Goal: Information Seeking & Learning: Compare options

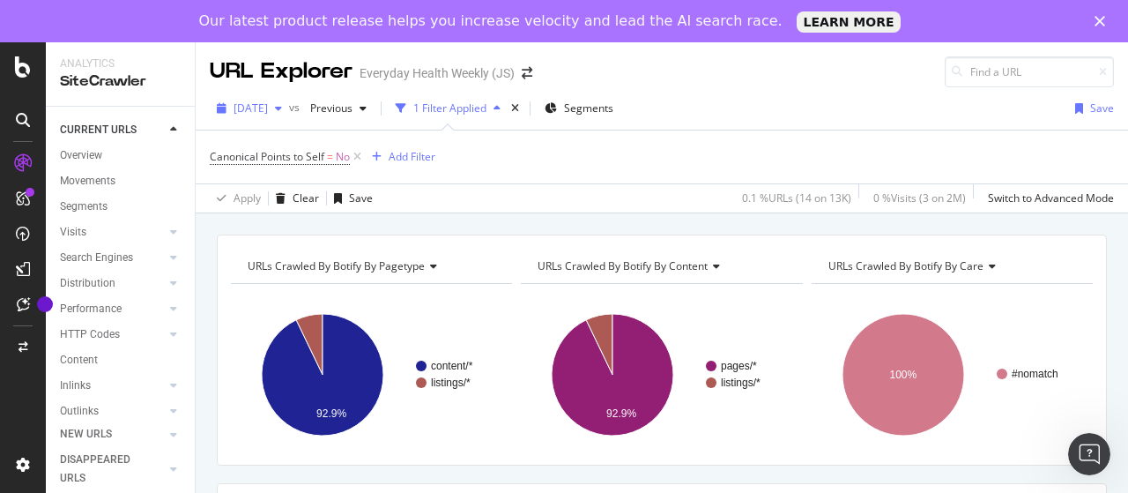
click at [268, 103] on span "[DATE]" at bounding box center [251, 108] width 34 height 15
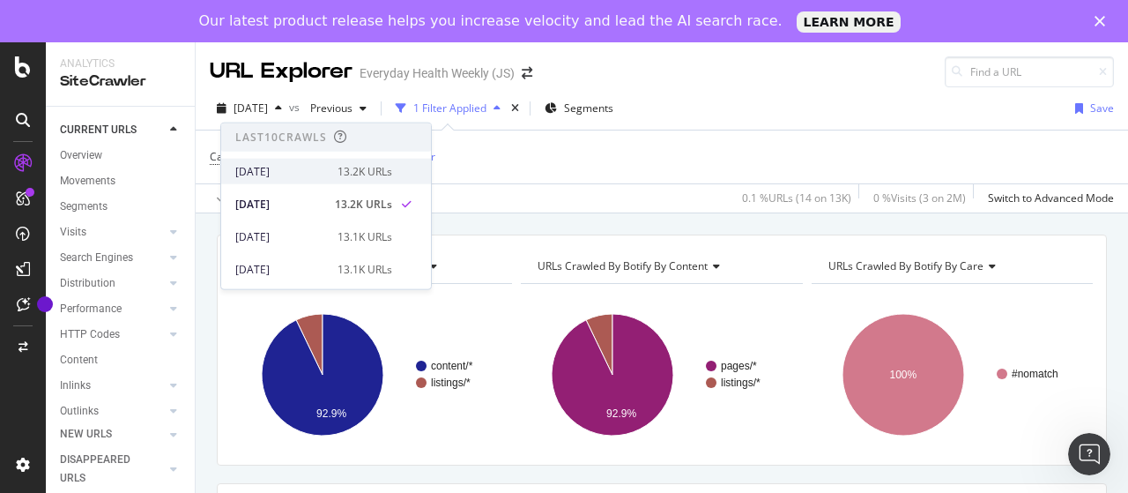
click at [289, 163] on div "[DATE]" at bounding box center [281, 171] width 92 height 16
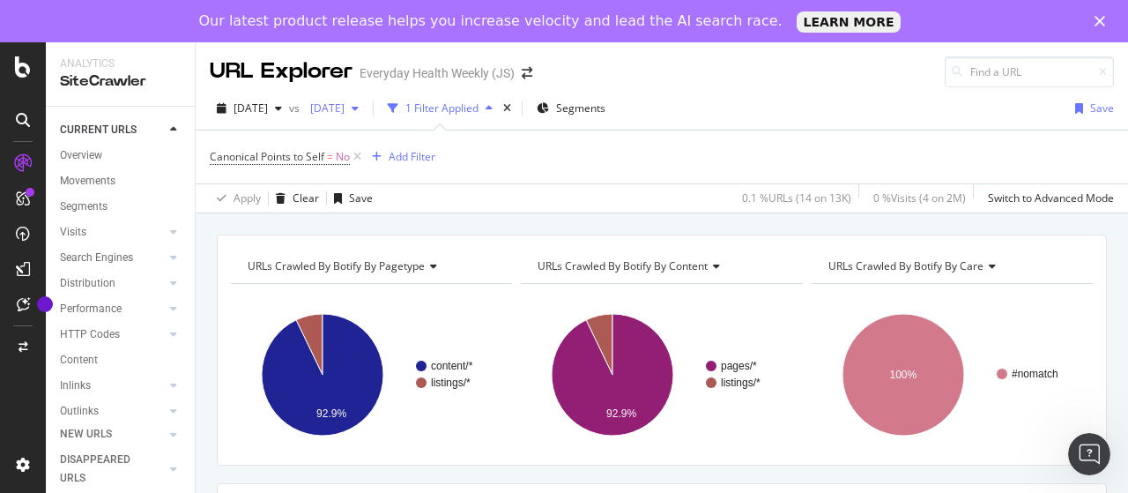
click at [345, 101] on span "[DATE]" at bounding box center [323, 108] width 41 height 15
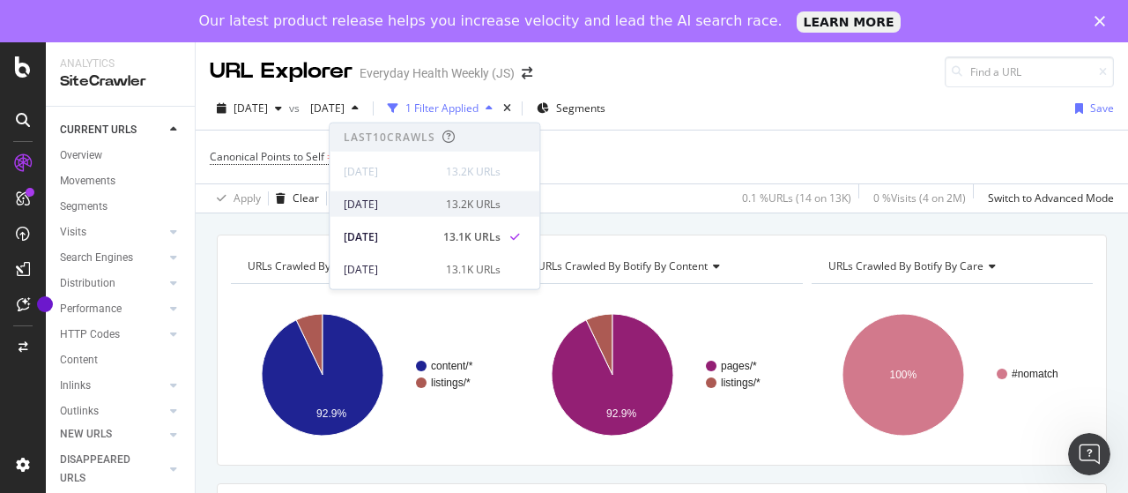
click at [439, 202] on div "2025 Aug. 3rd 13.2K URLs" at bounding box center [422, 204] width 157 height 16
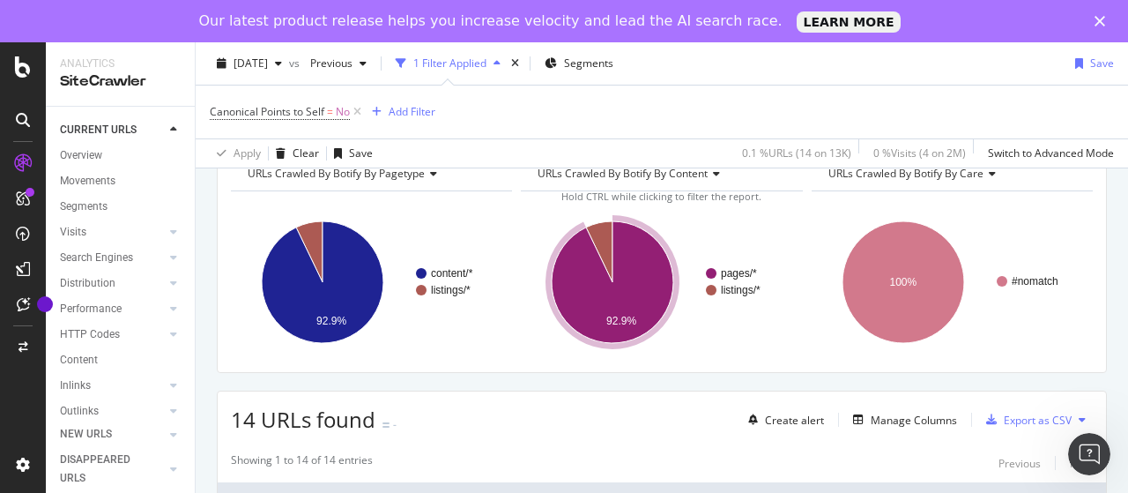
scroll to position [176, 0]
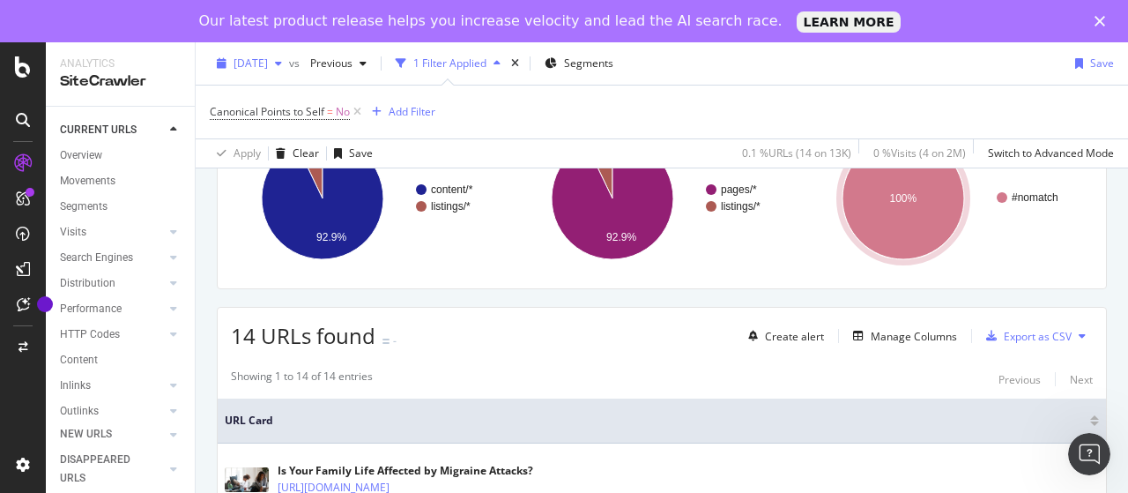
click at [268, 61] on span "[DATE]" at bounding box center [251, 63] width 34 height 15
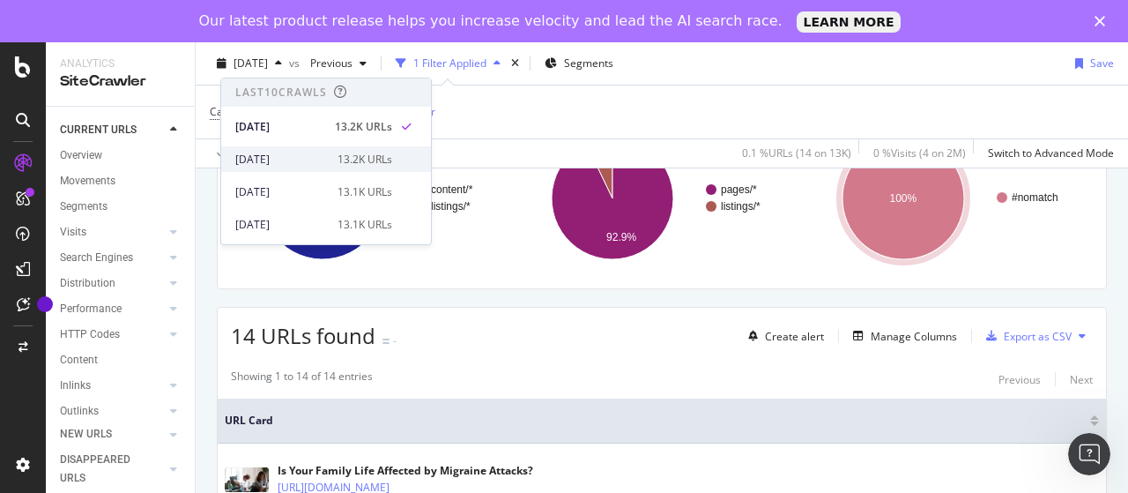
click at [305, 154] on div "[DATE]" at bounding box center [281, 160] width 92 height 16
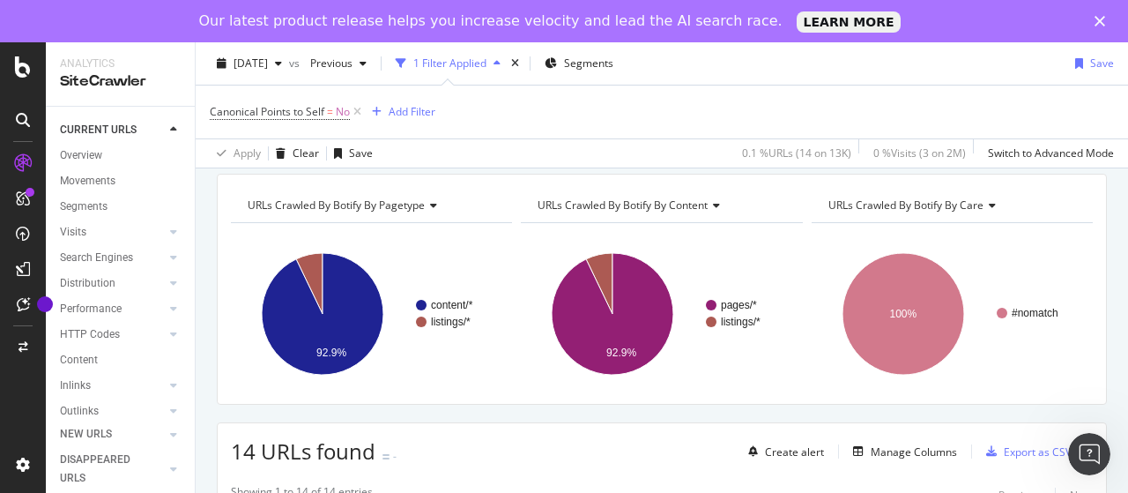
scroll to position [88, 0]
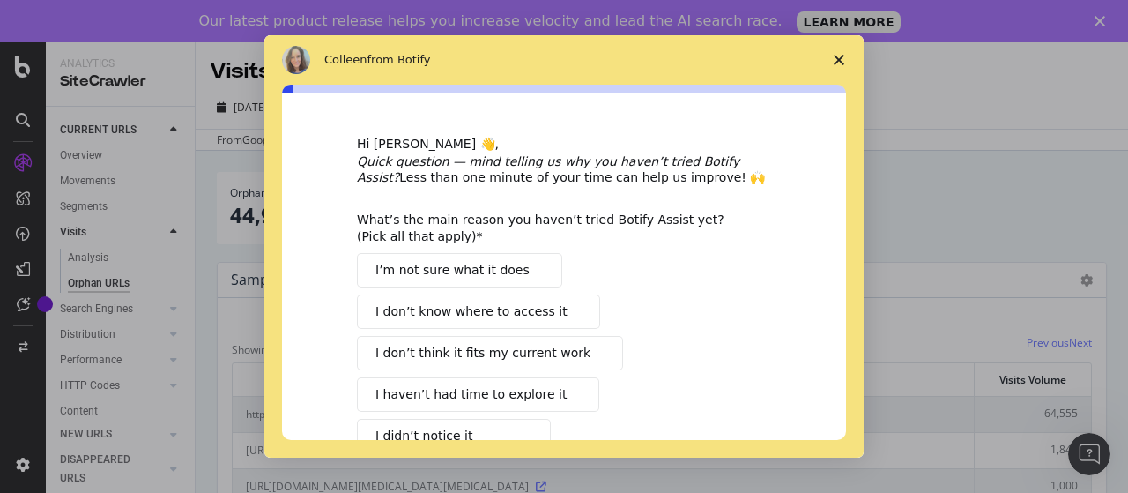
click at [841, 55] on icon "Close survey" at bounding box center [839, 60] width 11 height 11
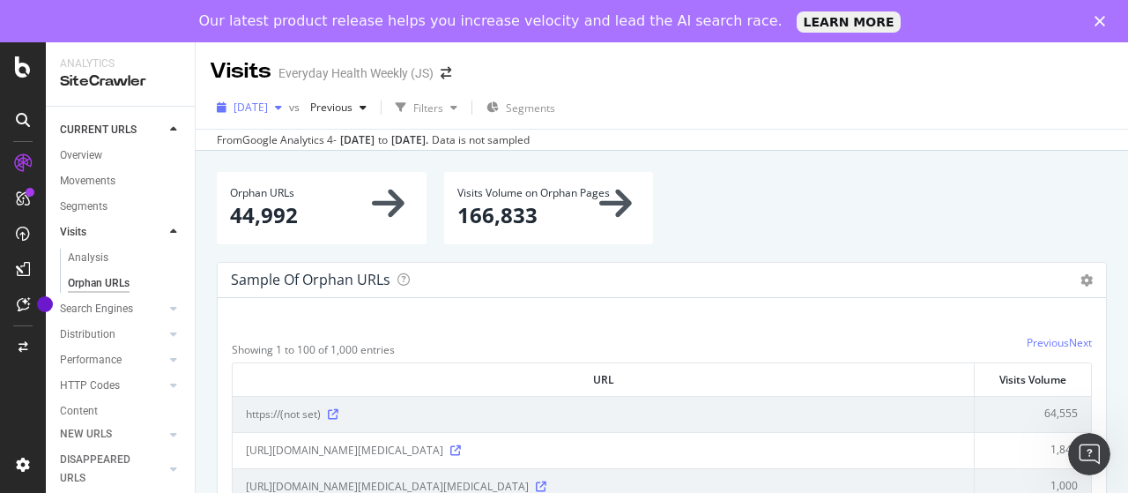
click at [268, 107] on span "[DATE]" at bounding box center [251, 107] width 34 height 15
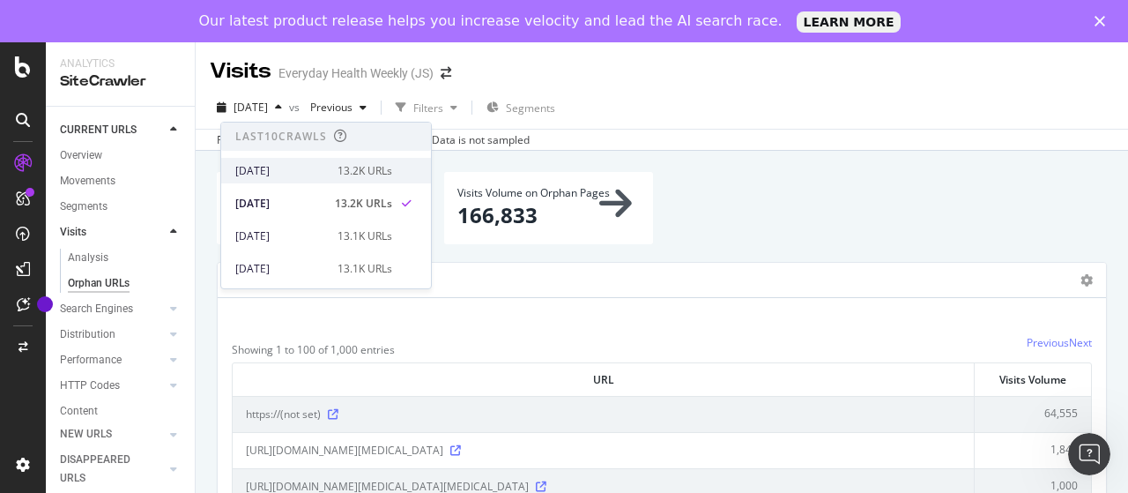
click at [277, 163] on div "[DATE]" at bounding box center [281, 171] width 92 height 16
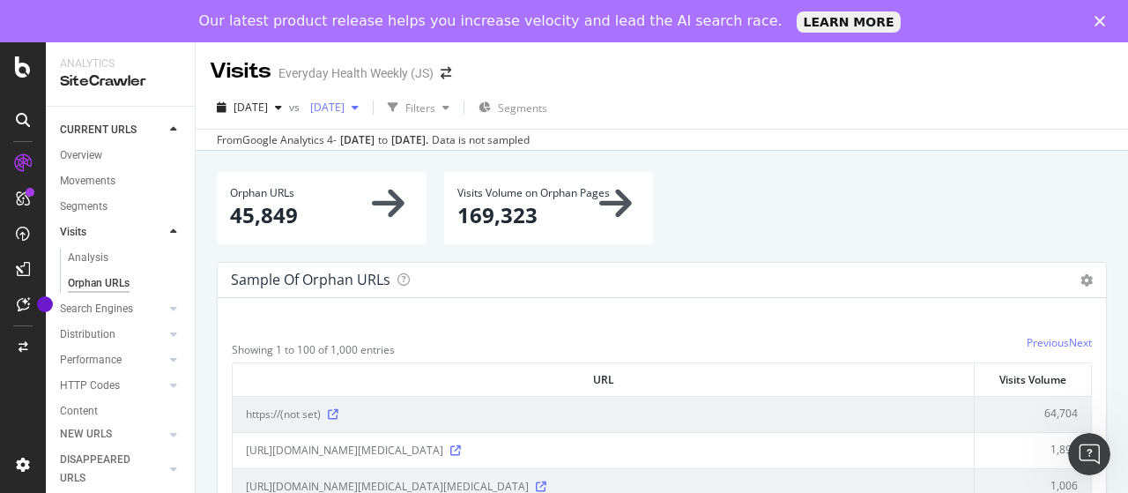
click at [345, 112] on span "[DATE]" at bounding box center [323, 107] width 41 height 15
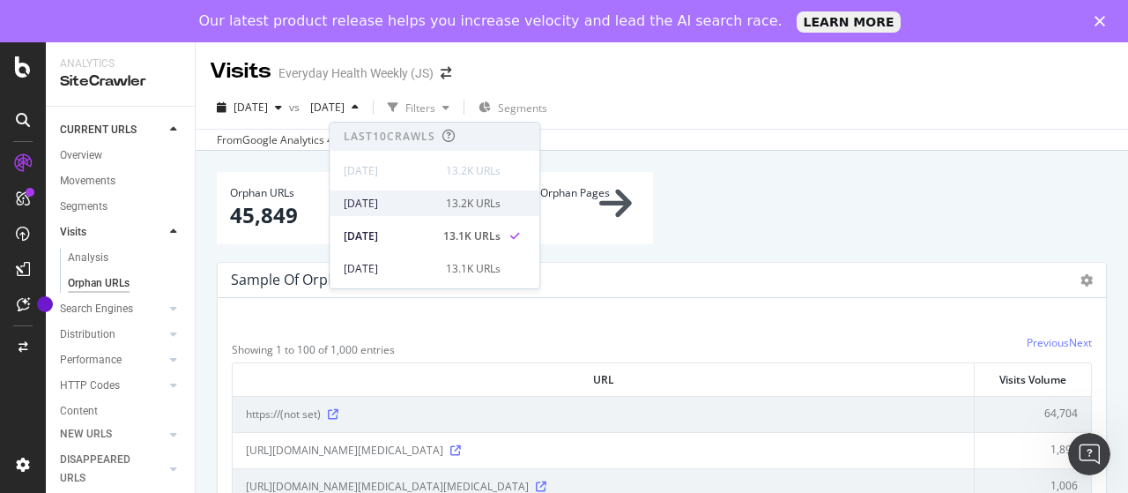
click at [380, 205] on div "[DATE]" at bounding box center [390, 204] width 92 height 16
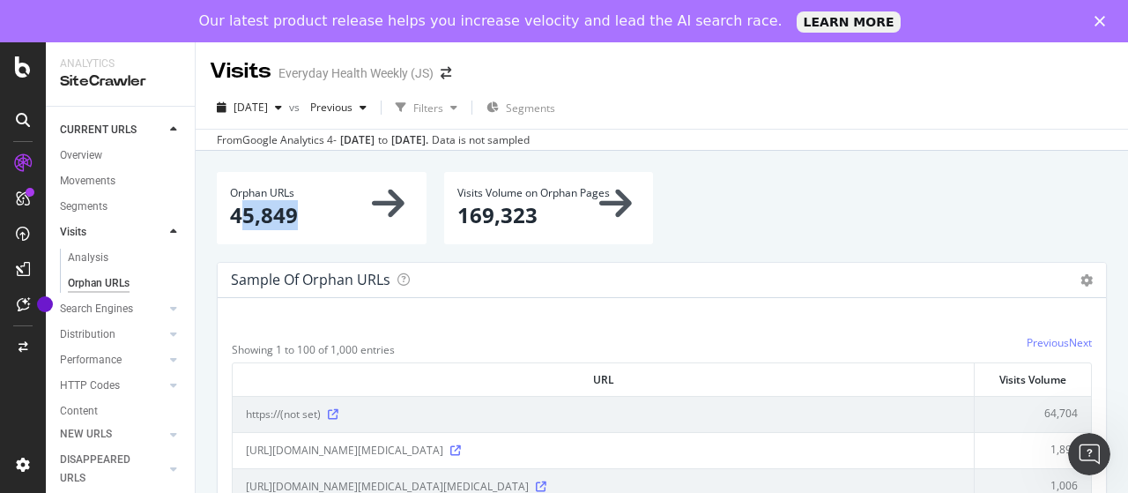
drag, startPoint x: 236, startPoint y: 213, endPoint x: 293, endPoint y: 219, distance: 56.7
click at [293, 219] on p "45,849" at bounding box center [321, 215] width 183 height 30
click at [245, 230] on div "Orphan URLs 45,849" at bounding box center [322, 207] width 210 height 71
drag, startPoint x: 226, startPoint y: 216, endPoint x: 300, endPoint y: 218, distance: 74.1
click at [300, 218] on div "Orphan URLs 45,849" at bounding box center [322, 207] width 210 height 71
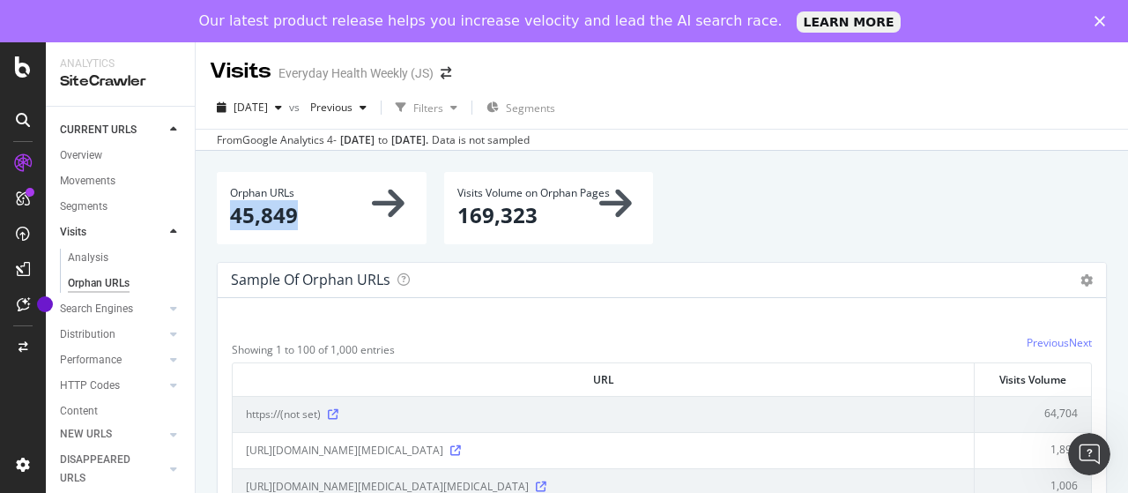
copy p "45,849"
click at [268, 108] on span "2025 Aug. 10th" at bounding box center [251, 107] width 34 height 15
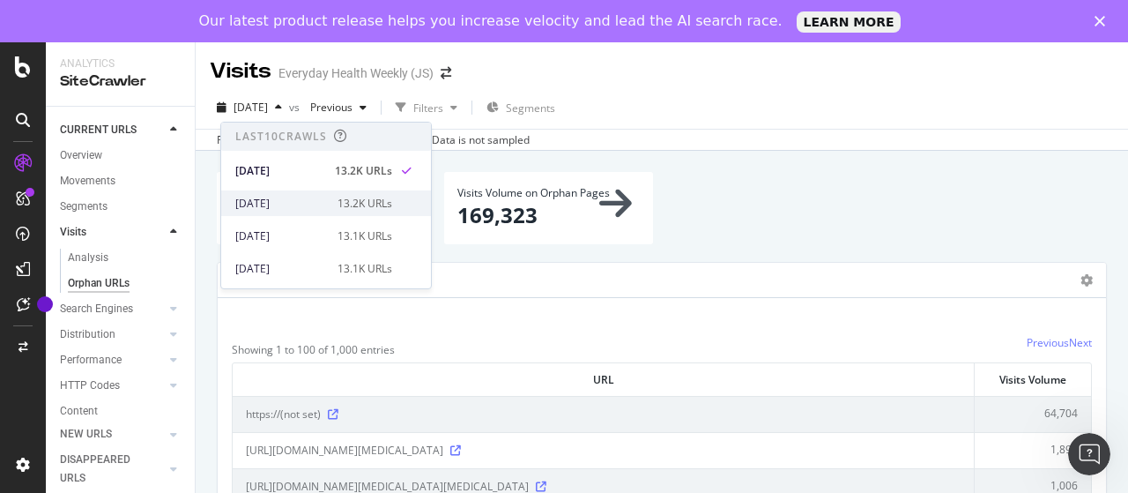
click at [287, 194] on div "2025 Aug. 3rd 13.2K URLs" at bounding box center [326, 203] width 210 height 26
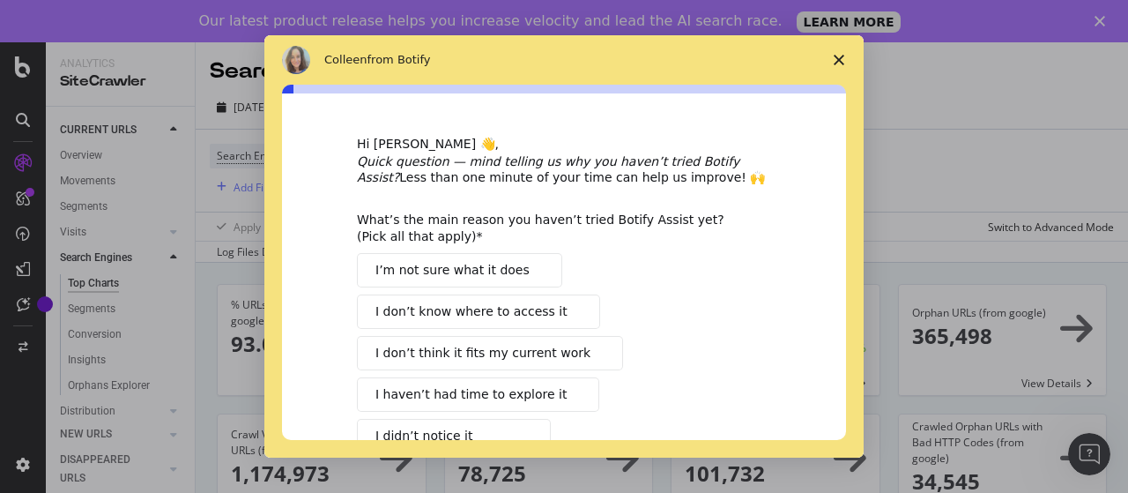
click at [842, 60] on icon "Close survey" at bounding box center [839, 60] width 11 height 11
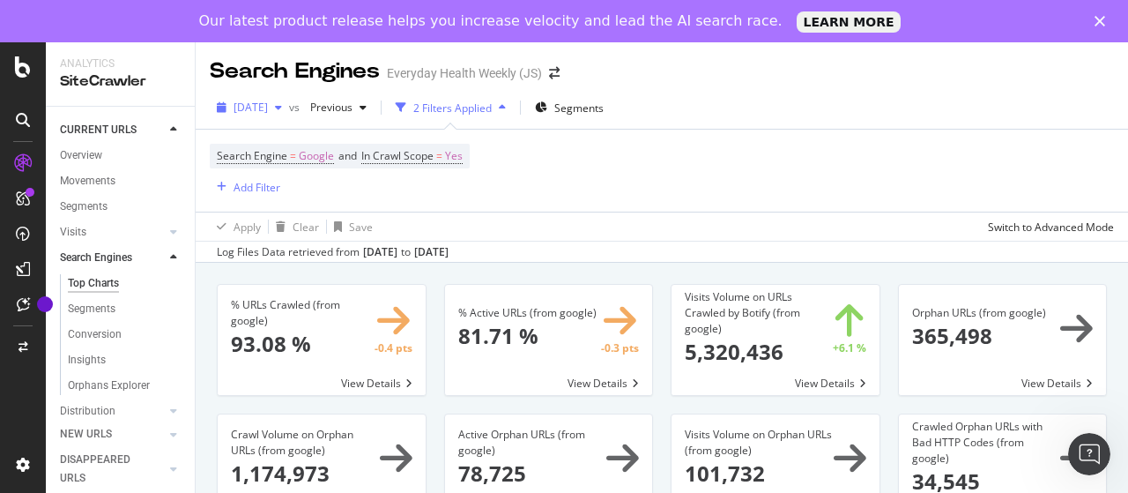
click at [268, 102] on span "[DATE]" at bounding box center [251, 107] width 34 height 15
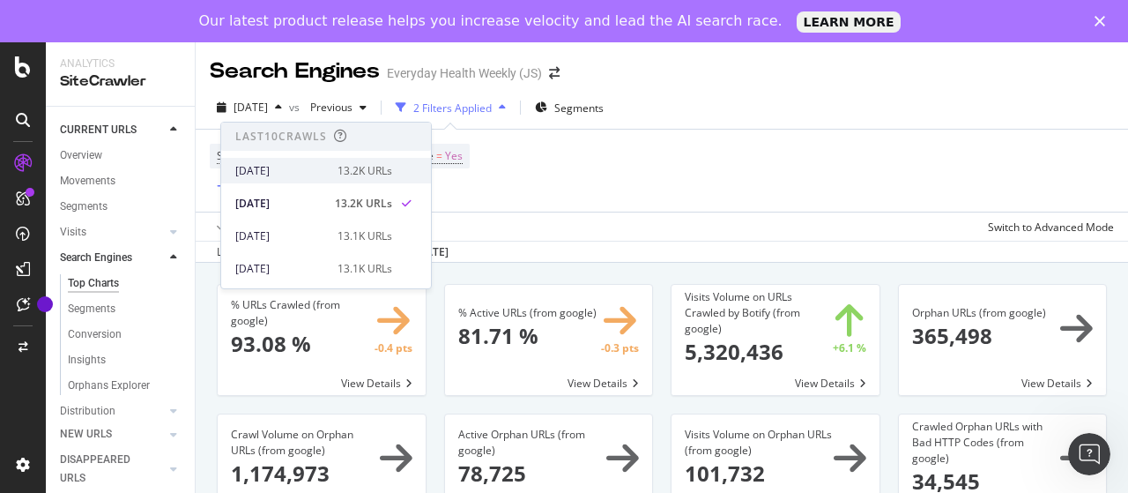
click at [288, 167] on div "[DATE]" at bounding box center [281, 171] width 92 height 16
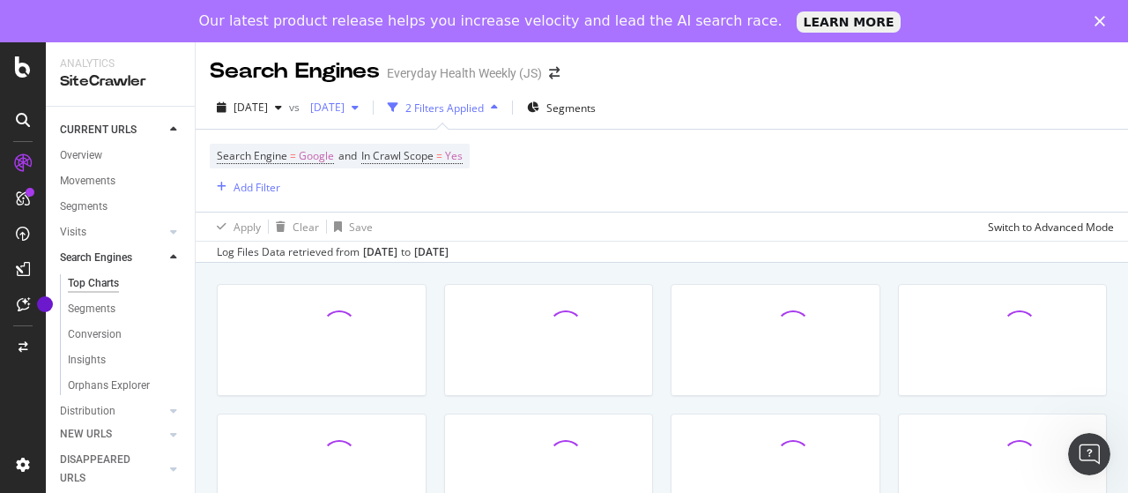
click at [345, 108] on span "[DATE]" at bounding box center [323, 107] width 41 height 15
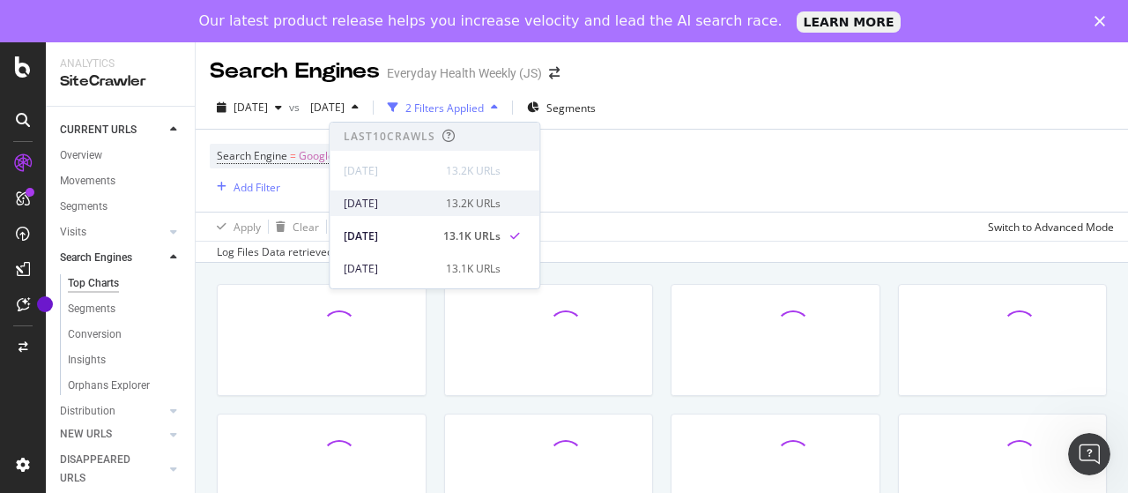
click at [395, 203] on div "[DATE]" at bounding box center [390, 204] width 92 height 16
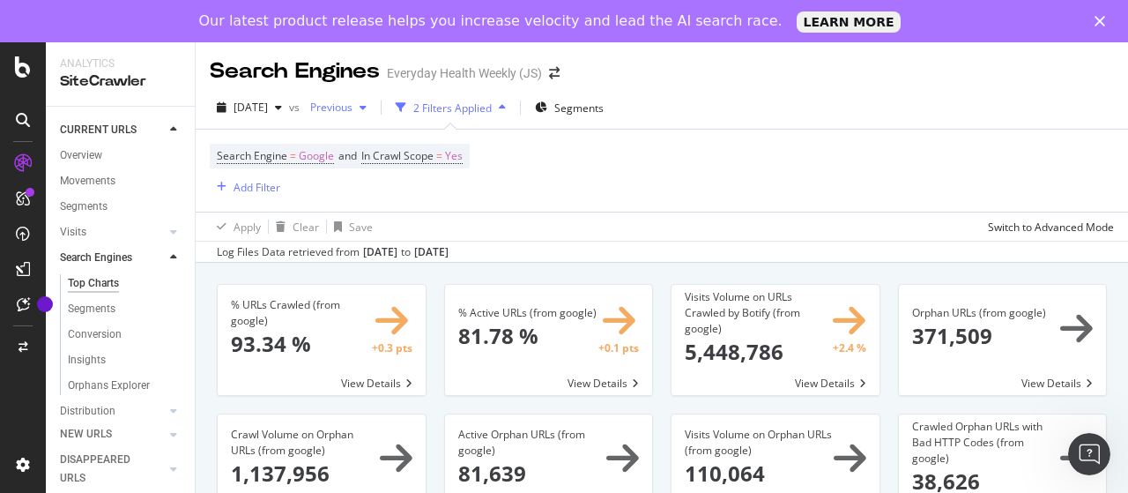
click at [353, 113] on span "Previous" at bounding box center [327, 107] width 49 height 15
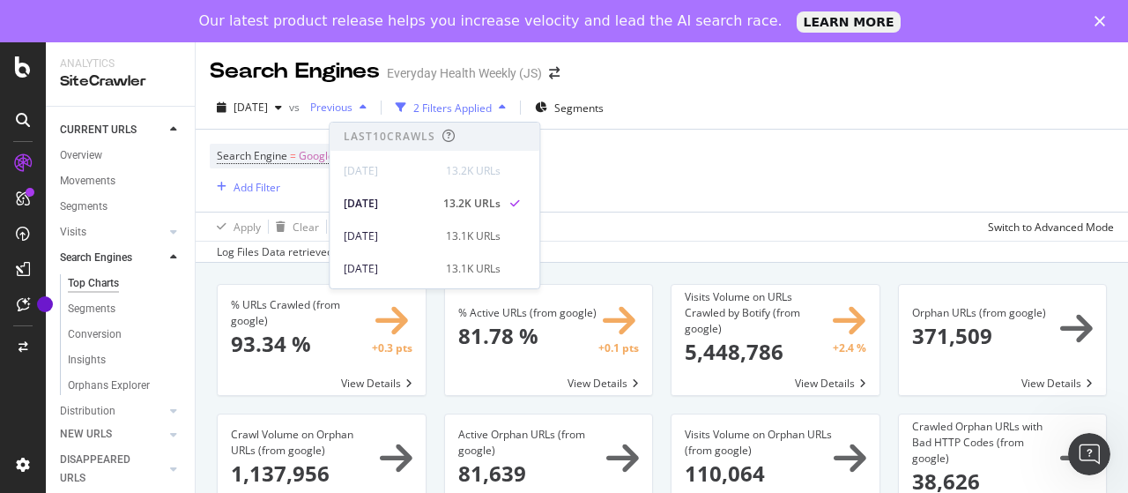
click at [353, 113] on span "Previous" at bounding box center [327, 107] width 49 height 15
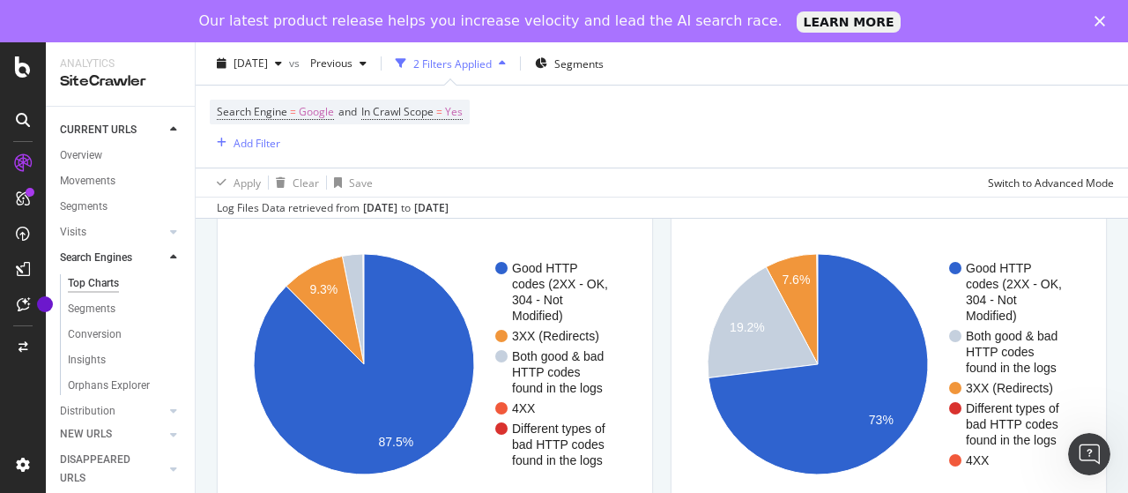
scroll to position [1499, 0]
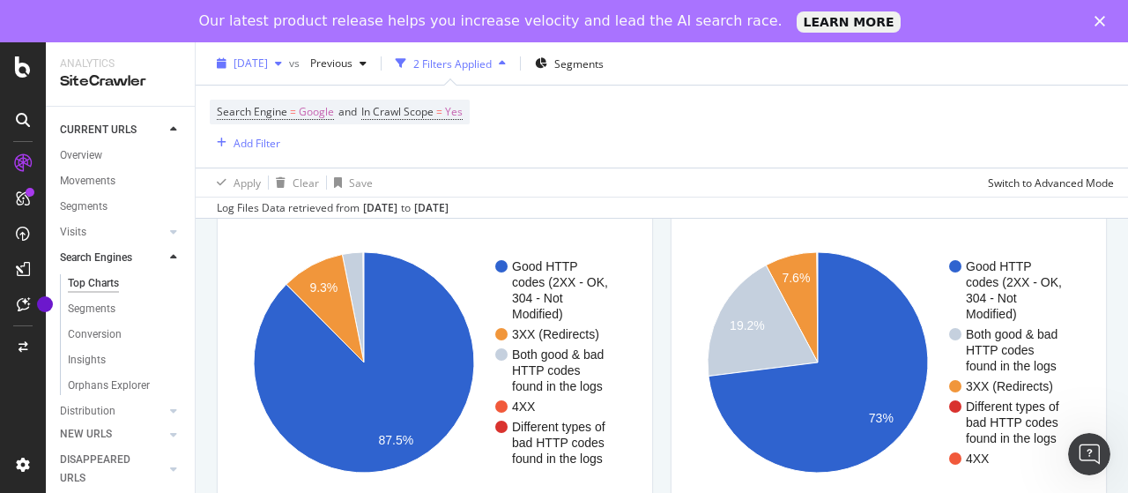
click at [268, 63] on span "[DATE]" at bounding box center [251, 63] width 34 height 15
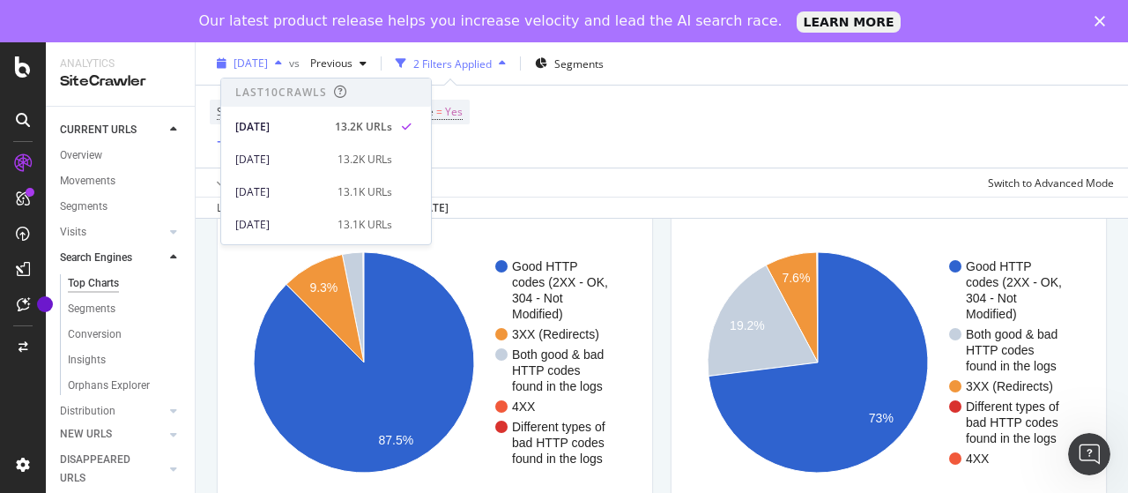
click at [268, 63] on span "[DATE]" at bounding box center [251, 63] width 34 height 15
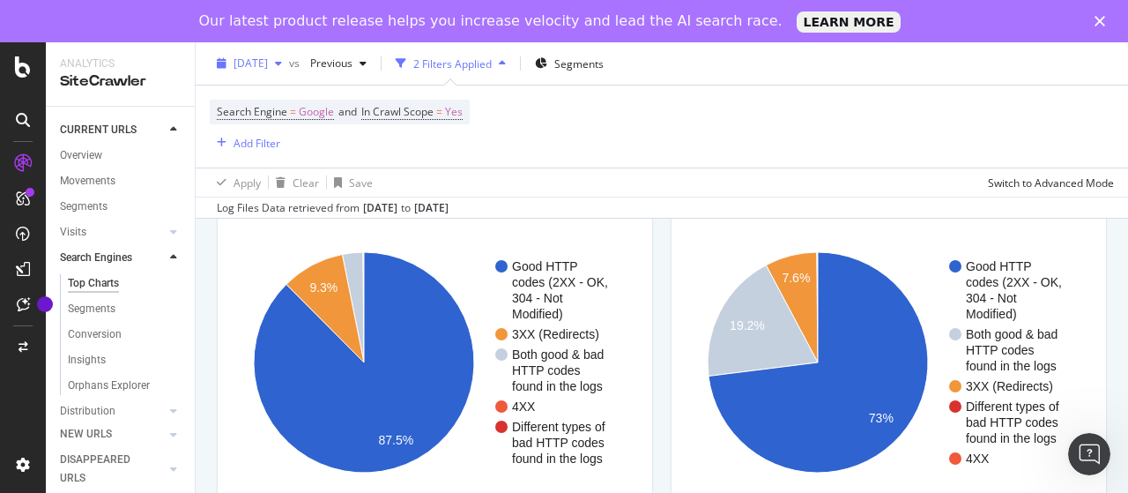
click at [268, 63] on span "[DATE]" at bounding box center [251, 63] width 34 height 15
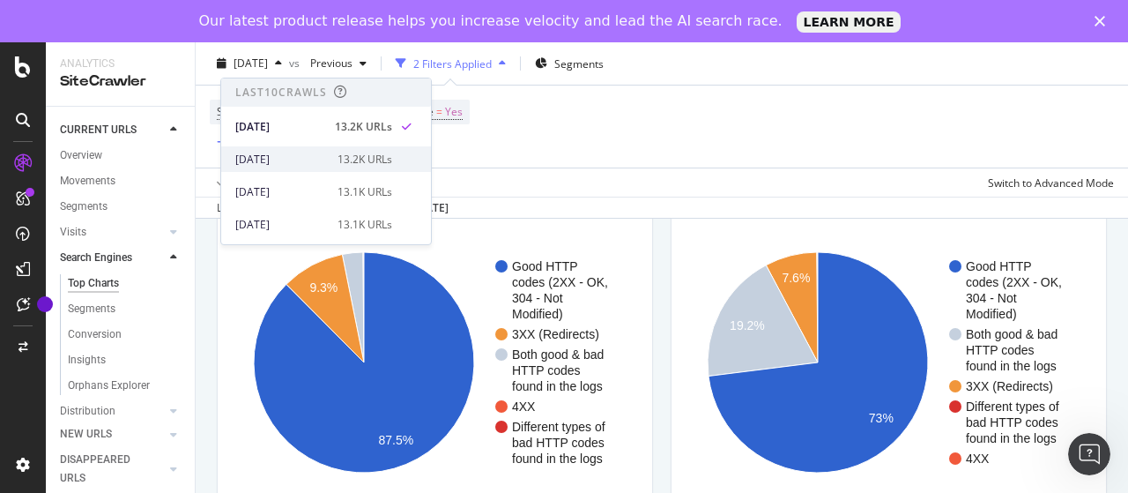
click at [287, 149] on div "2025 Aug. 3rd 13.2K URLs" at bounding box center [326, 159] width 210 height 26
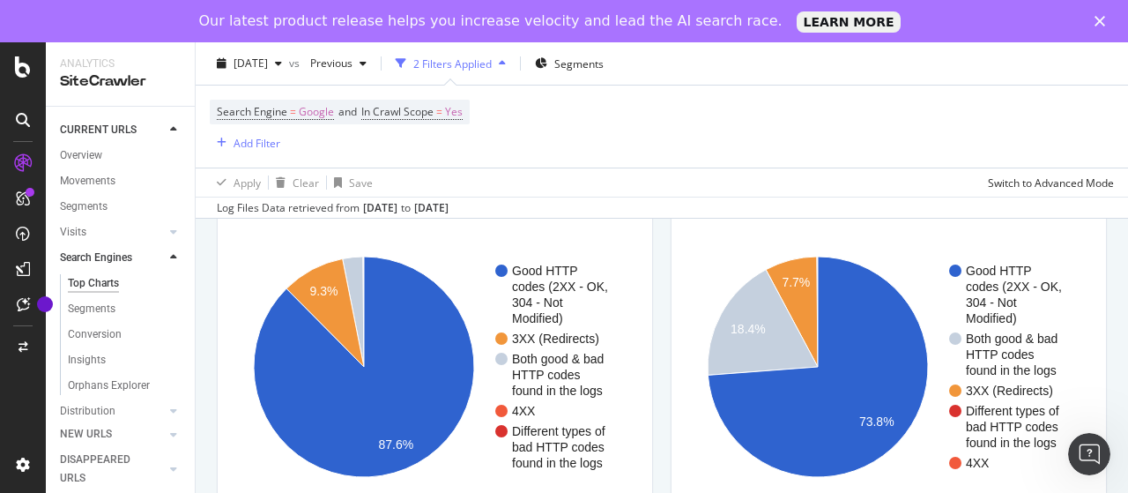
scroll to position [1592, 0]
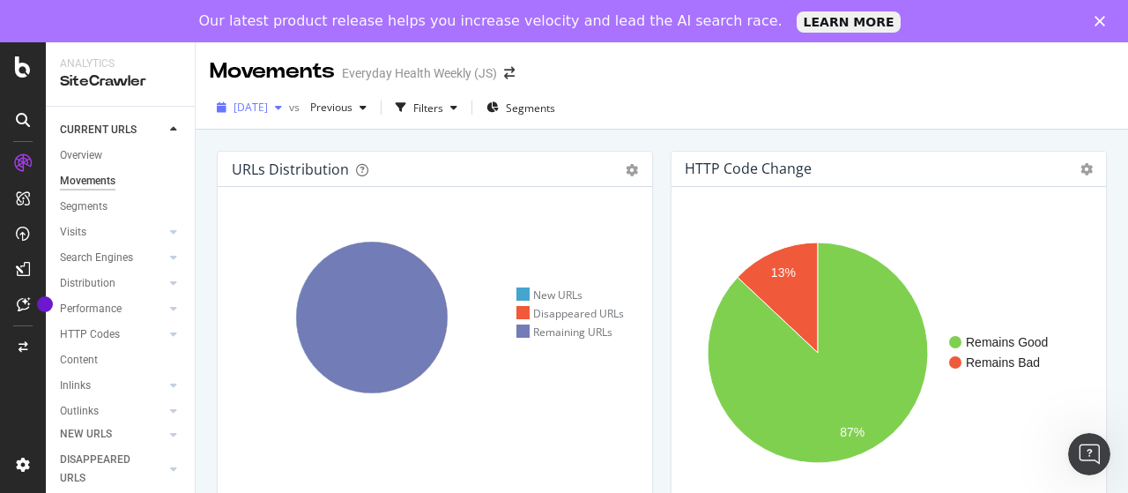
click at [268, 104] on span "[DATE]" at bounding box center [251, 107] width 34 height 15
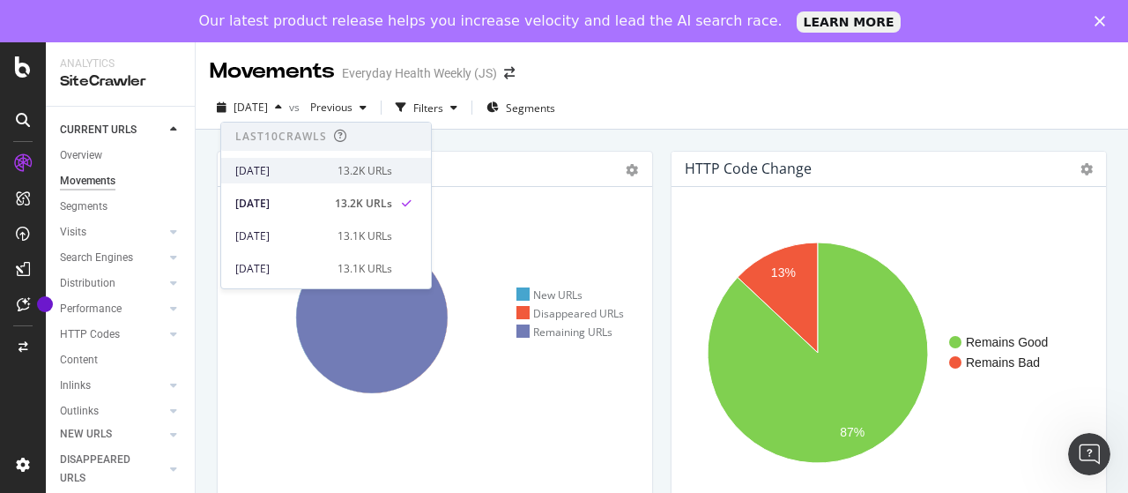
click at [287, 168] on div "[DATE]" at bounding box center [281, 171] width 92 height 16
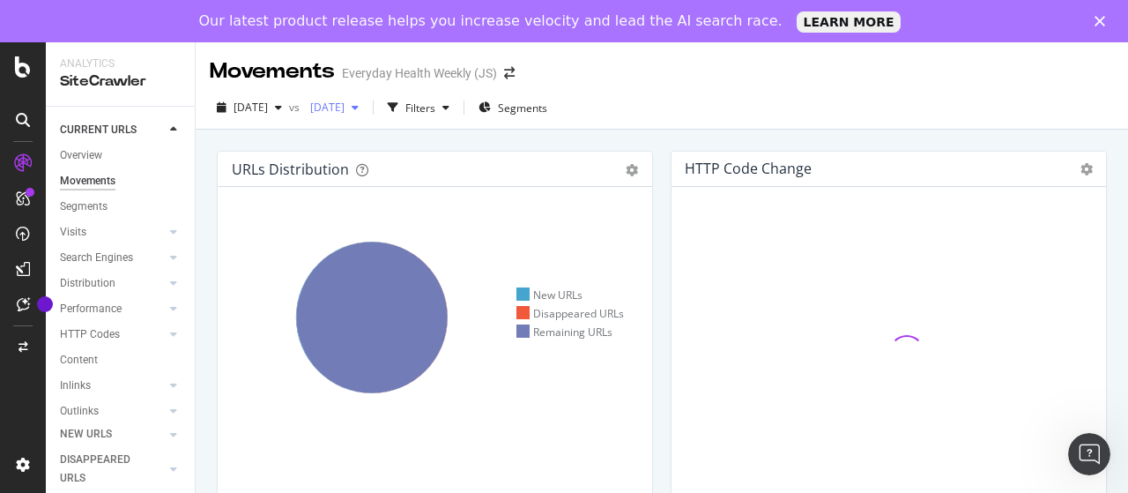
click at [345, 101] on span "[DATE]" at bounding box center [323, 107] width 41 height 15
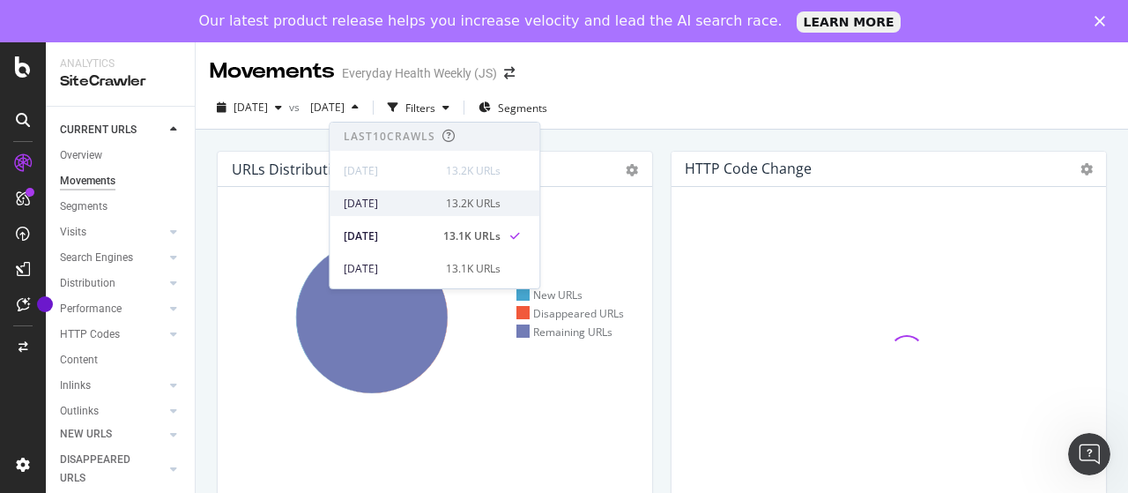
click at [418, 202] on div "[DATE]" at bounding box center [390, 204] width 92 height 16
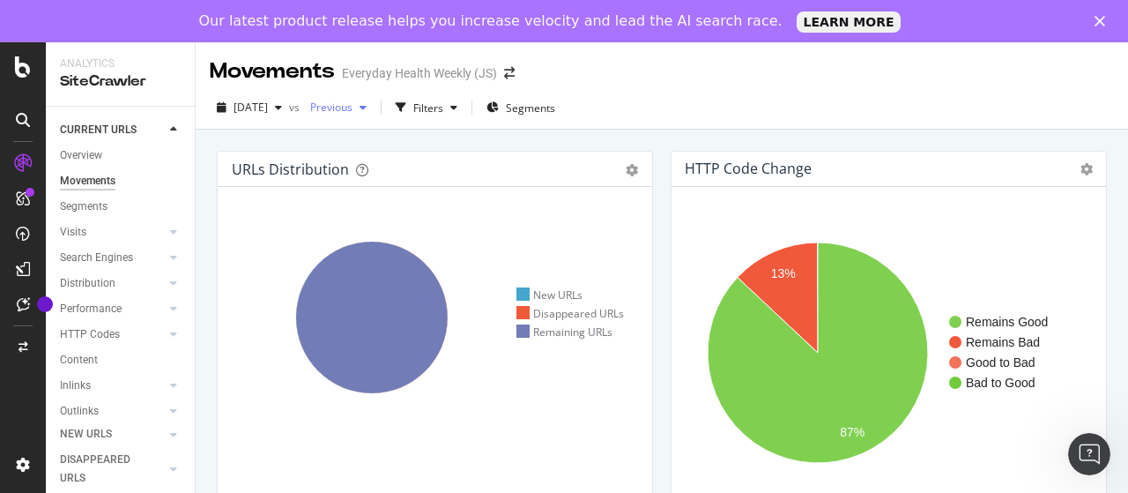
click at [353, 108] on span "Previous" at bounding box center [327, 107] width 49 height 15
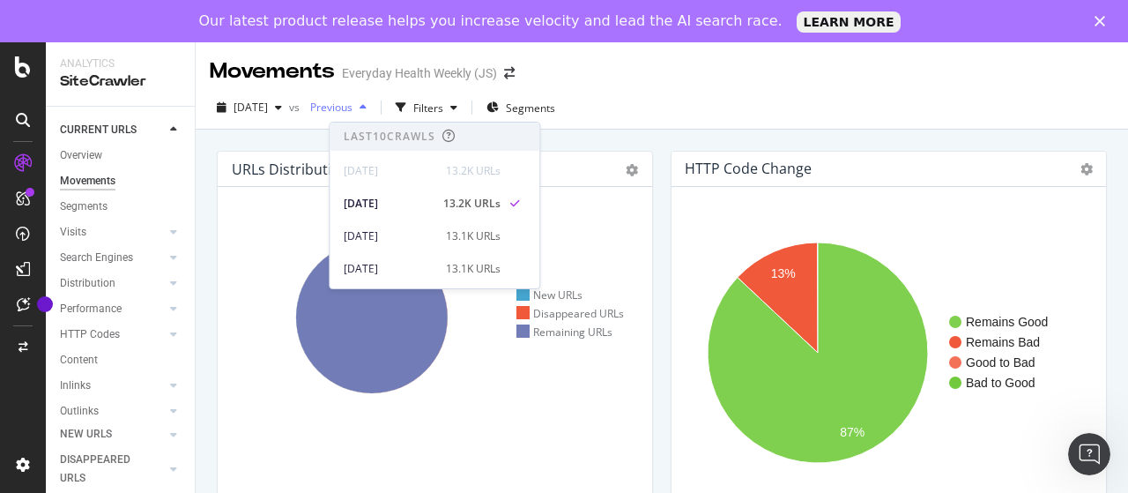
click at [353, 108] on span "Previous" at bounding box center [327, 107] width 49 height 15
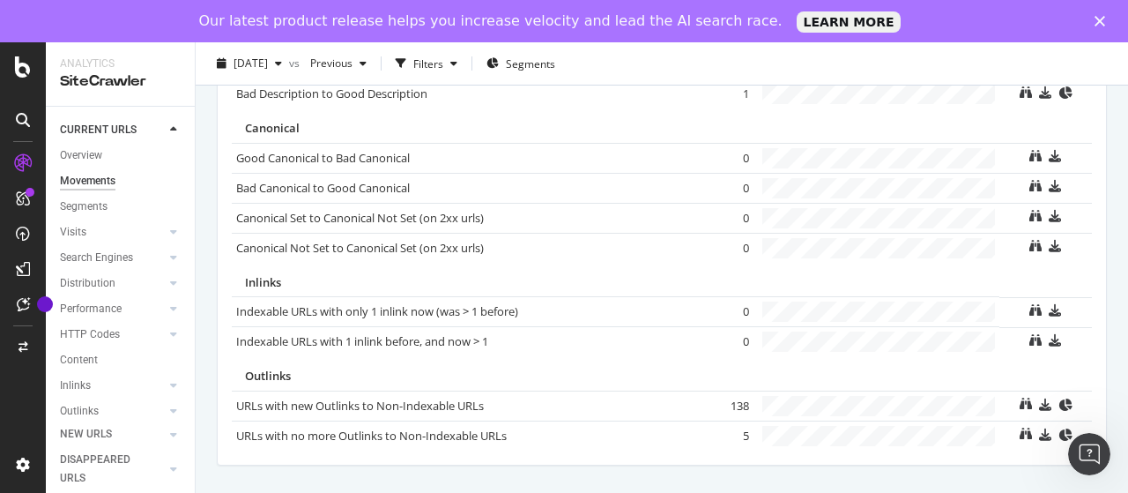
scroll to position [1374, 0]
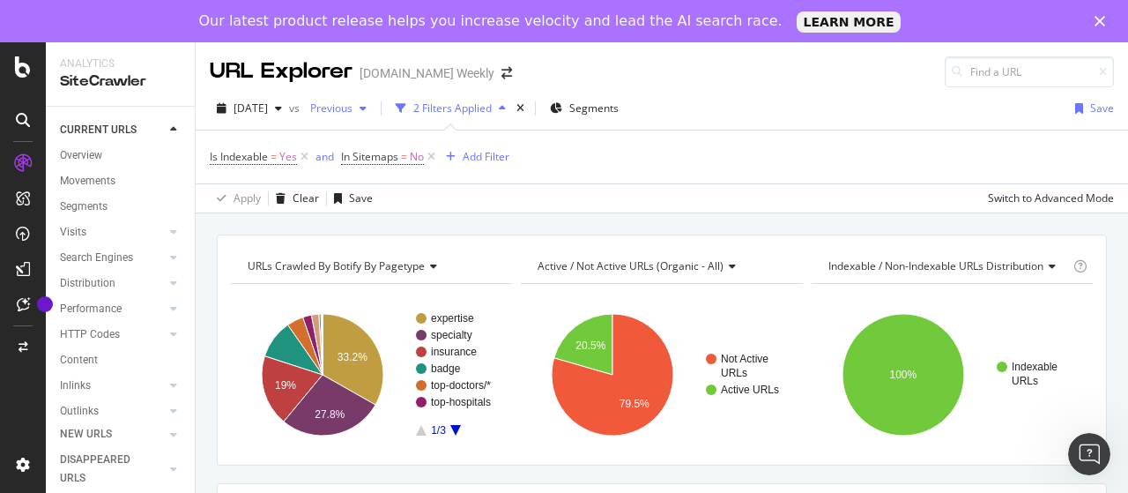
click at [353, 108] on span "Previous" at bounding box center [327, 108] width 49 height 15
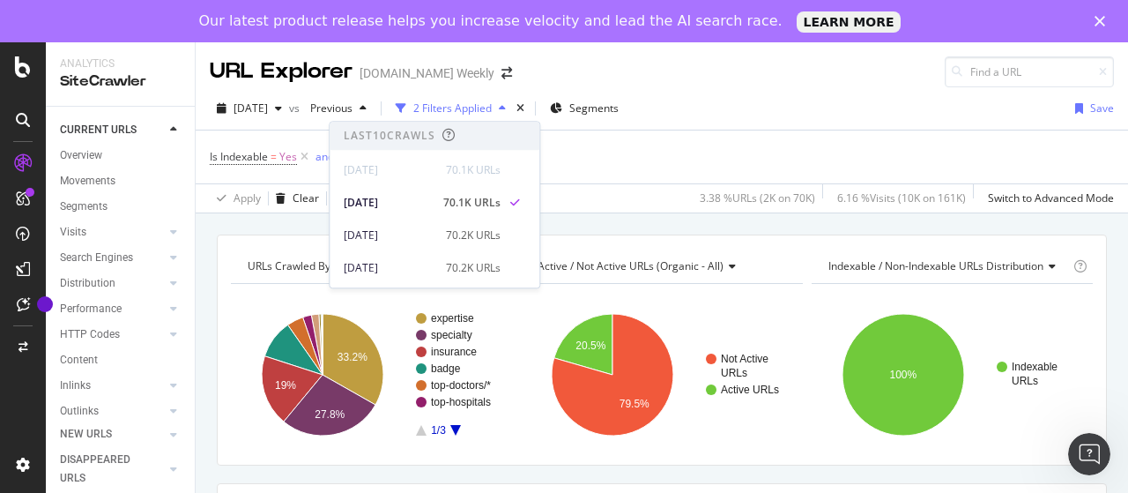
scroll to position [176, 0]
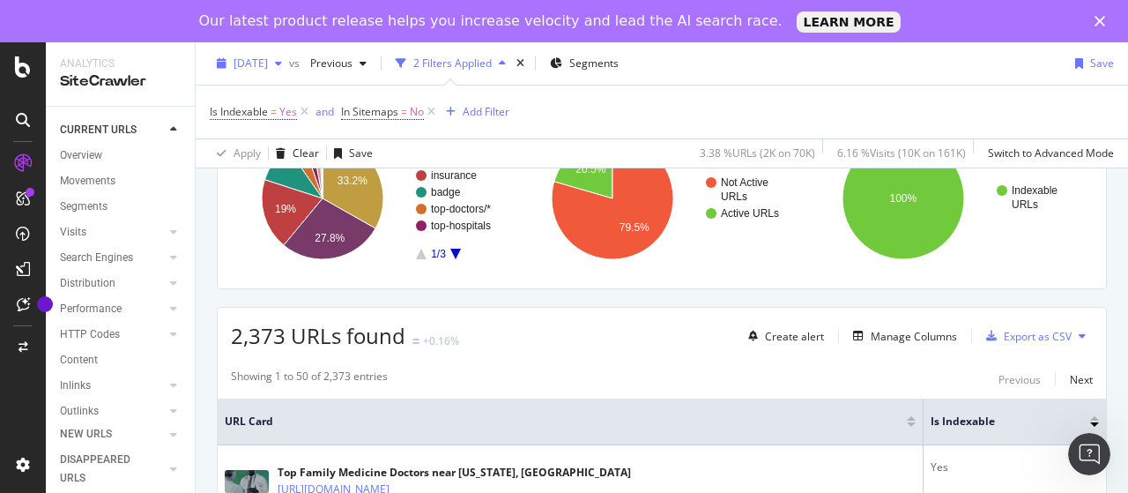
click at [268, 63] on span "[DATE]" at bounding box center [251, 63] width 34 height 15
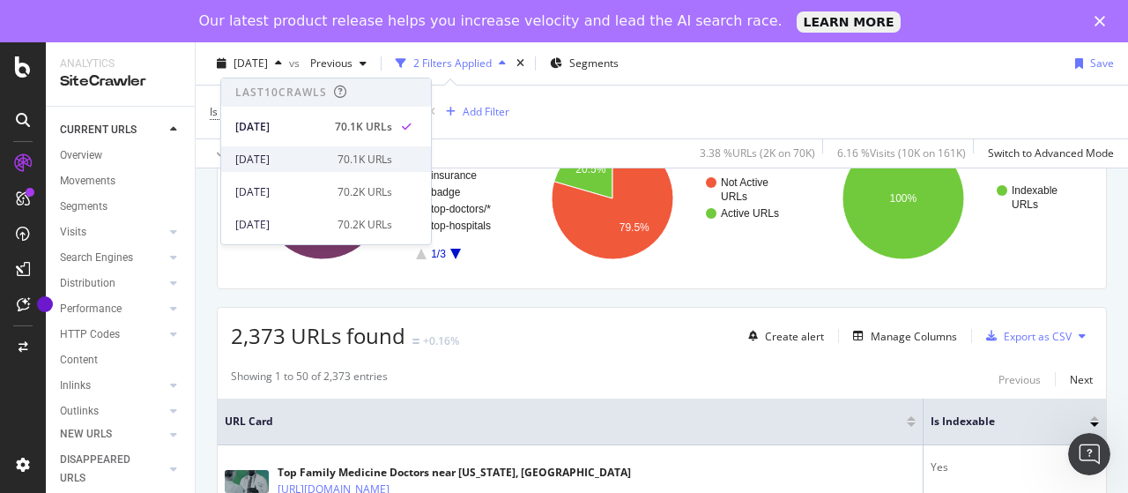
click at [295, 153] on div "[DATE]" at bounding box center [281, 160] width 92 height 16
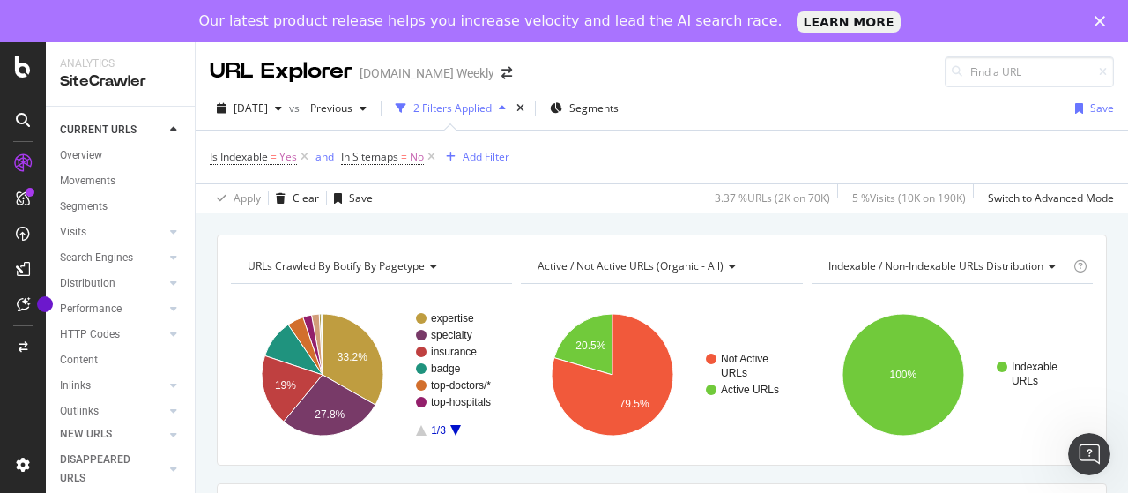
scroll to position [88, 0]
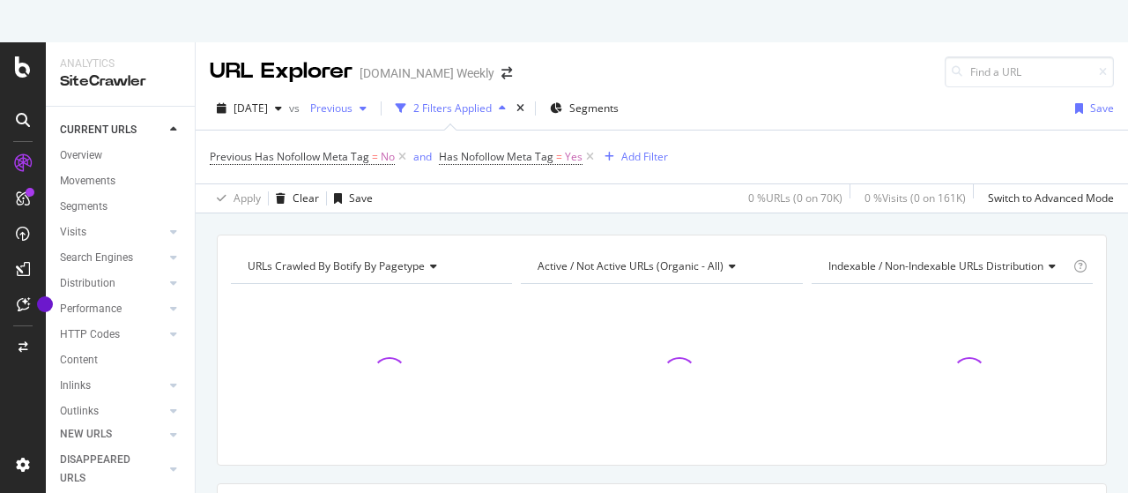
click at [353, 111] on span "Previous" at bounding box center [327, 108] width 49 height 15
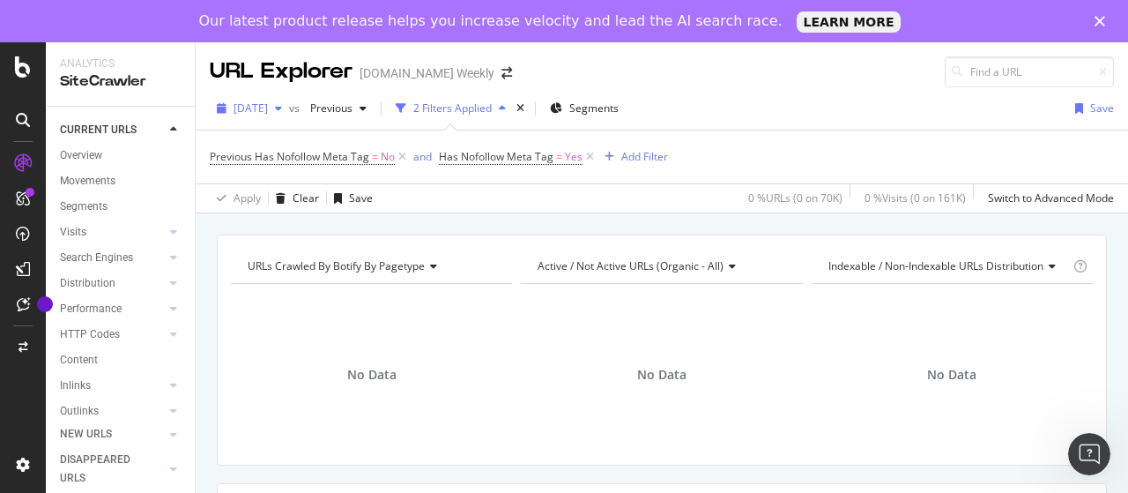
click at [268, 105] on span "[DATE]" at bounding box center [251, 108] width 34 height 15
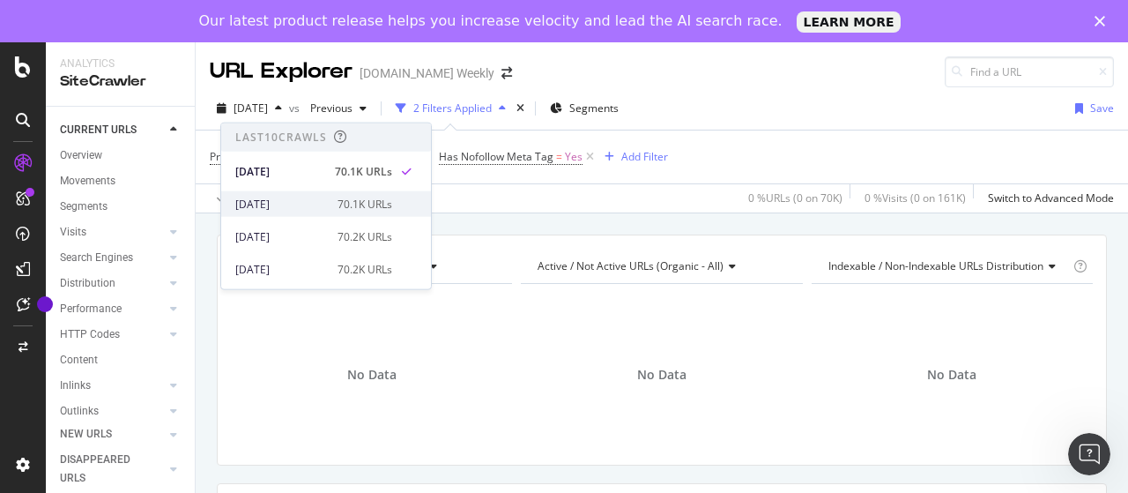
click at [302, 193] on div "[DATE] 70.1K URLs" at bounding box center [326, 204] width 210 height 26
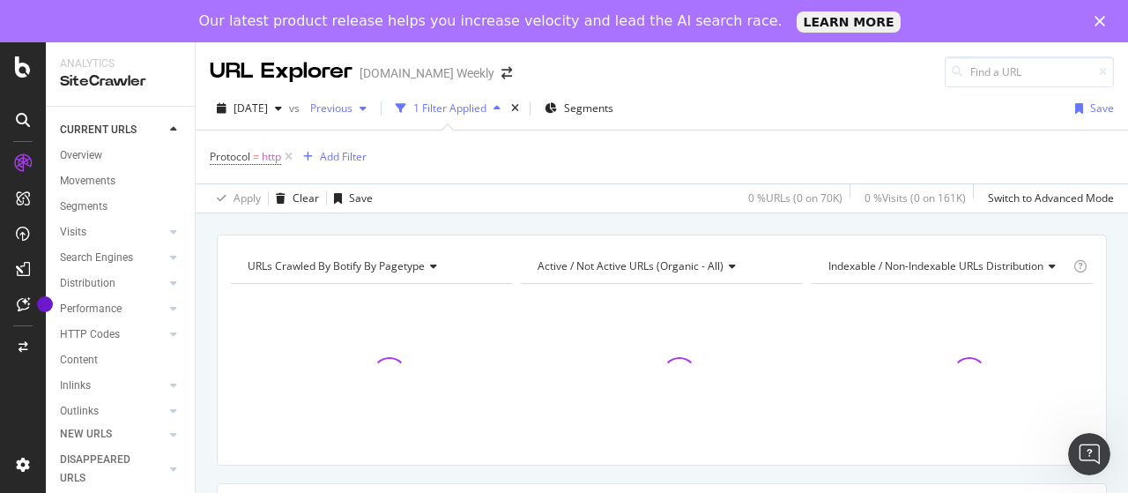
click at [353, 110] on span "Previous" at bounding box center [327, 108] width 49 height 15
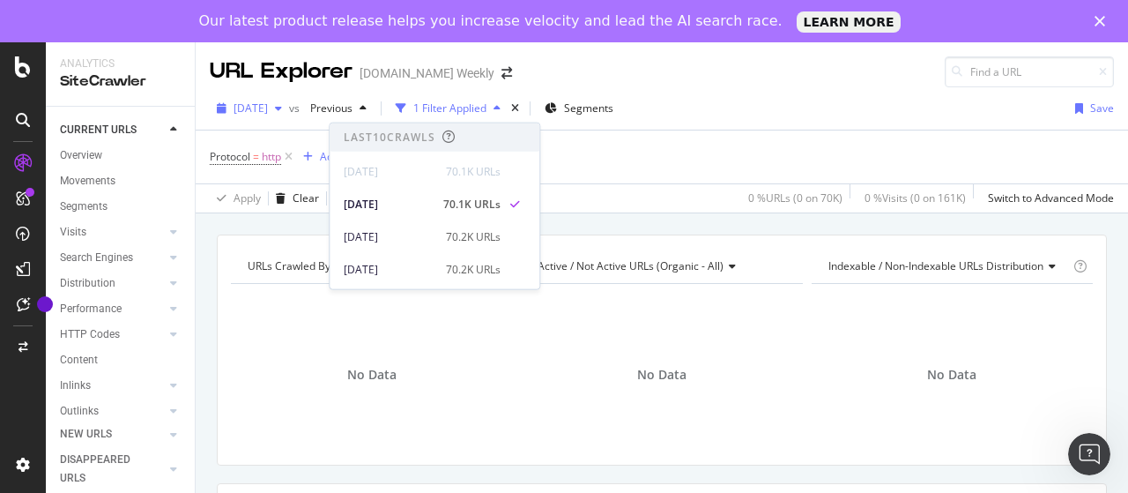
click at [268, 110] on span "[DATE]" at bounding box center [251, 108] width 34 height 15
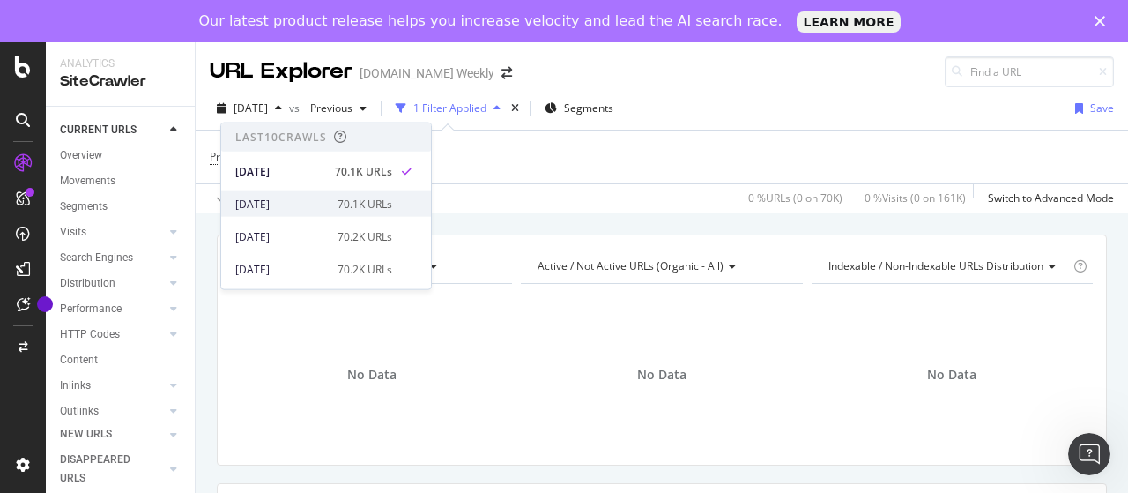
click at [312, 198] on div "[DATE]" at bounding box center [281, 204] width 92 height 16
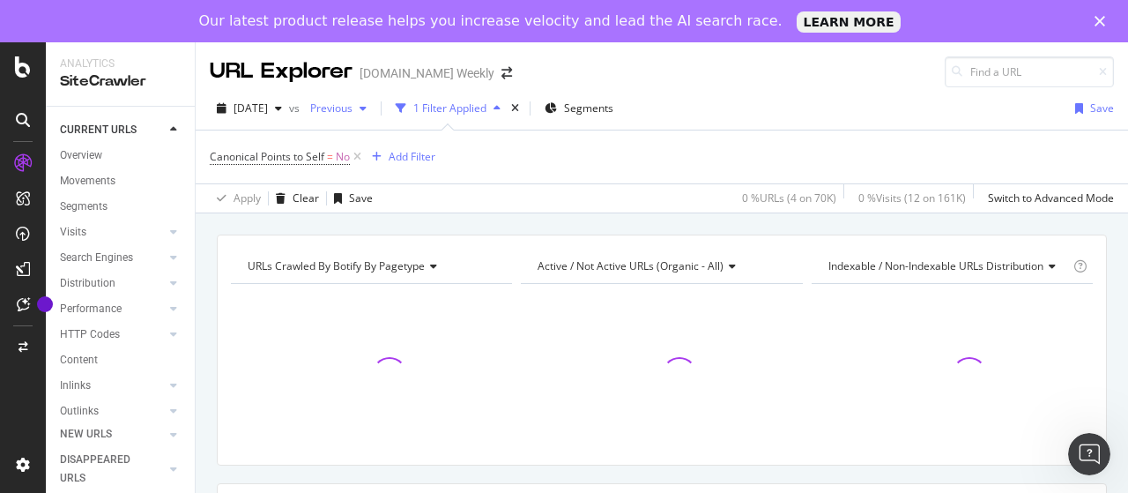
click at [353, 112] on span "Previous" at bounding box center [327, 108] width 49 height 15
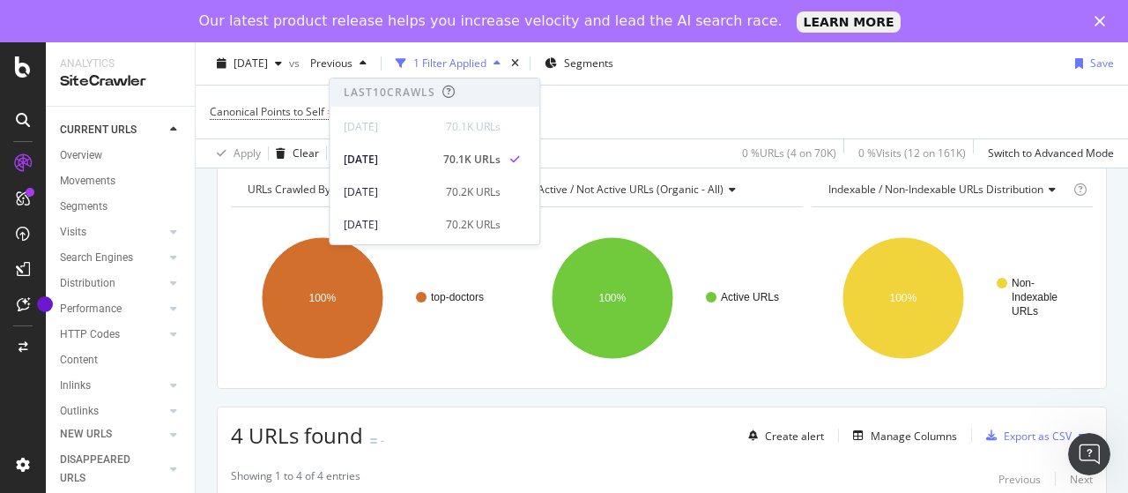
scroll to position [176, 0]
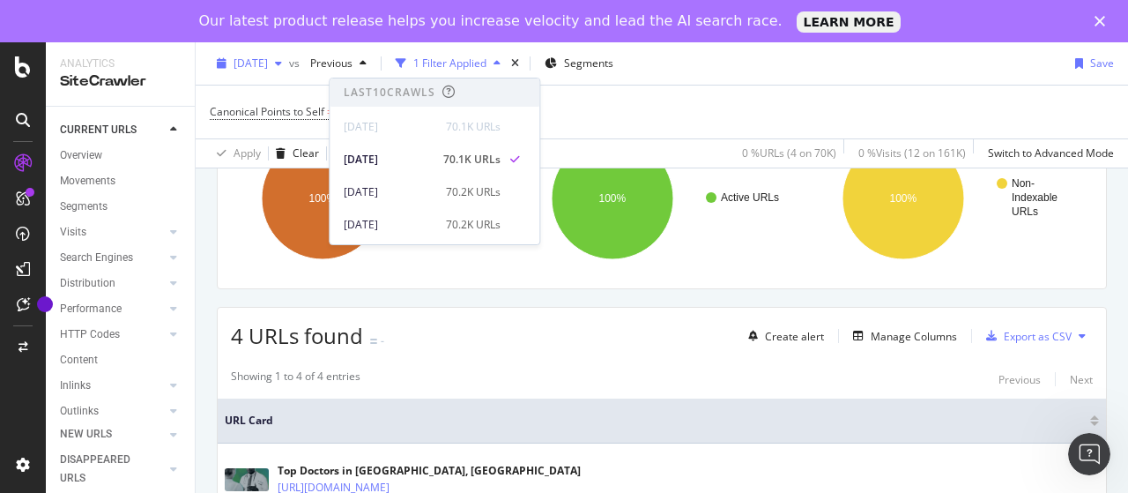
click at [268, 58] on span "[DATE]" at bounding box center [251, 63] width 34 height 15
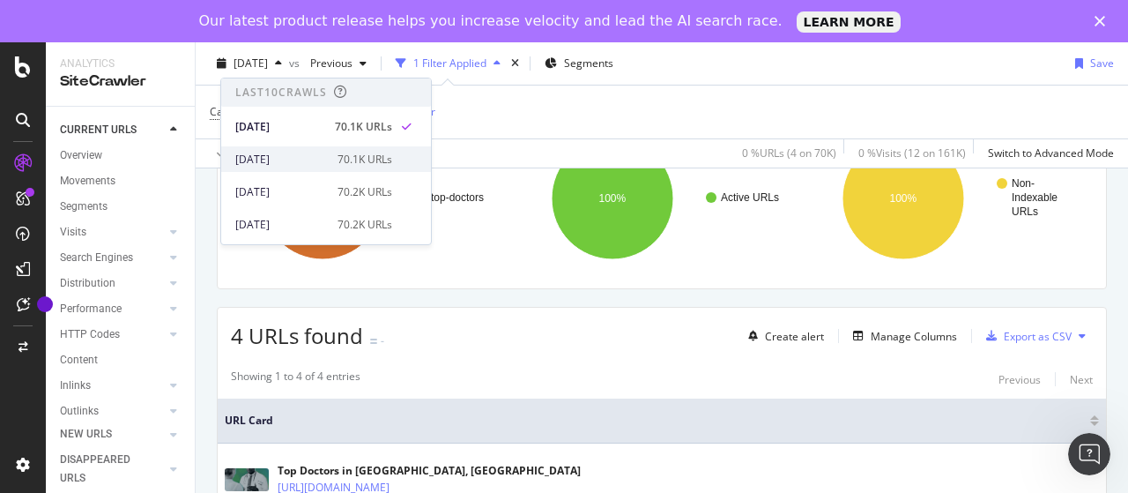
click at [305, 152] on div "[DATE]" at bounding box center [281, 160] width 92 height 16
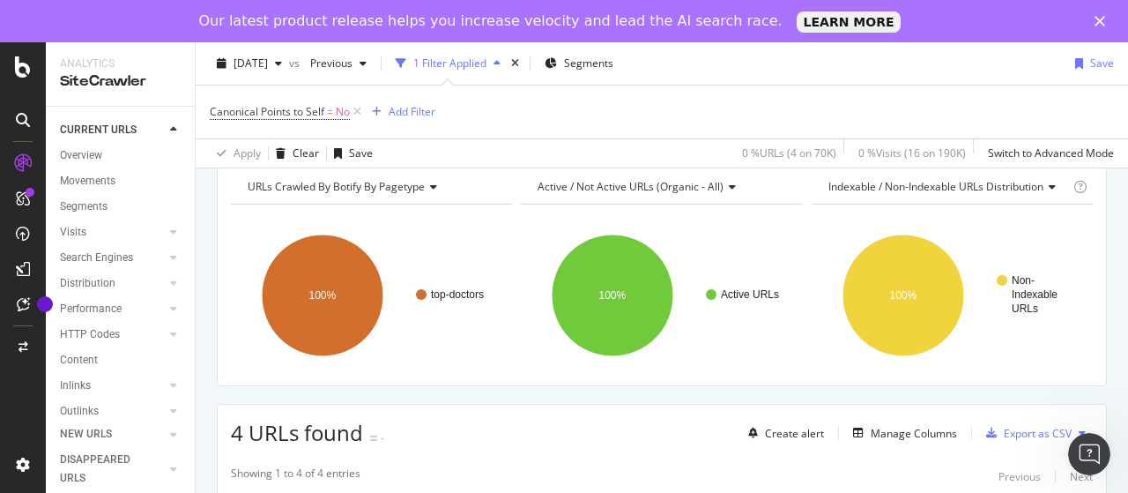
scroll to position [88, 0]
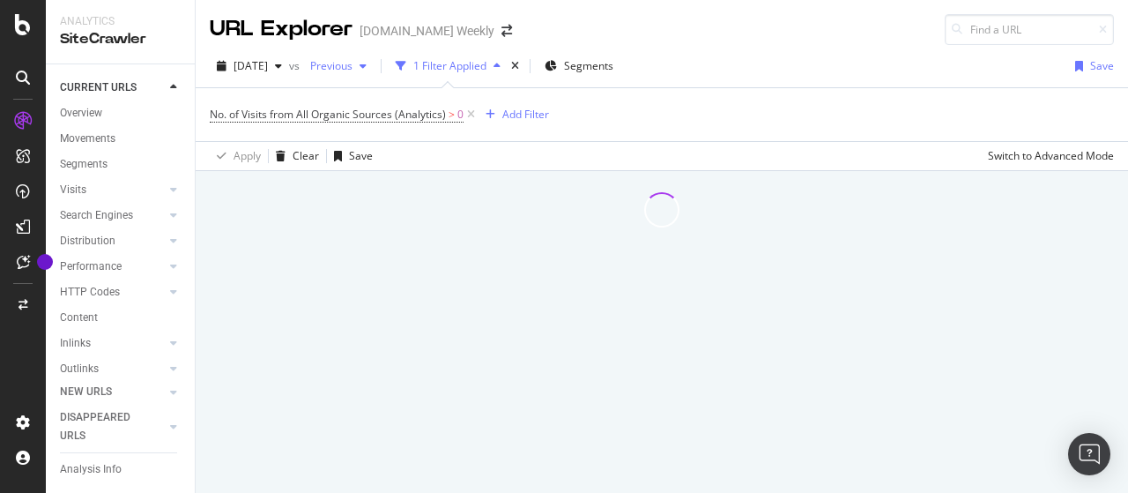
click at [353, 69] on span "Previous" at bounding box center [327, 65] width 49 height 15
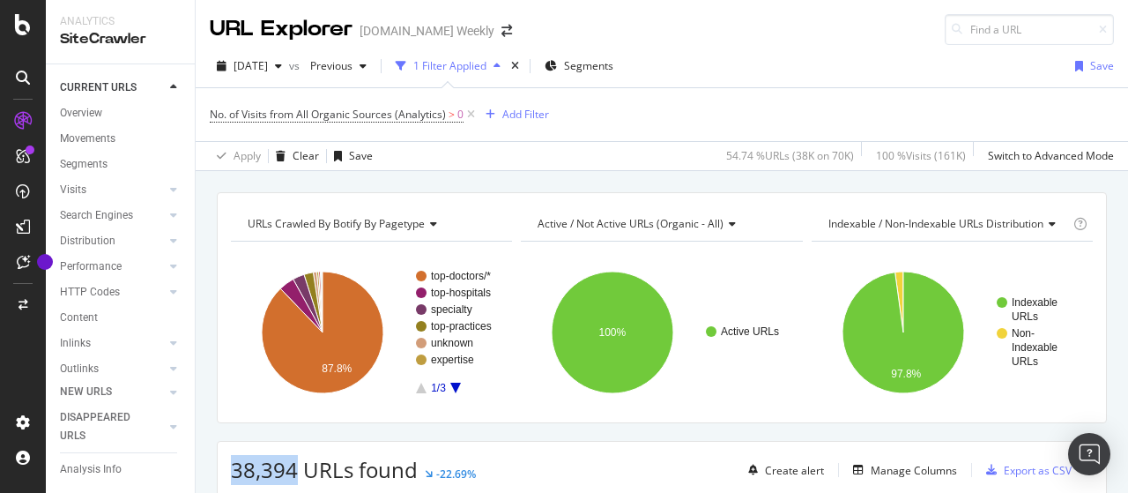
drag, startPoint x: 236, startPoint y: 466, endPoint x: 298, endPoint y: 466, distance: 61.7
click at [298, 466] on span "38,394 URLs found" at bounding box center [324, 469] width 187 height 29
copy span "38,394"
click at [268, 65] on span "[DATE]" at bounding box center [251, 65] width 34 height 15
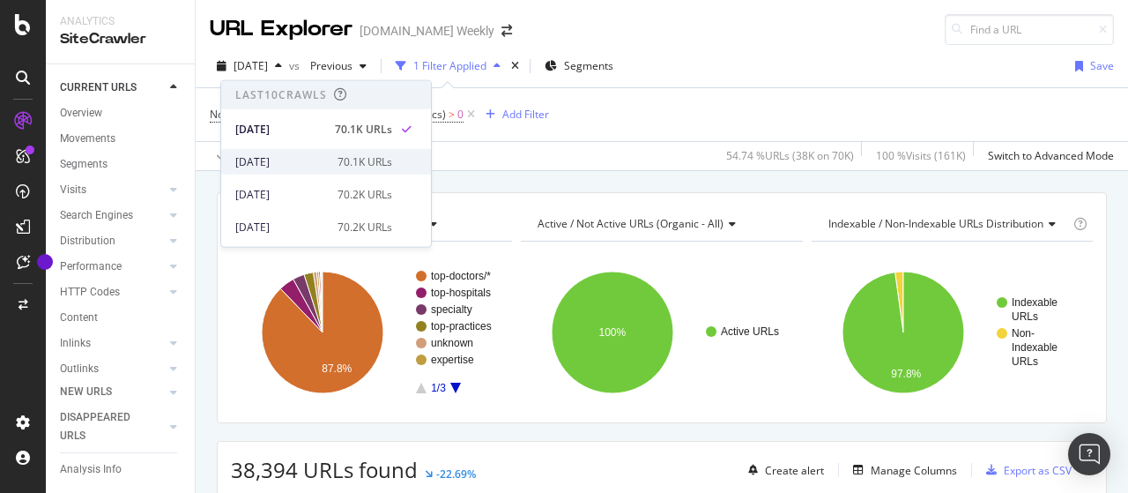
click at [298, 157] on div "[DATE]" at bounding box center [281, 161] width 92 height 16
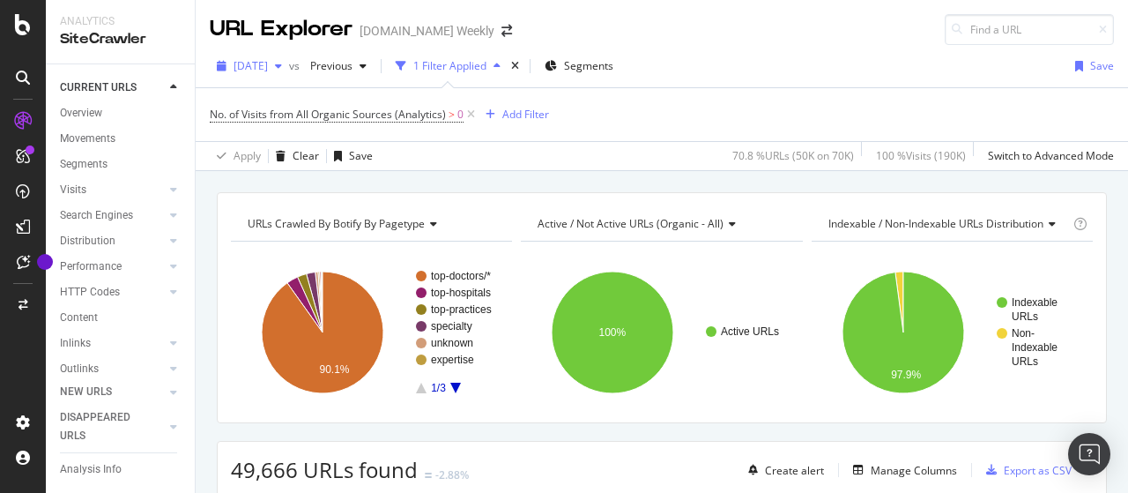
click at [268, 64] on span "[DATE]" at bounding box center [251, 65] width 34 height 15
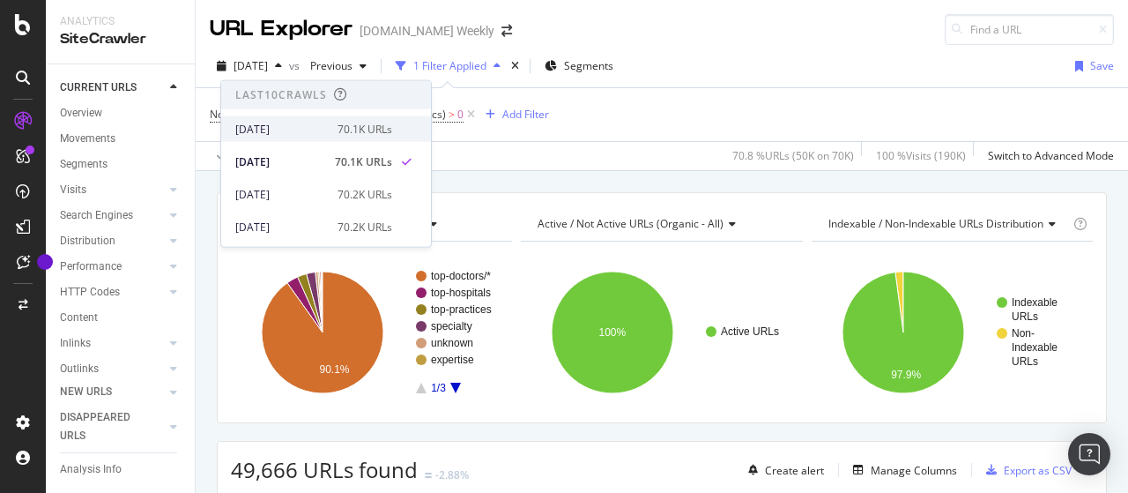
click at [280, 131] on div "[DATE]" at bounding box center [281, 129] width 92 height 16
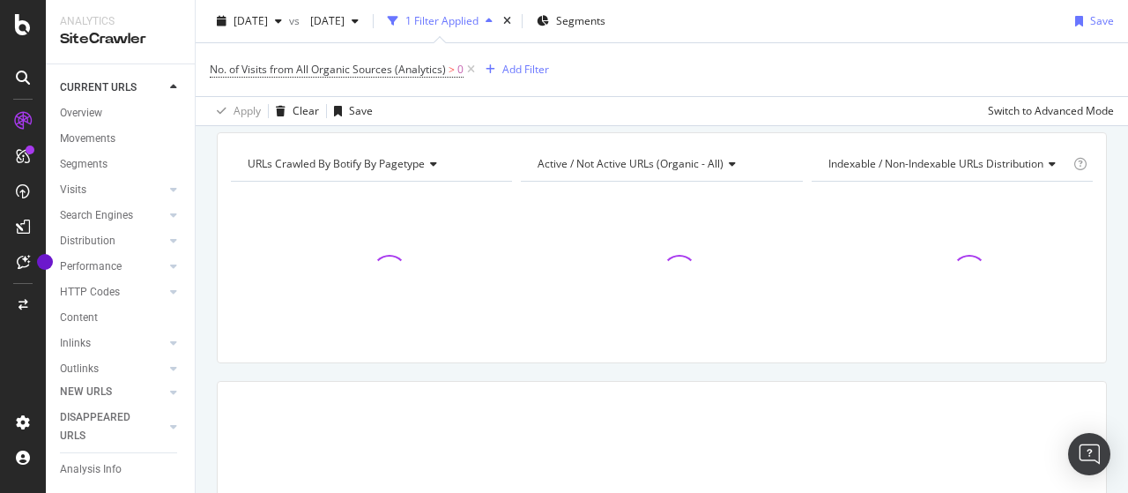
scroll to position [88, 0]
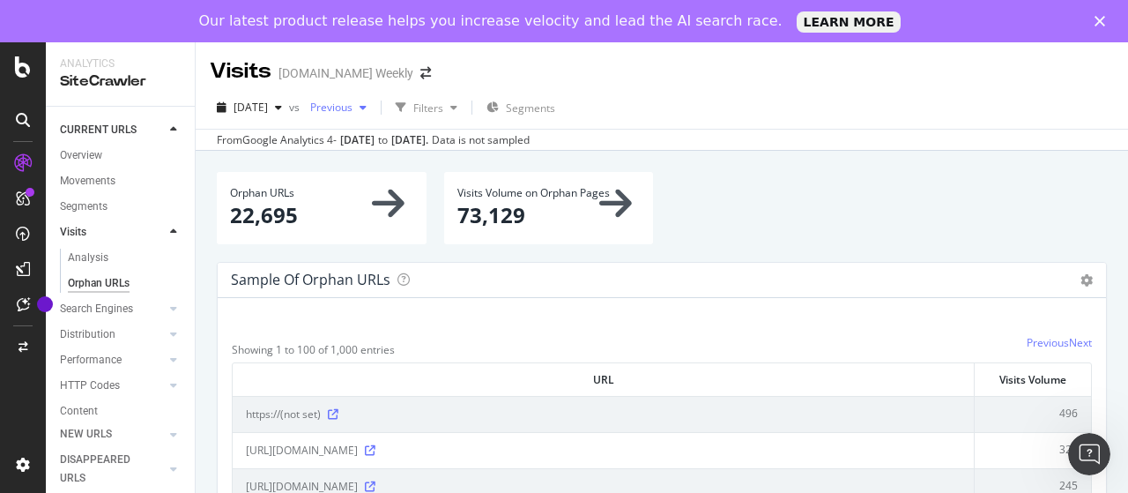
click at [353, 106] on span "Previous" at bounding box center [327, 107] width 49 height 15
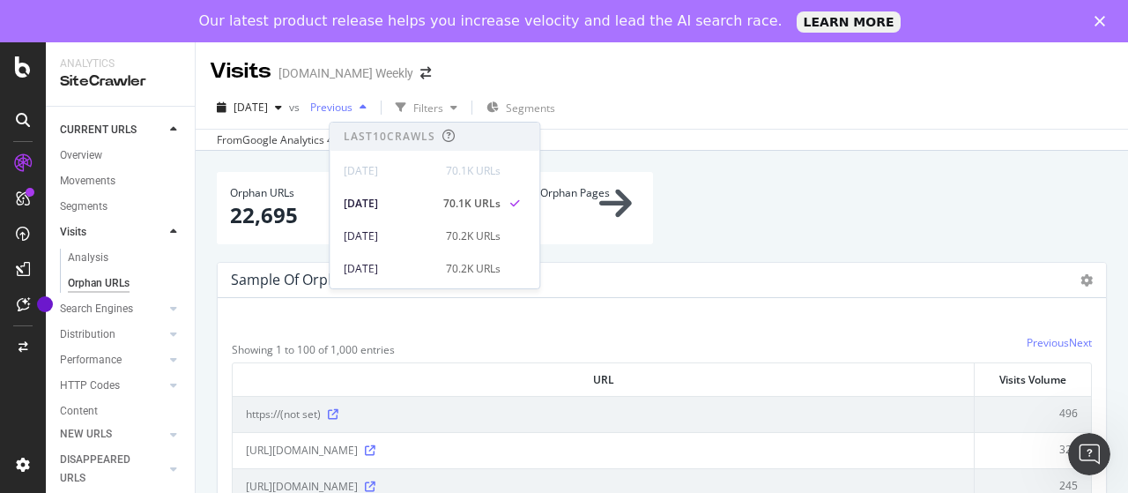
click at [353, 106] on span "Previous" at bounding box center [327, 107] width 49 height 15
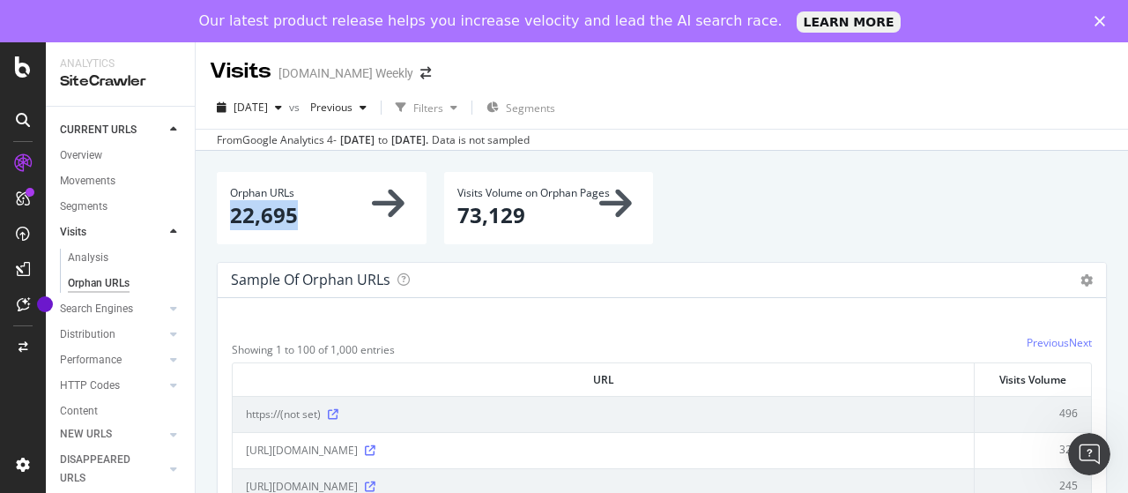
drag, startPoint x: 231, startPoint y: 216, endPoint x: 293, endPoint y: 215, distance: 61.7
click at [293, 215] on p "22,695" at bounding box center [321, 215] width 183 height 30
copy p "22,695"
click at [268, 104] on span "2025 Aug. 10th" at bounding box center [251, 107] width 34 height 15
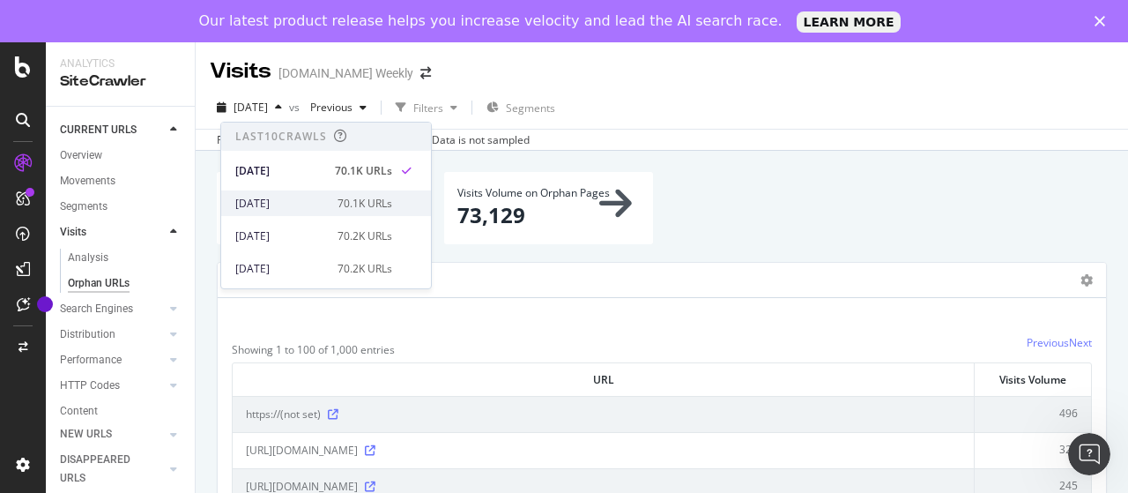
click at [311, 197] on div "[DATE]" at bounding box center [281, 204] width 92 height 16
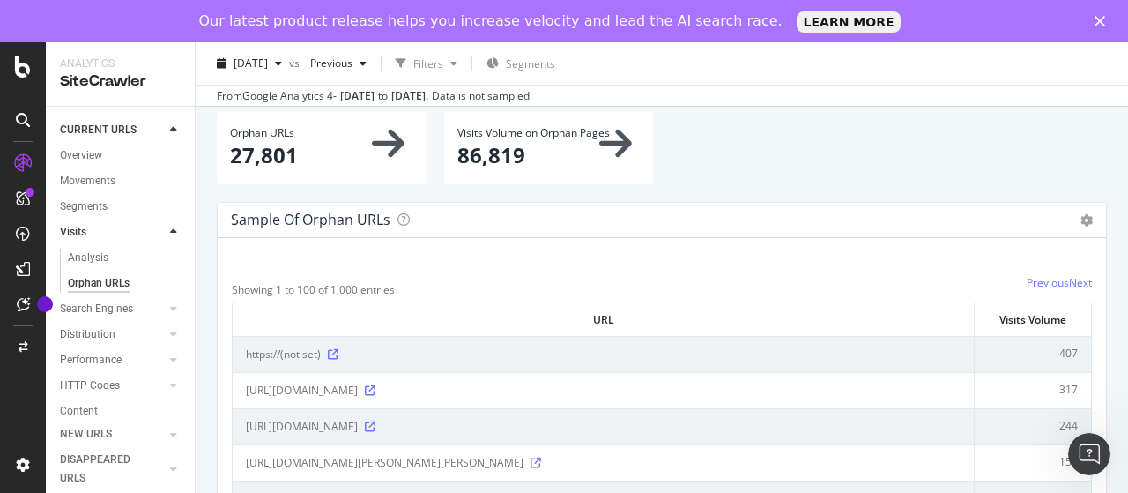
scroll to position [88, 0]
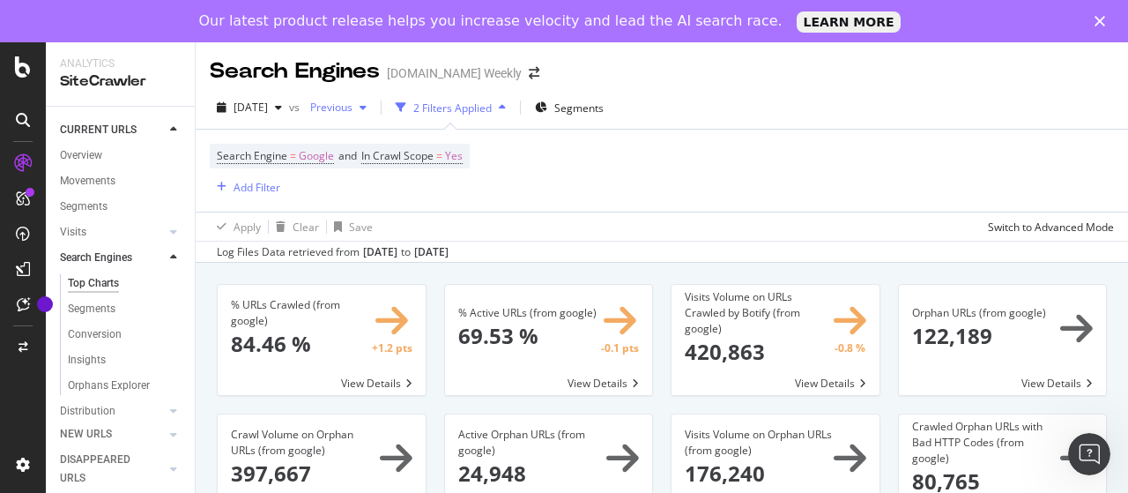
click at [353, 105] on span "Previous" at bounding box center [327, 107] width 49 height 15
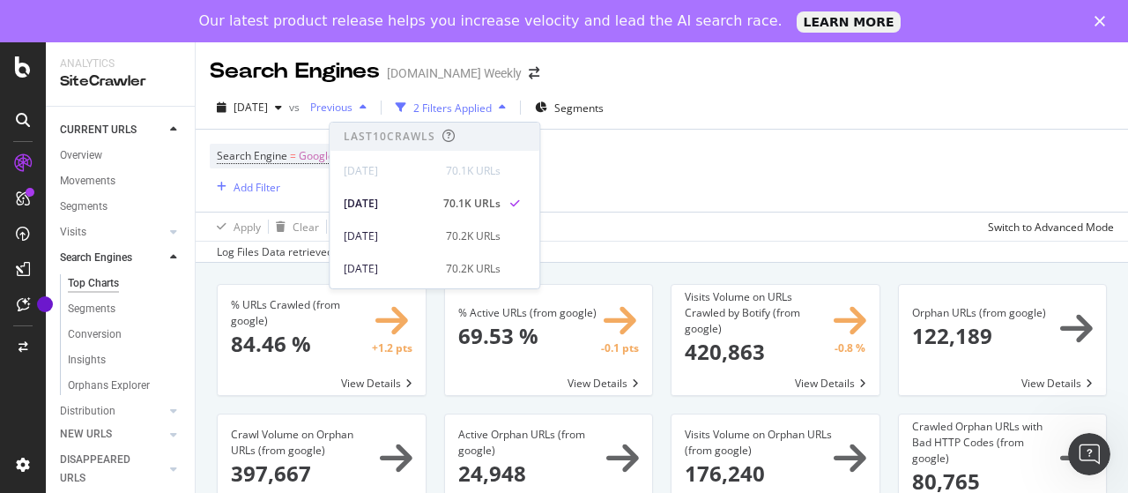
click at [353, 105] on span "Previous" at bounding box center [327, 107] width 49 height 15
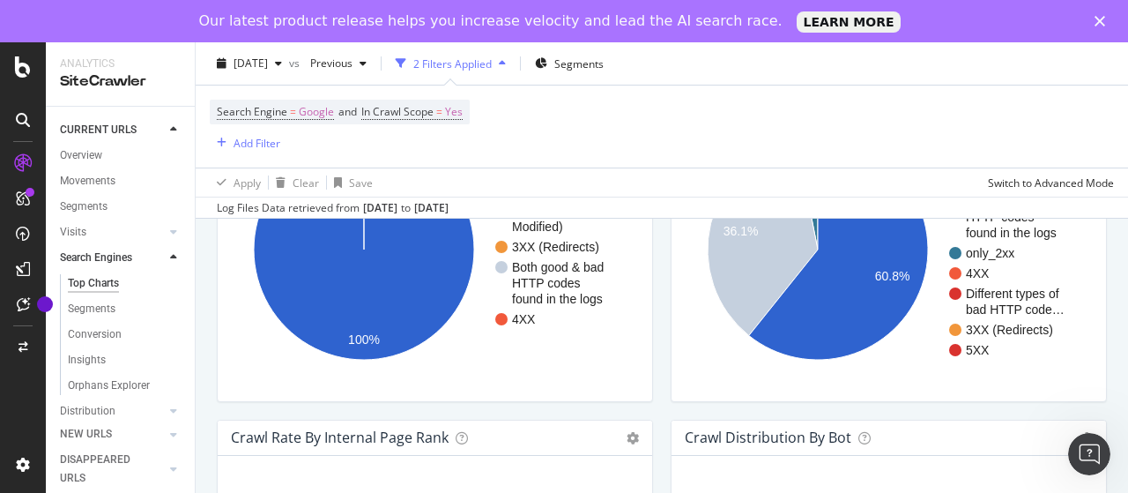
scroll to position [1675, 0]
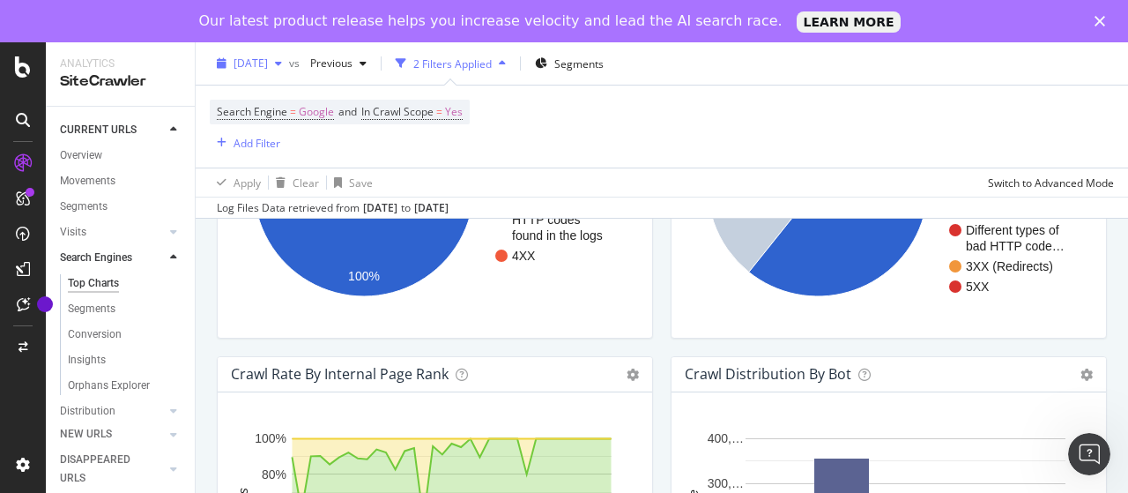
click at [268, 66] on span "[DATE]" at bounding box center [251, 63] width 34 height 15
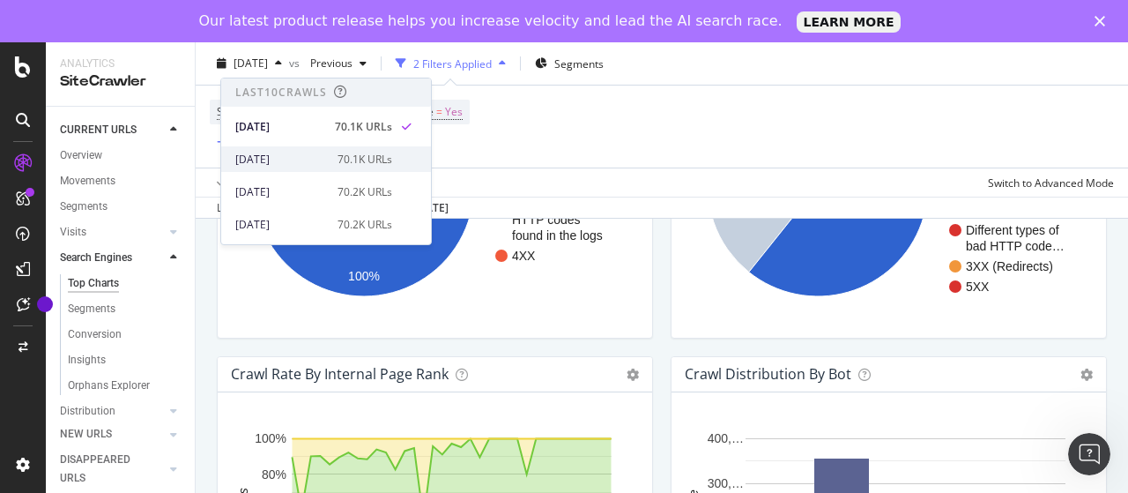
click at [284, 159] on div "[DATE]" at bounding box center [281, 160] width 92 height 16
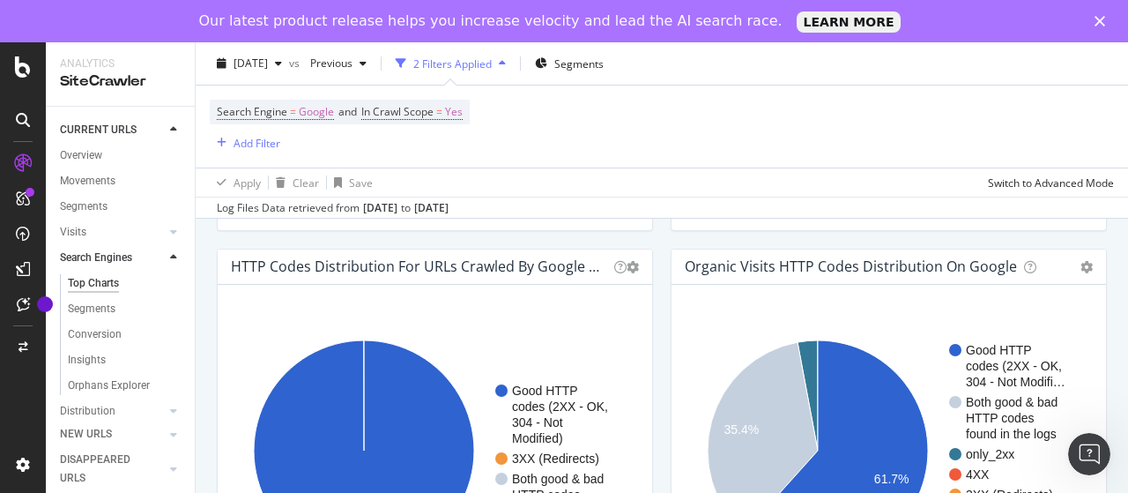
scroll to position [1499, 0]
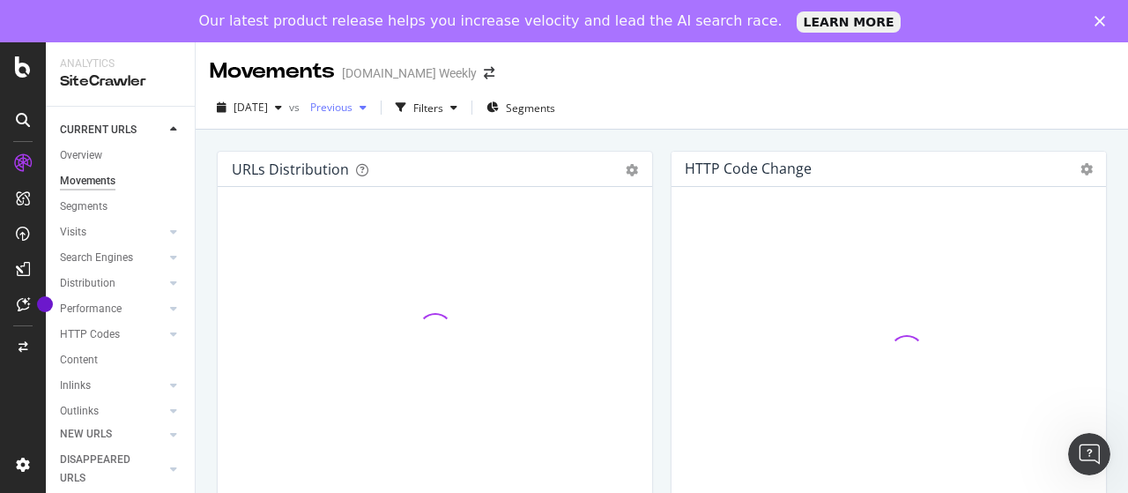
click at [353, 100] on span "Previous" at bounding box center [327, 107] width 49 height 15
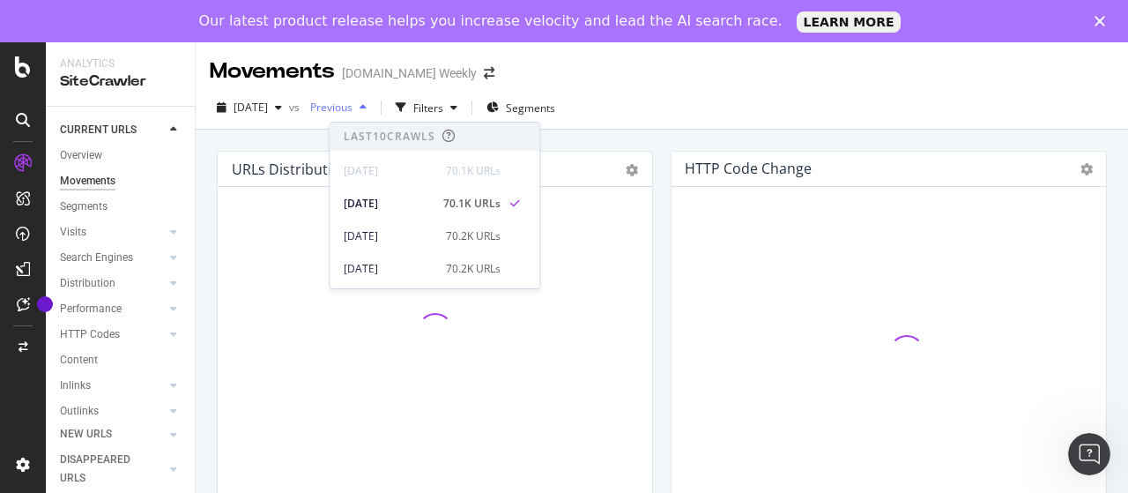
click at [353, 107] on span "Previous" at bounding box center [327, 107] width 49 height 15
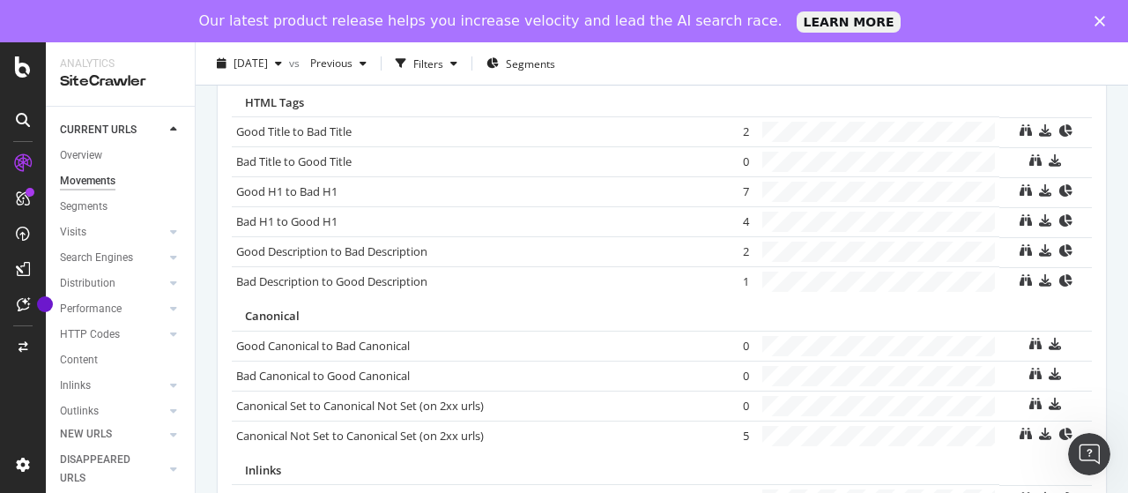
scroll to position [1362, 0]
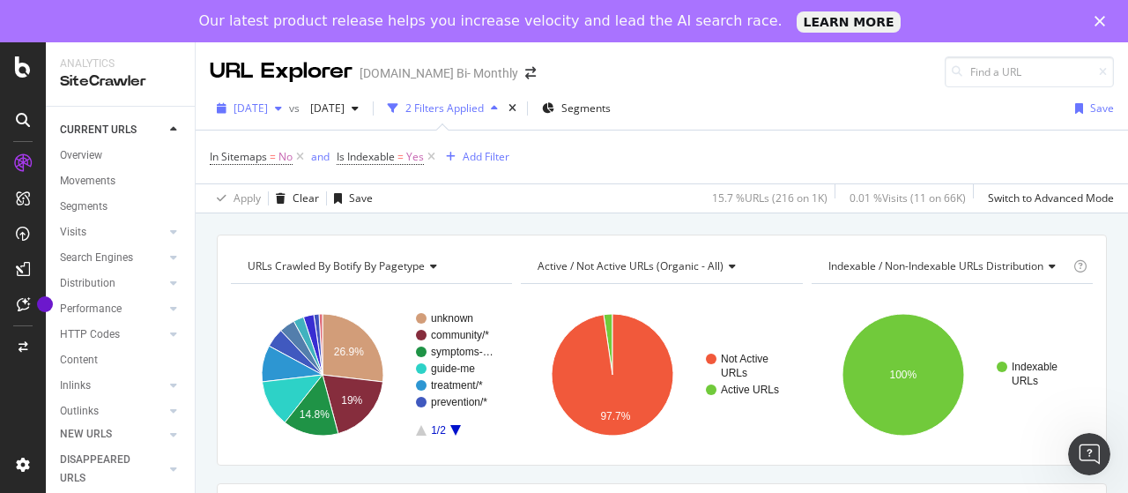
click at [268, 107] on span "[DATE]" at bounding box center [251, 108] width 34 height 15
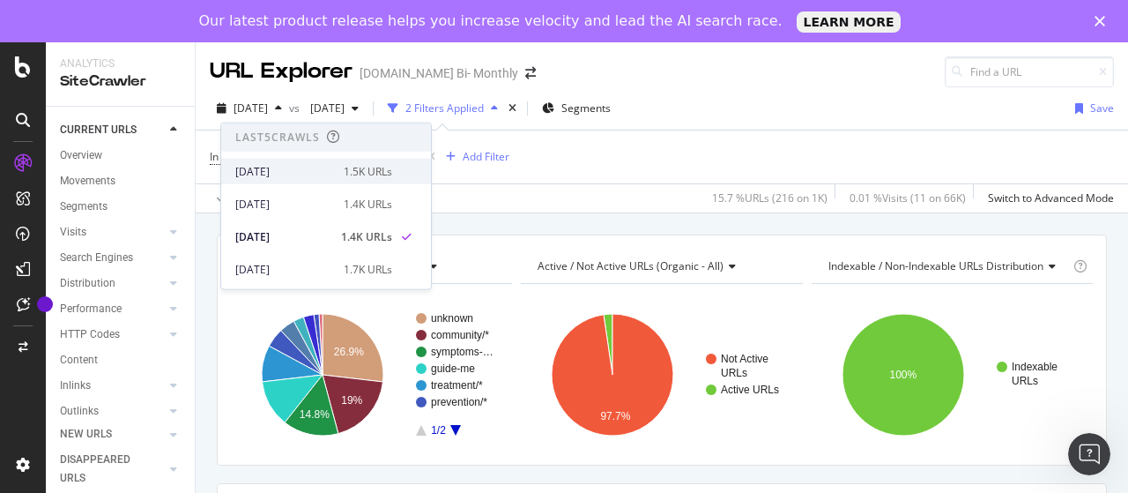
click at [319, 166] on div "[DATE]" at bounding box center [284, 171] width 98 height 16
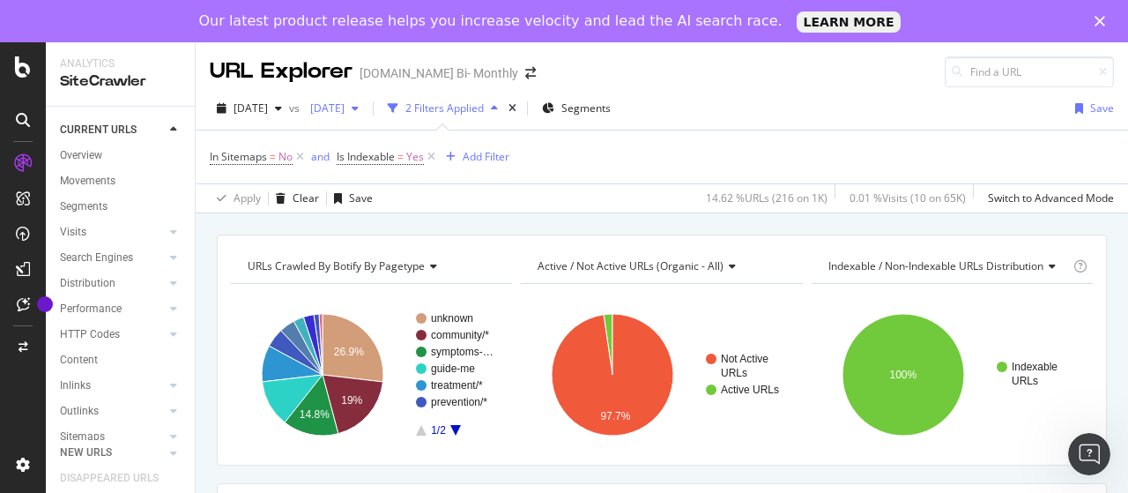
click at [345, 111] on span "[DATE]" at bounding box center [323, 108] width 41 height 15
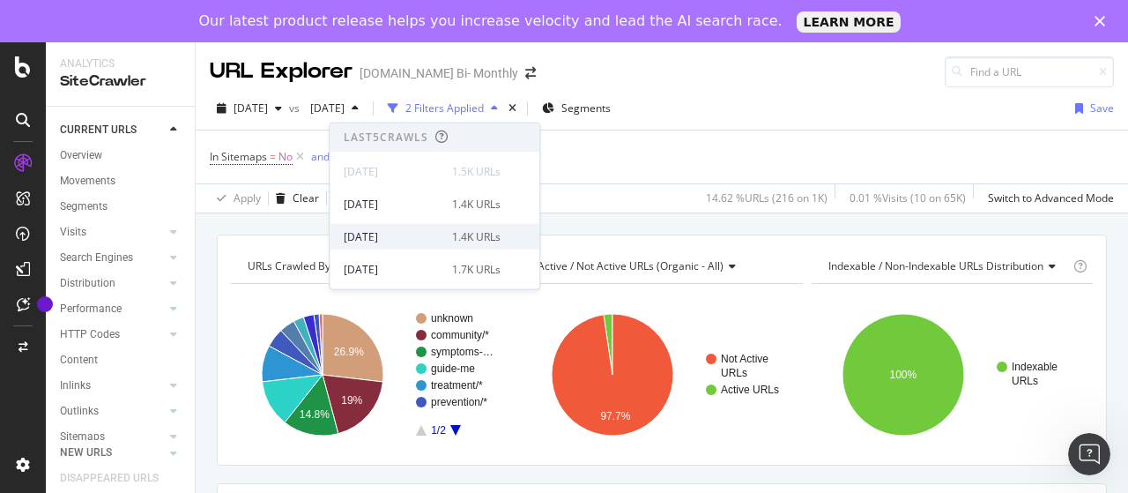
click at [401, 235] on div "[DATE]" at bounding box center [393, 236] width 98 height 16
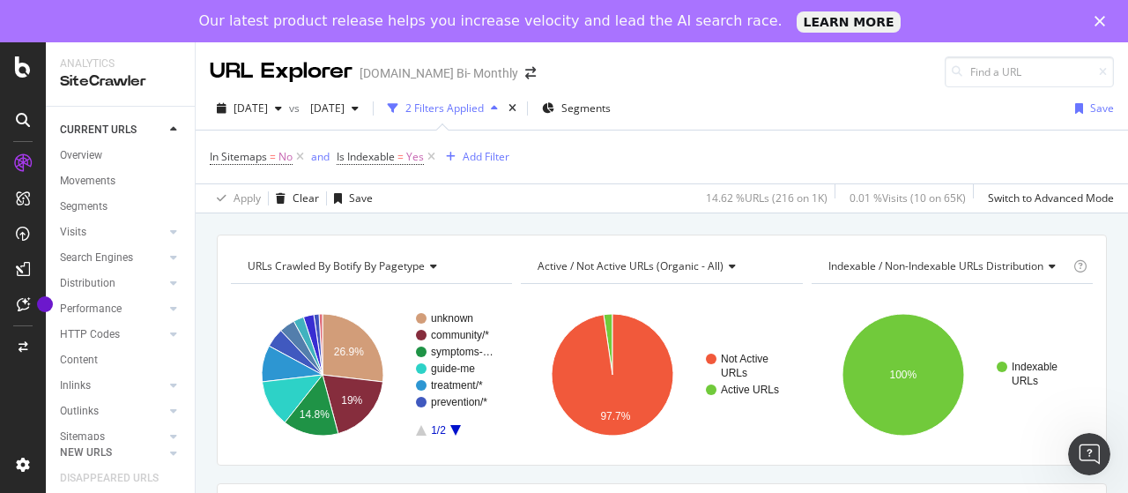
scroll to position [176, 0]
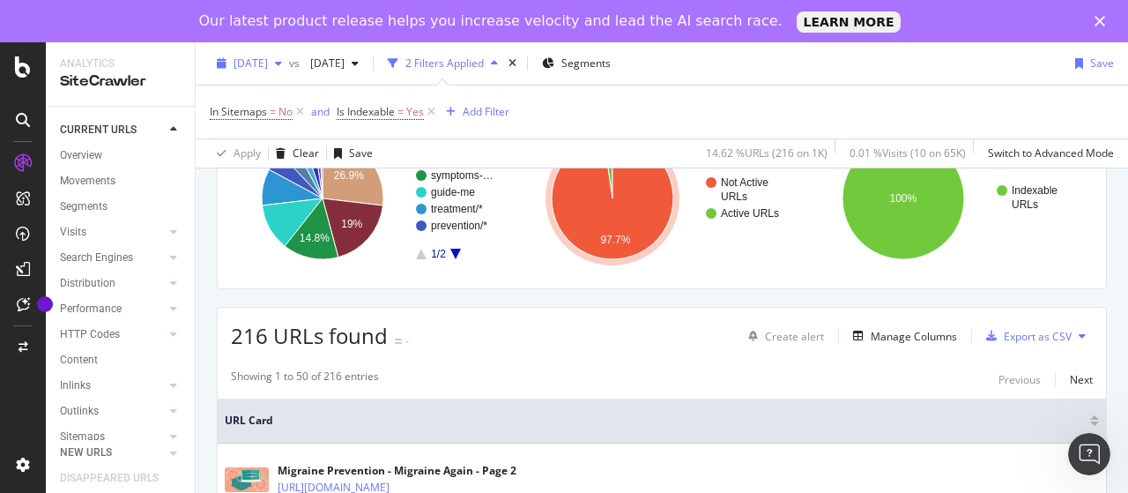
click at [268, 64] on span "[DATE]" at bounding box center [251, 63] width 34 height 15
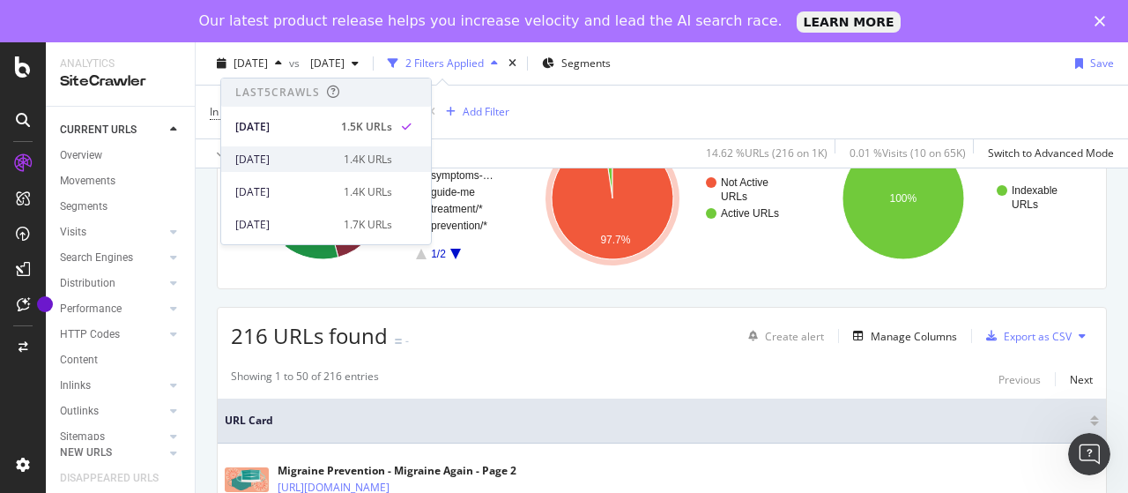
click at [283, 153] on div "[DATE]" at bounding box center [284, 160] width 98 height 16
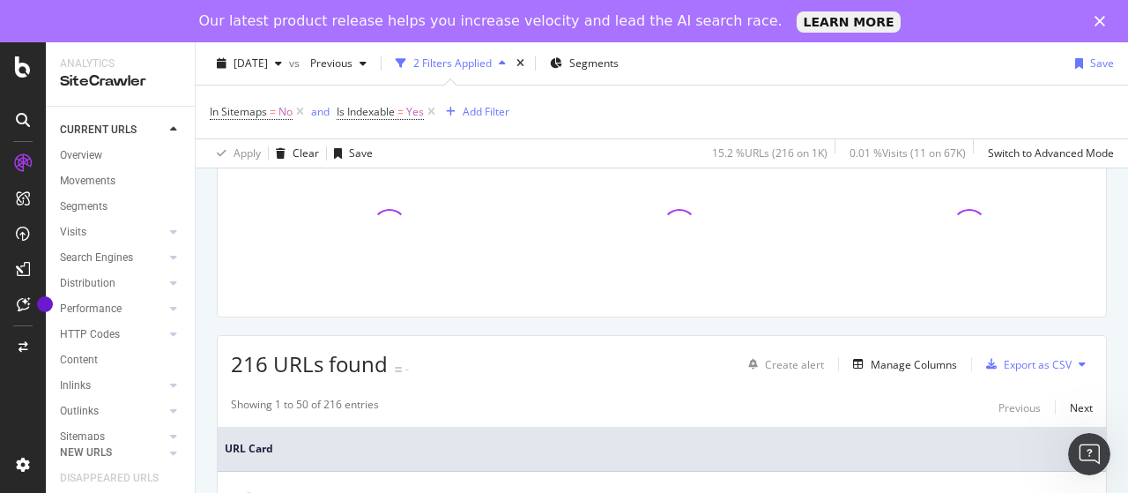
scroll to position [176, 0]
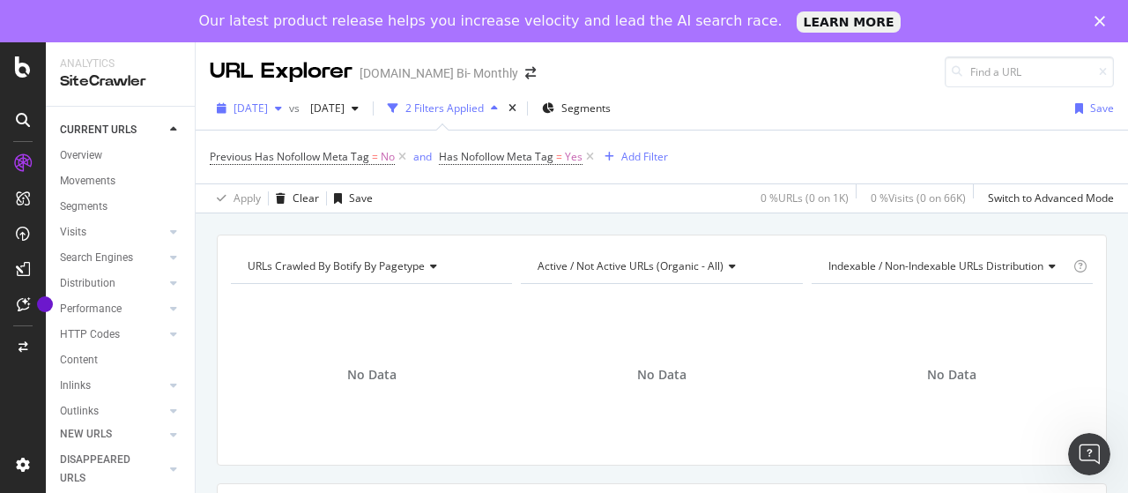
click at [268, 108] on span "[DATE]" at bounding box center [251, 108] width 34 height 15
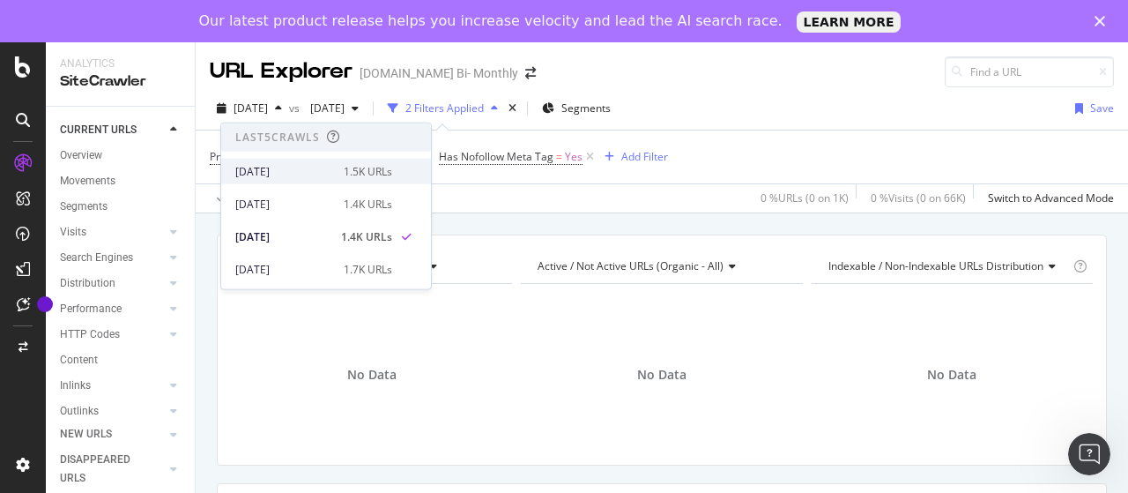
click at [298, 170] on div "[DATE]" at bounding box center [284, 171] width 98 height 16
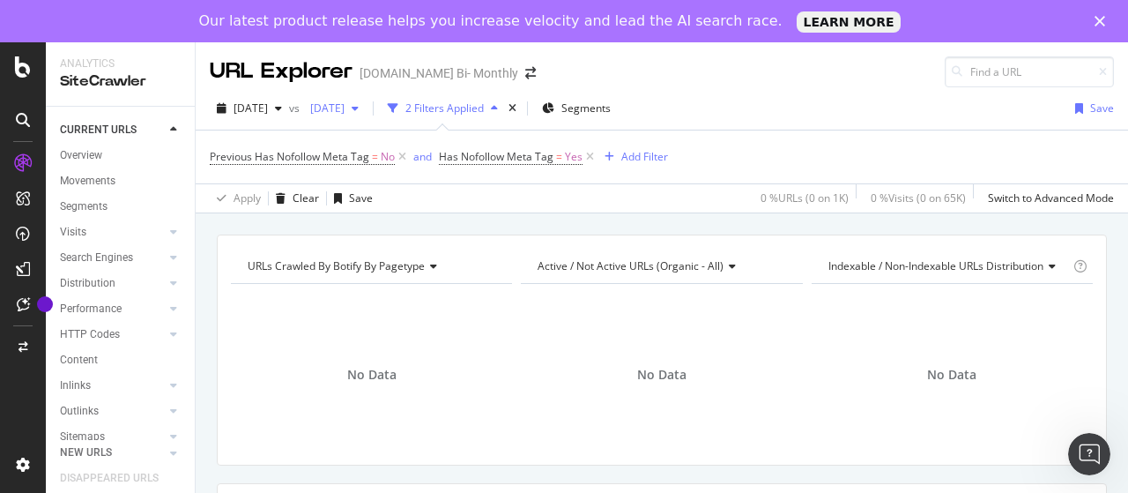
click at [345, 107] on span "[DATE]" at bounding box center [323, 108] width 41 height 15
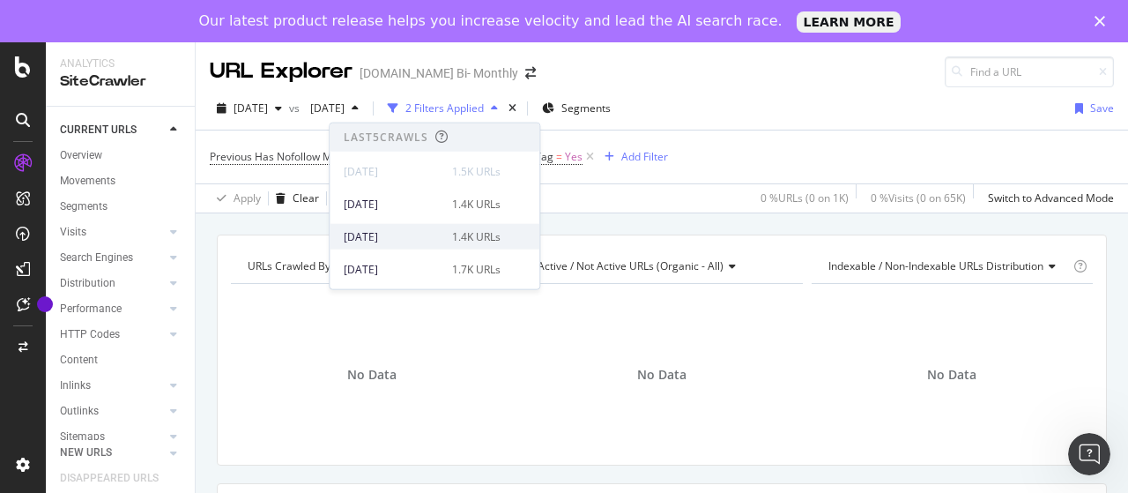
click at [398, 231] on div "[DATE]" at bounding box center [393, 236] width 98 height 16
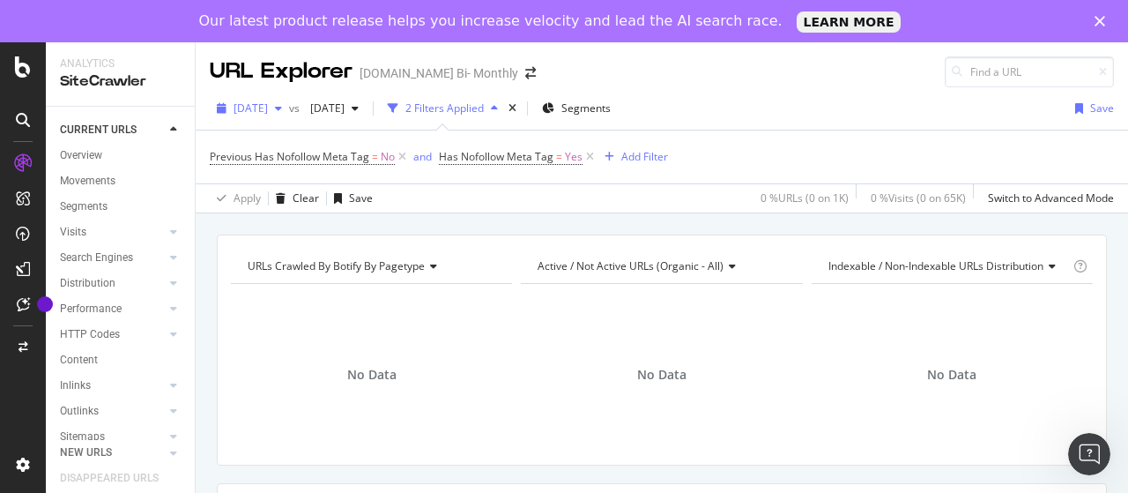
click at [268, 104] on span "[DATE]" at bounding box center [251, 108] width 34 height 15
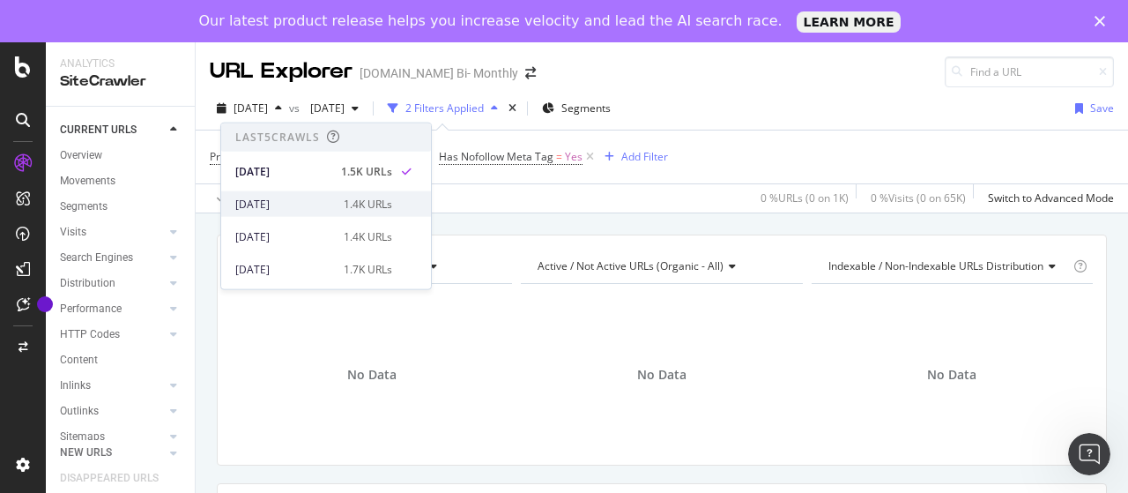
click at [311, 197] on div "[DATE]" at bounding box center [284, 204] width 98 height 16
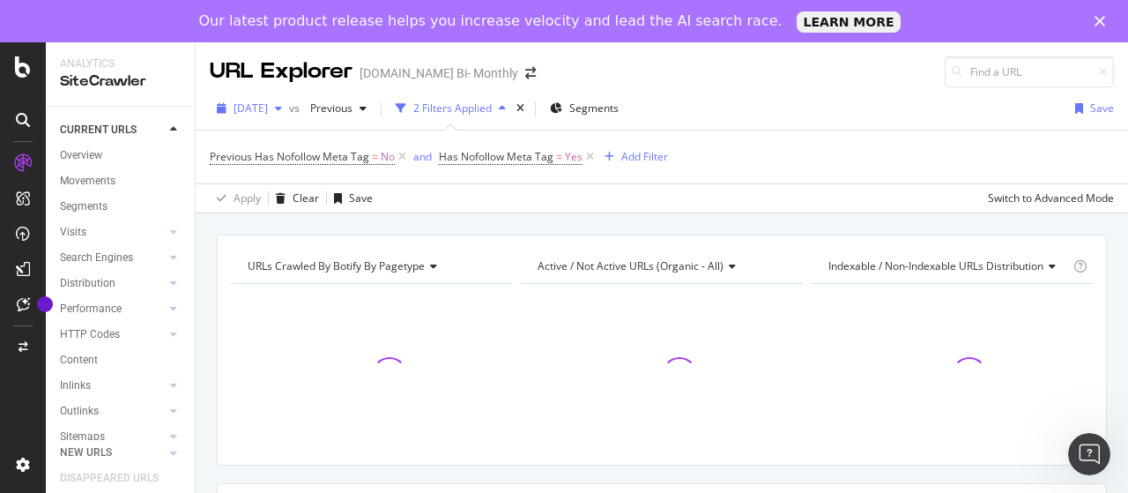
click at [268, 108] on span "2025 Aug. 8th" at bounding box center [251, 108] width 34 height 15
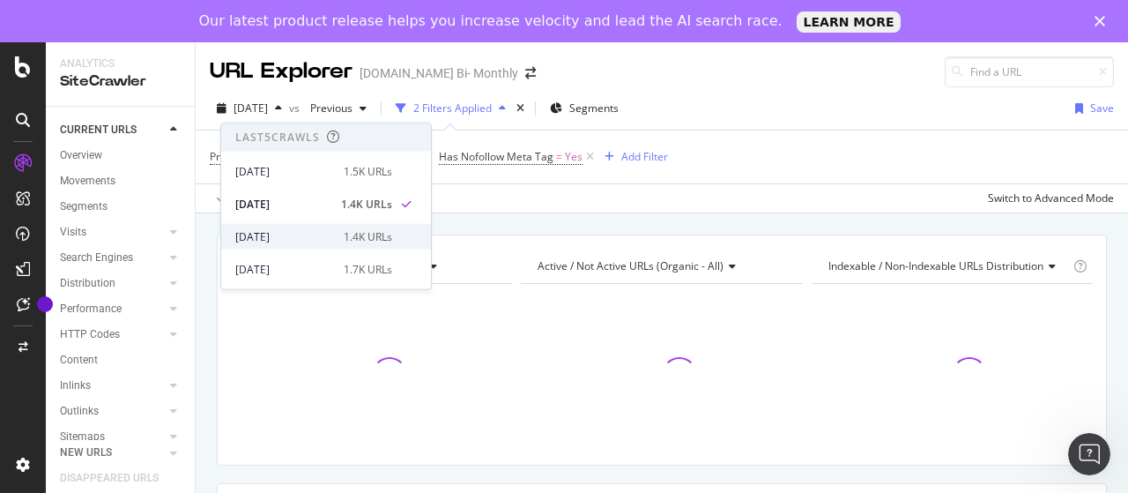
click at [302, 234] on div "[DATE]" at bounding box center [284, 236] width 98 height 16
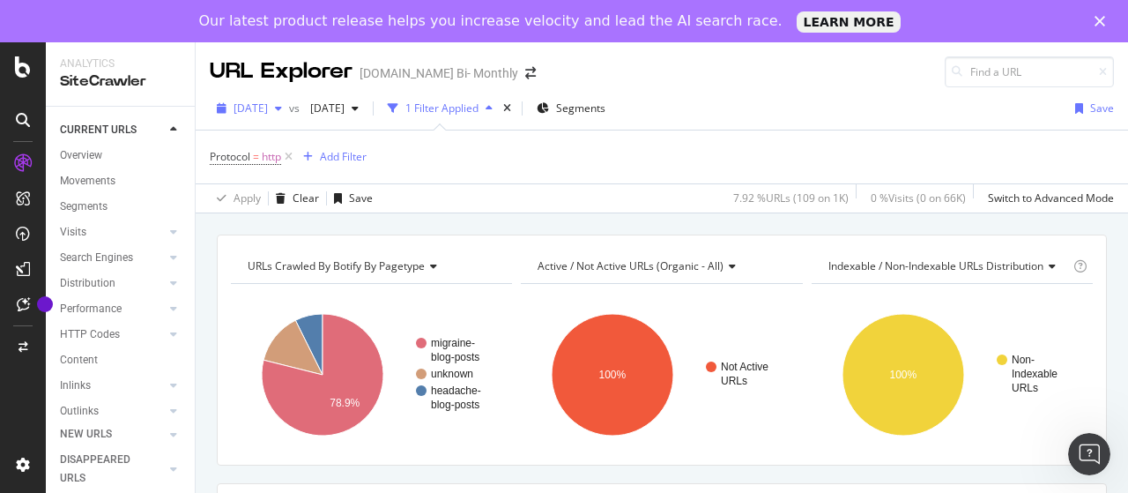
click at [268, 112] on span "[DATE]" at bounding box center [251, 108] width 34 height 15
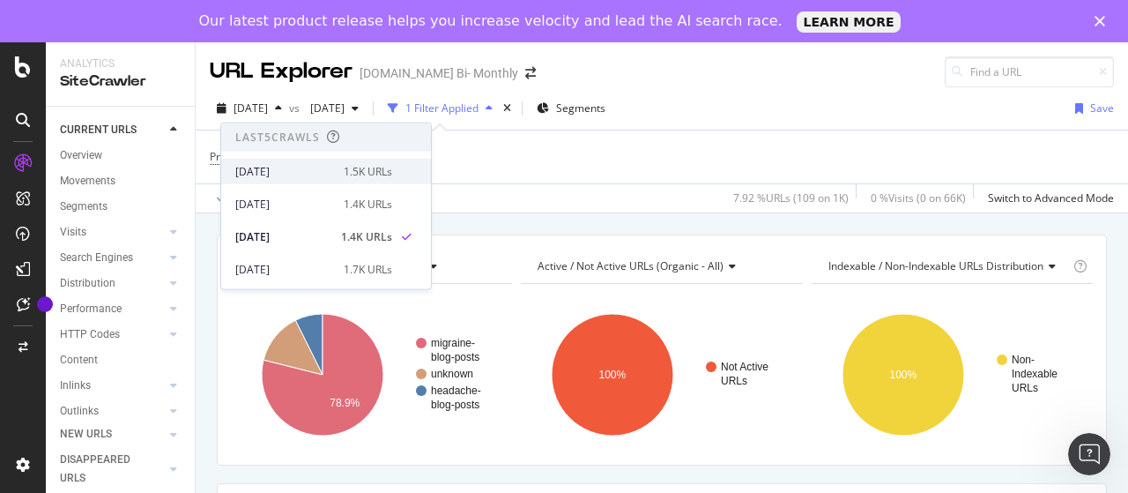
click at [291, 173] on div "[DATE]" at bounding box center [284, 171] width 98 height 16
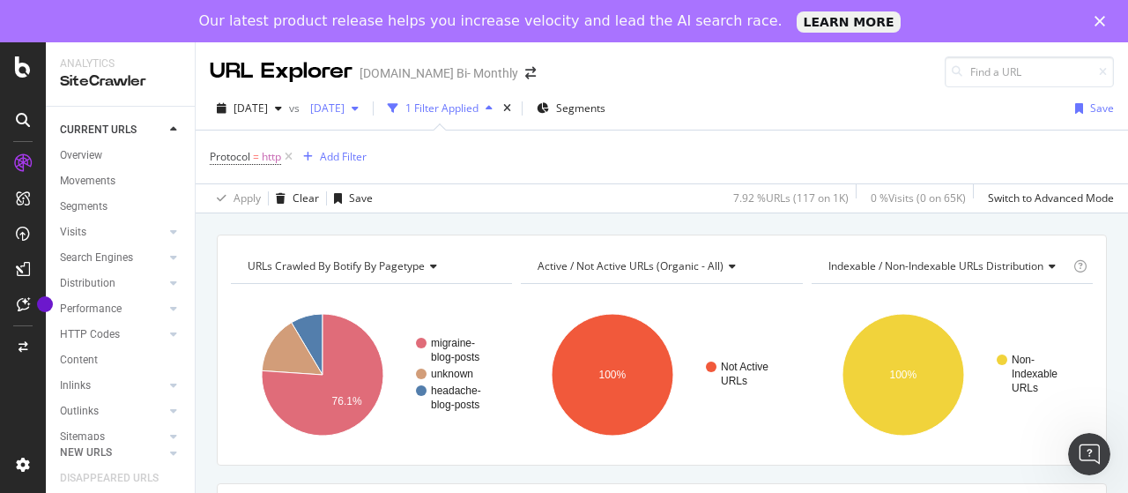
click at [366, 115] on div "[DATE]" at bounding box center [334, 108] width 63 height 26
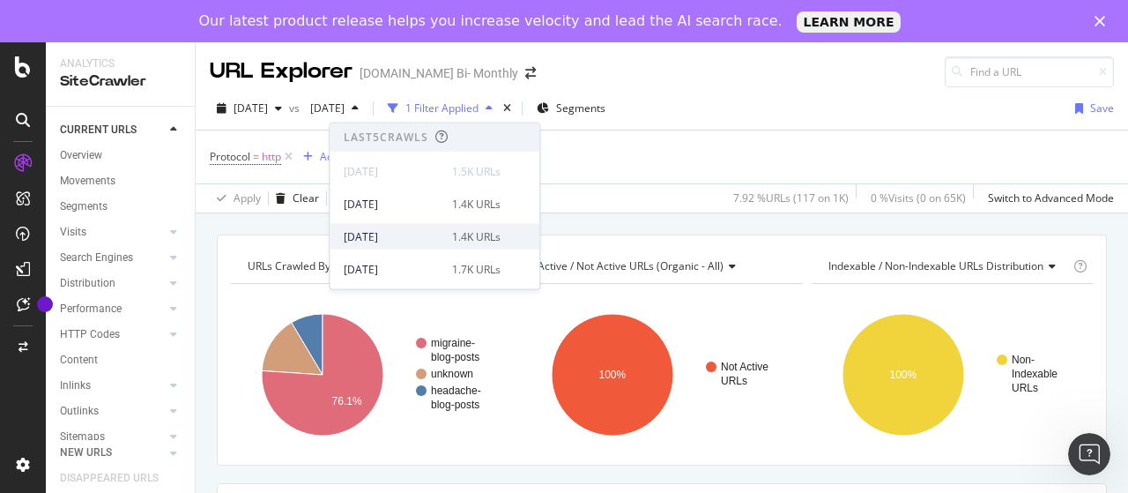
click at [434, 228] on div "[DATE]" at bounding box center [393, 236] width 98 height 16
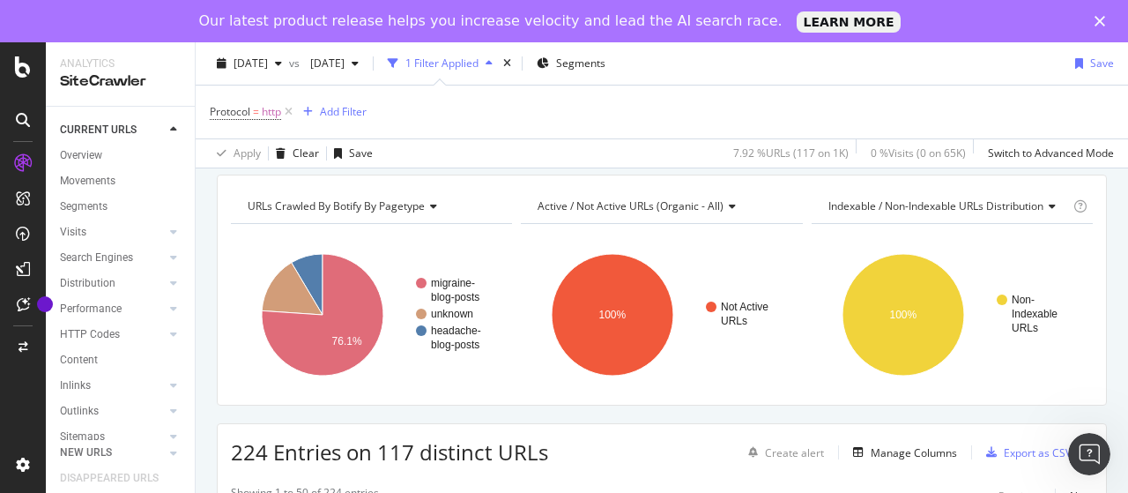
scroll to position [88, 0]
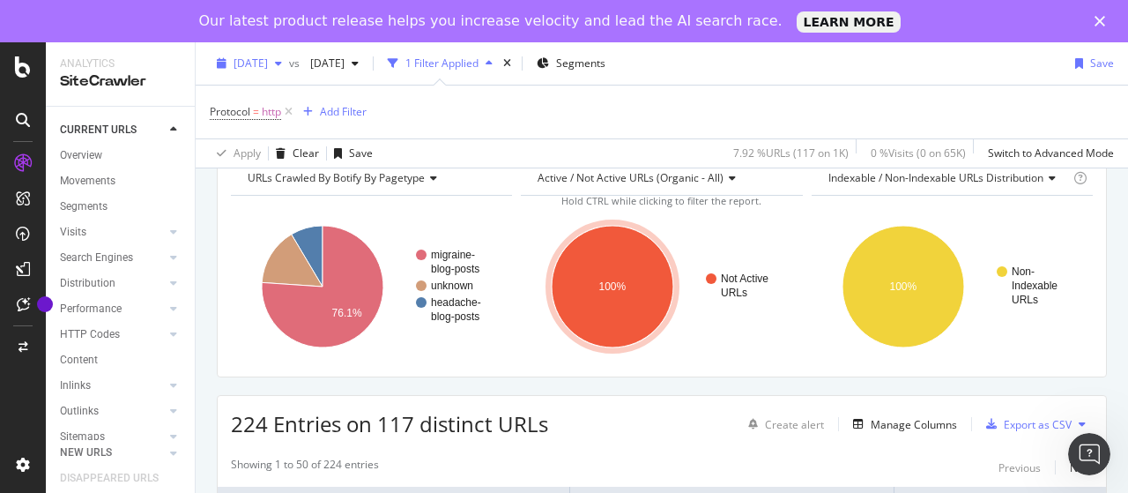
click at [263, 58] on span "[DATE]" at bounding box center [251, 63] width 34 height 15
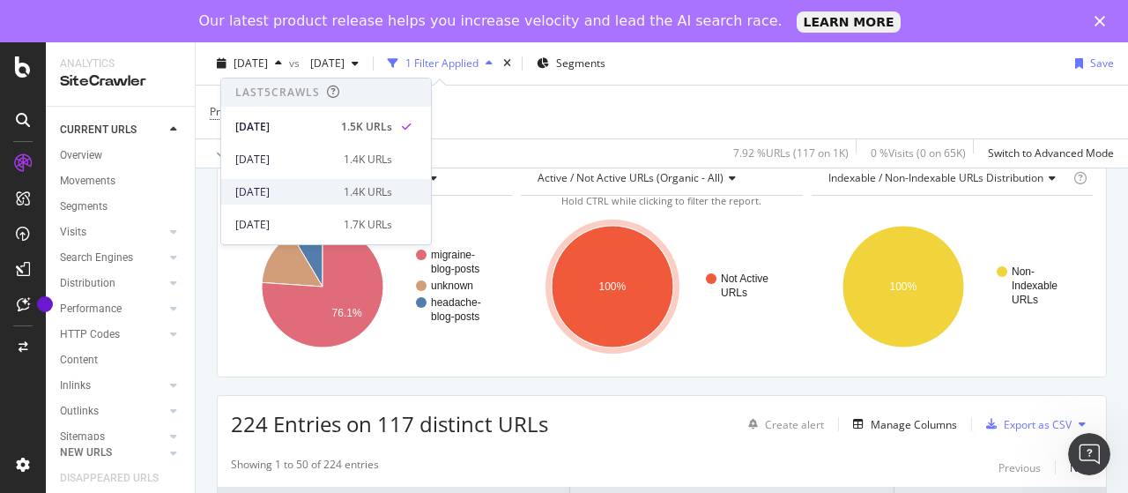
click at [313, 182] on div "2025 Aug. 3rd 1.4K URLs" at bounding box center [326, 192] width 210 height 26
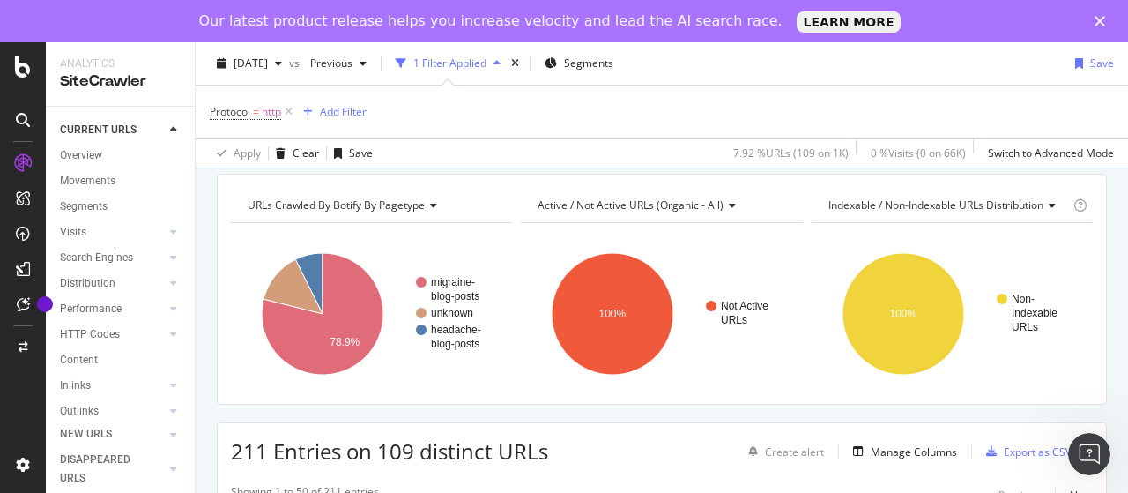
scroll to position [88, 0]
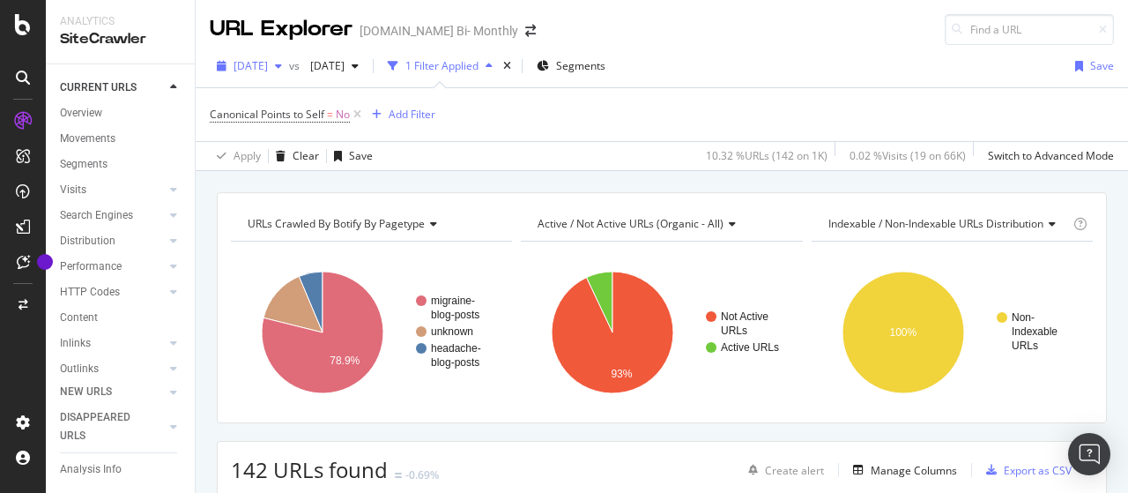
click at [268, 64] on span "[DATE]" at bounding box center [251, 65] width 34 height 15
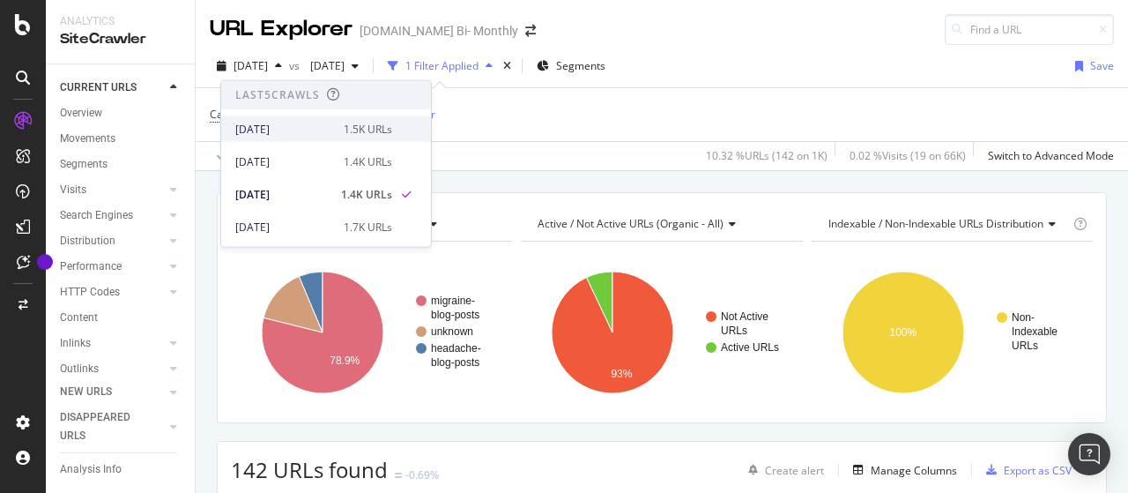
click at [294, 130] on div "[DATE]" at bounding box center [284, 129] width 98 height 16
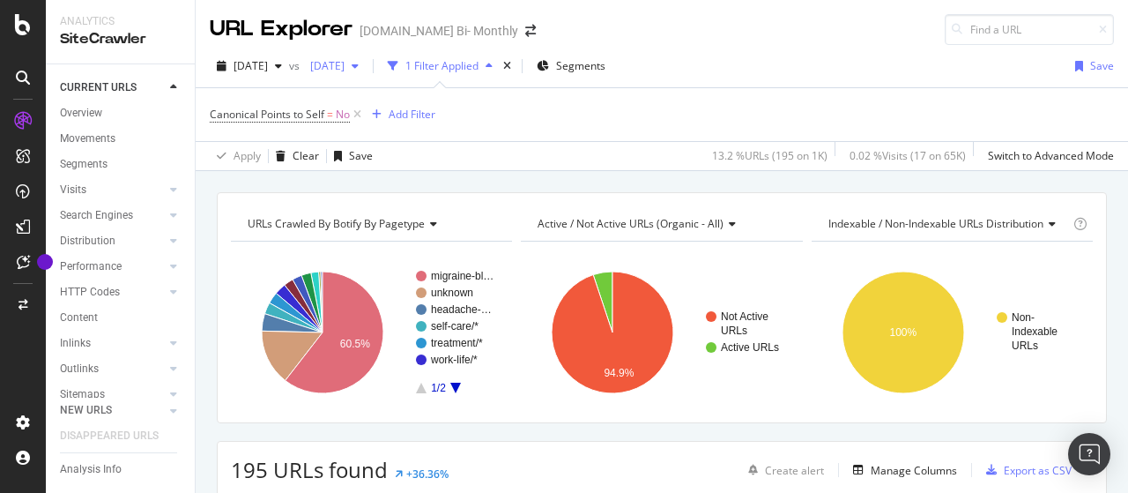
click at [345, 66] on span "[DATE]" at bounding box center [323, 65] width 41 height 15
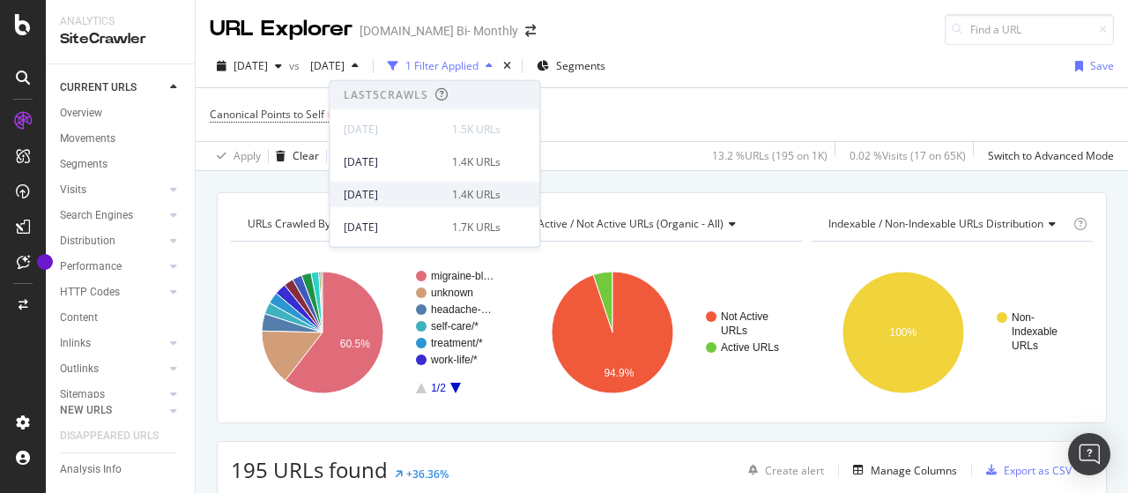
click at [429, 190] on div "[DATE]" at bounding box center [393, 194] width 98 height 16
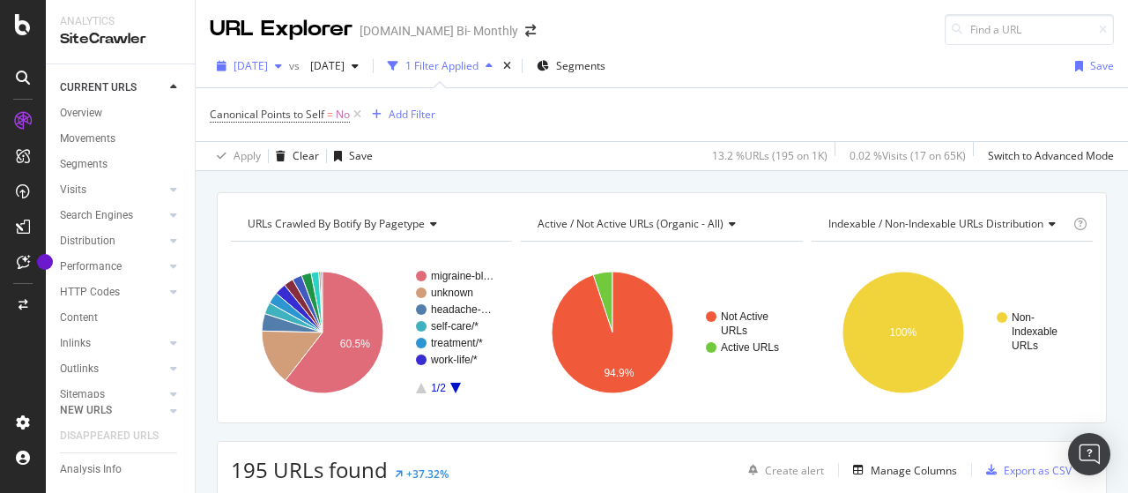
click at [268, 70] on span "[DATE]" at bounding box center [251, 65] width 34 height 15
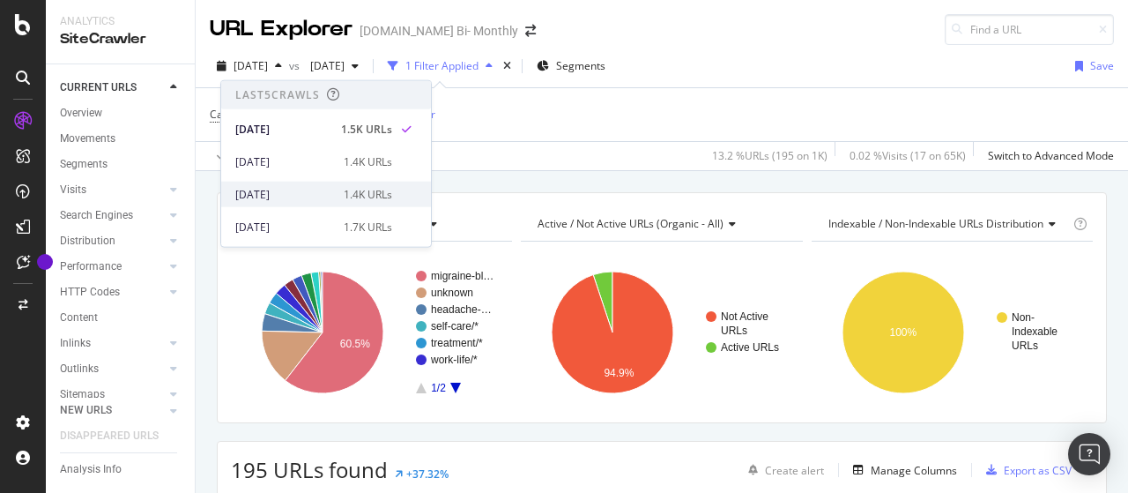
click at [287, 184] on div "[DATE] 1.4K URLs" at bounding box center [326, 195] width 210 height 26
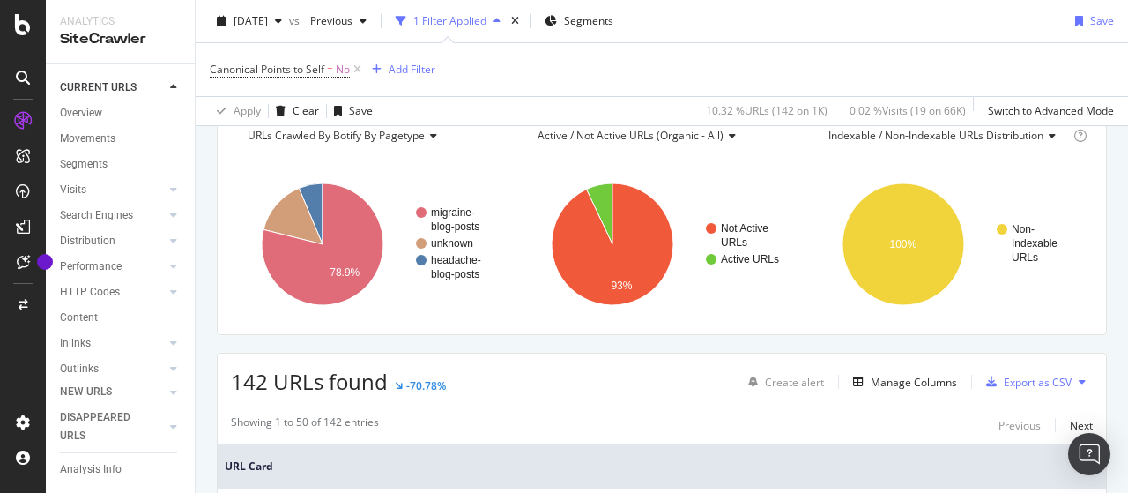
scroll to position [176, 0]
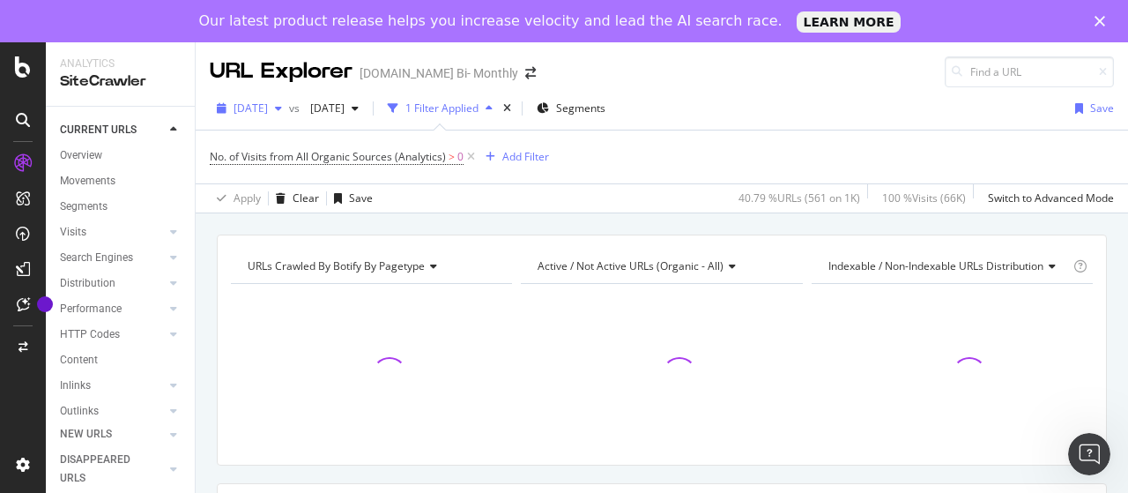
click at [268, 112] on span "[DATE]" at bounding box center [251, 108] width 34 height 15
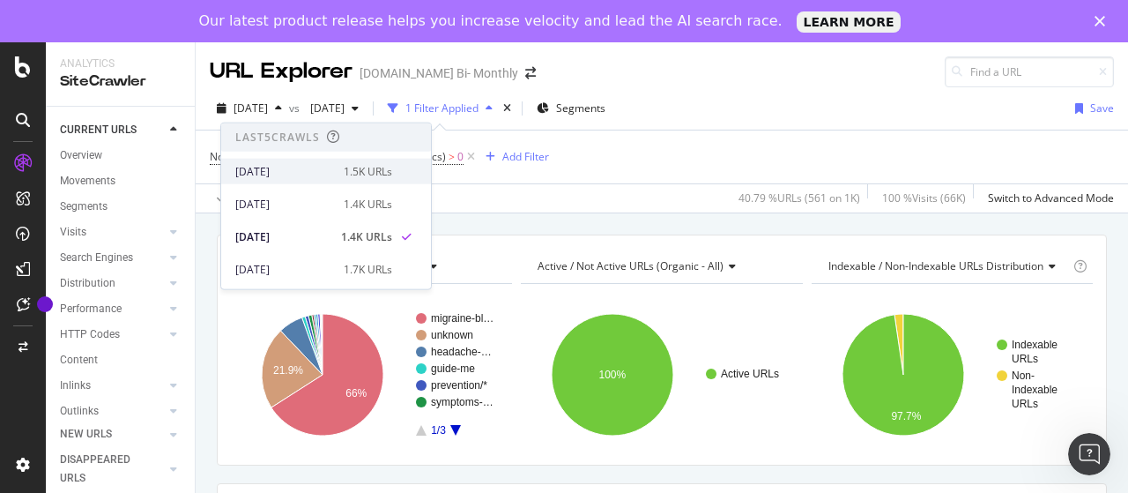
click at [295, 168] on div "[DATE]" at bounding box center [284, 171] width 98 height 16
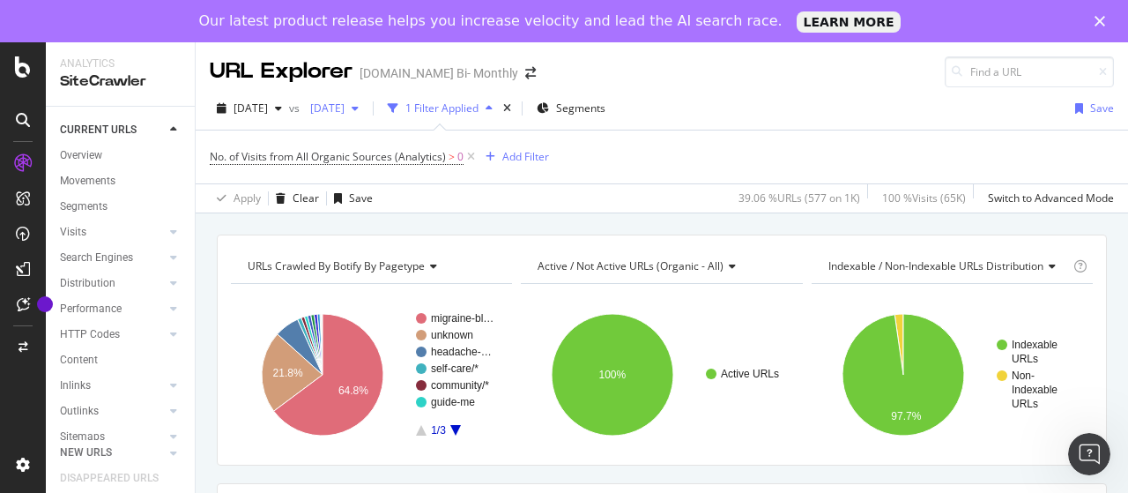
click at [345, 112] on span "[DATE]" at bounding box center [323, 108] width 41 height 15
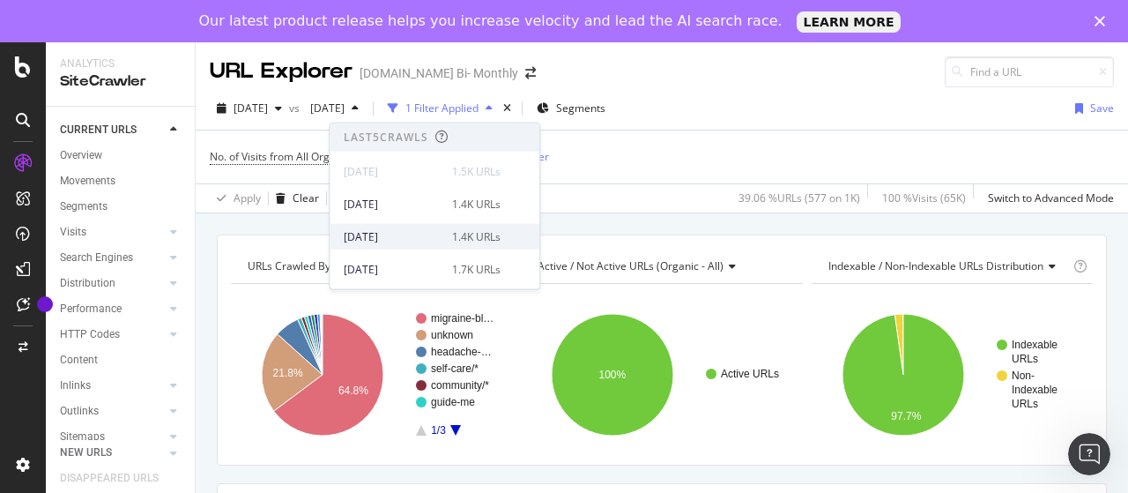
click at [435, 235] on div "[DATE]" at bounding box center [393, 236] width 98 height 16
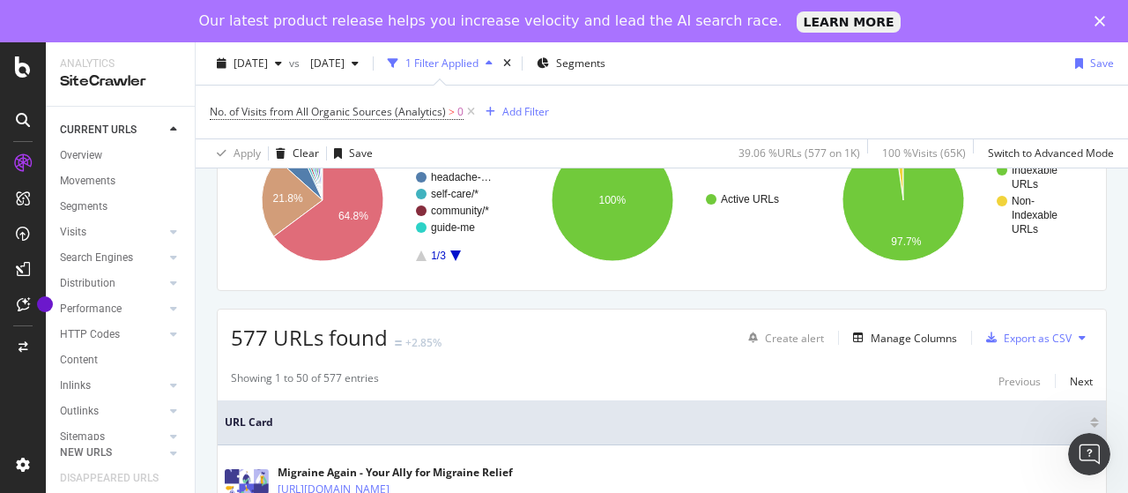
scroll to position [176, 0]
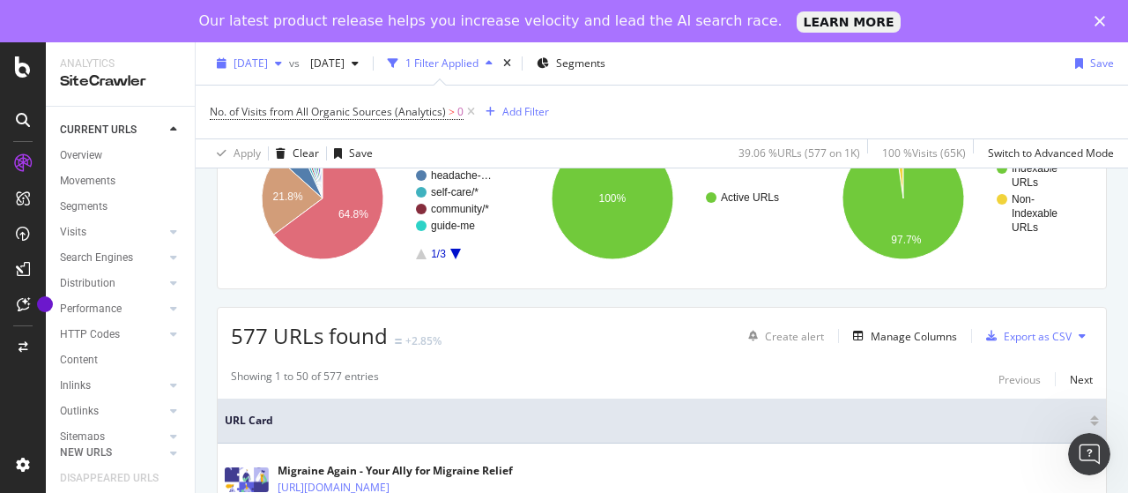
click at [268, 61] on span "[DATE]" at bounding box center [251, 63] width 34 height 15
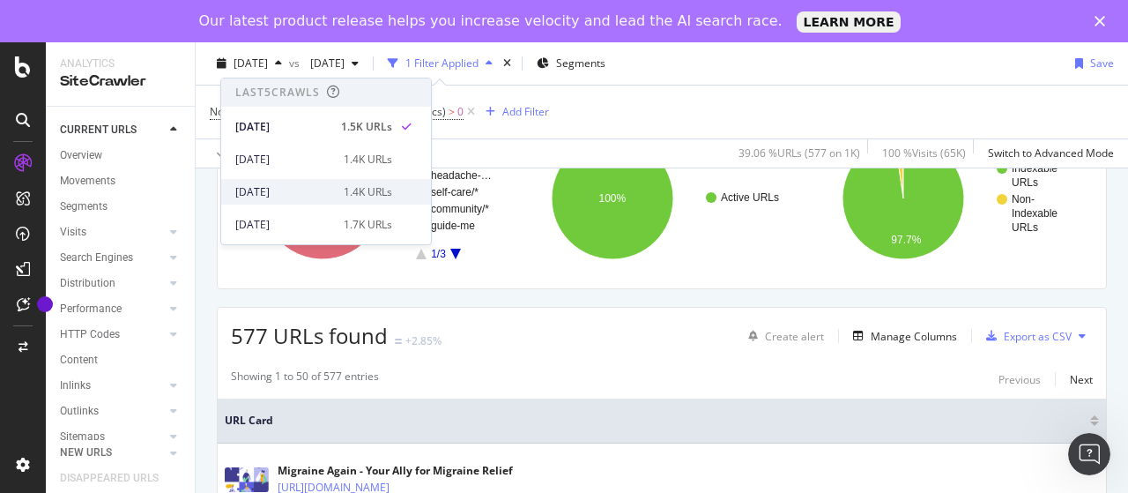
click at [291, 181] on div "2025 Aug. 3rd 1.4K URLs" at bounding box center [326, 192] width 210 height 26
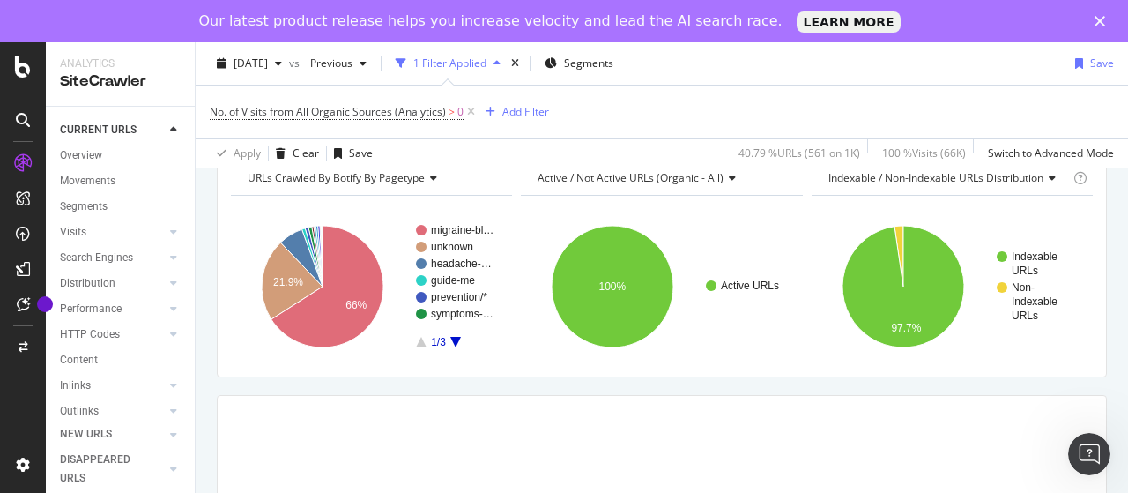
scroll to position [264, 0]
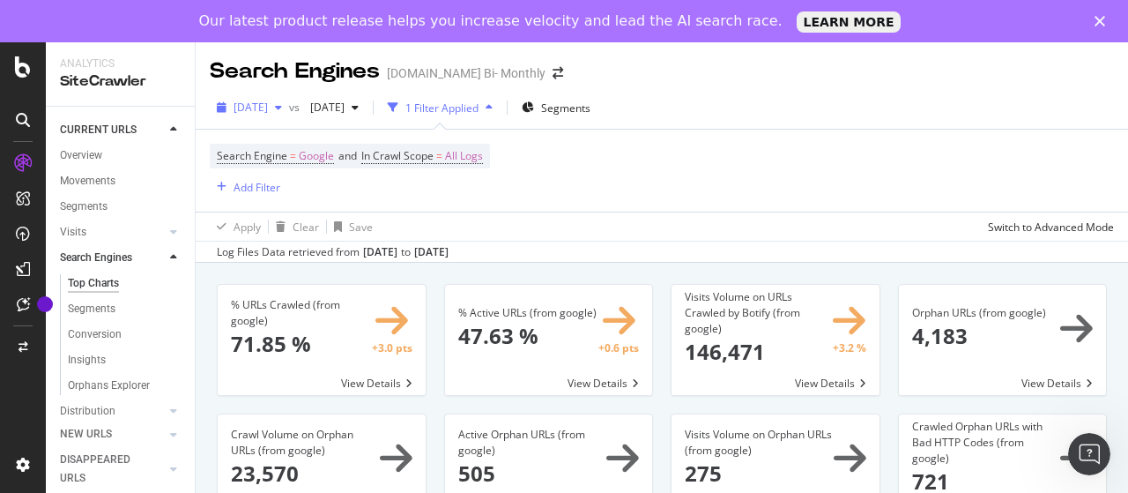
click at [268, 105] on span "[DATE]" at bounding box center [251, 107] width 34 height 15
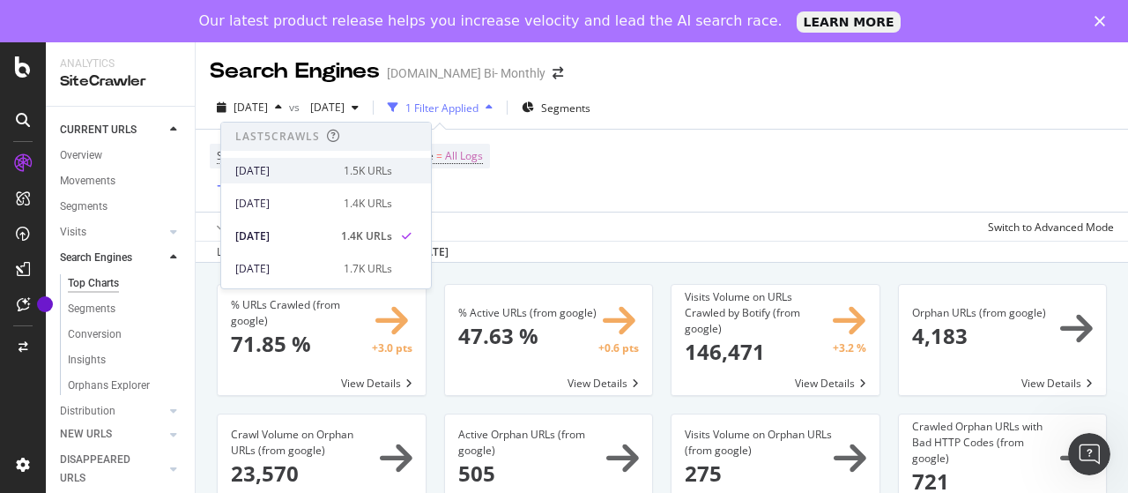
click at [306, 170] on div "[DATE]" at bounding box center [284, 171] width 98 height 16
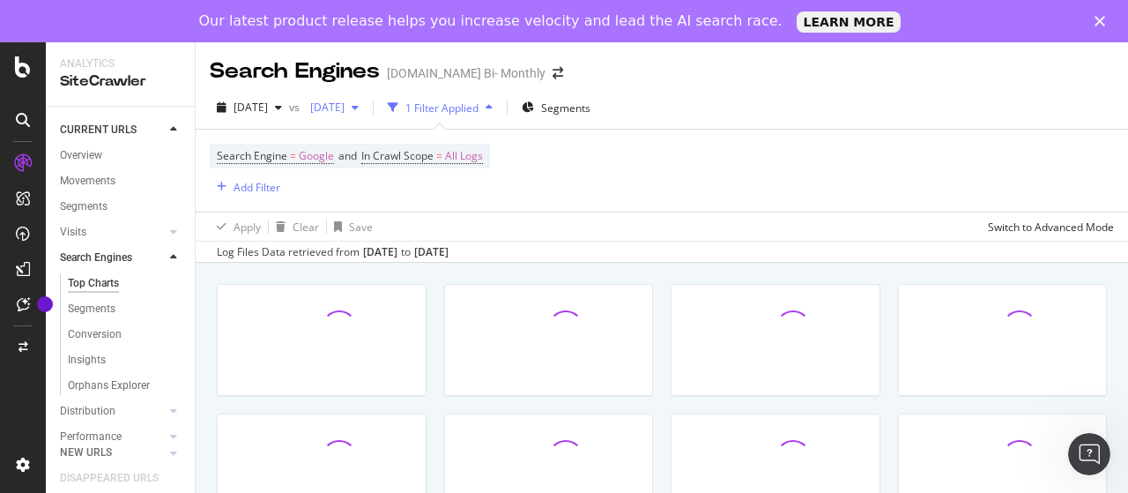
click at [366, 108] on div "button" at bounding box center [355, 107] width 21 height 11
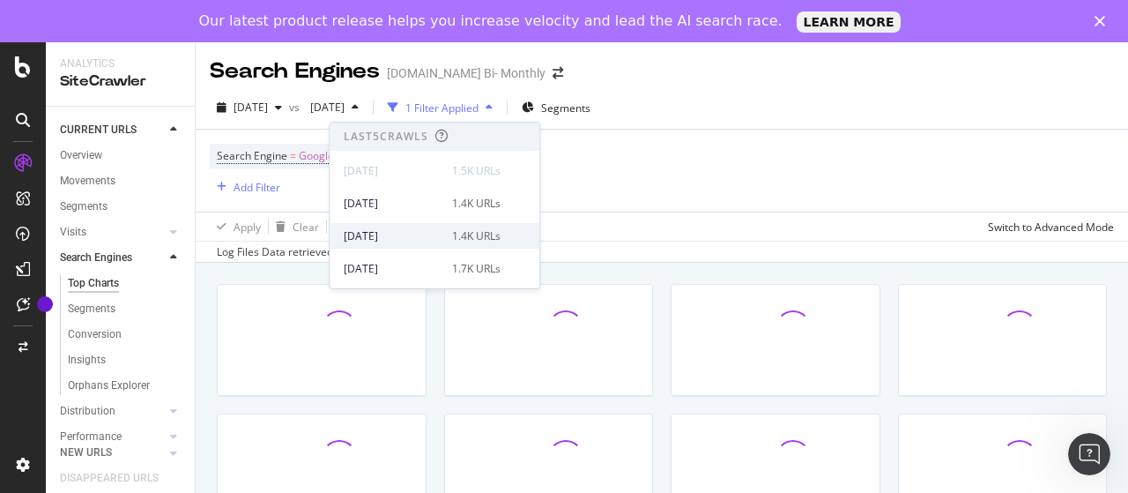
click at [408, 235] on div "[DATE]" at bounding box center [393, 236] width 98 height 16
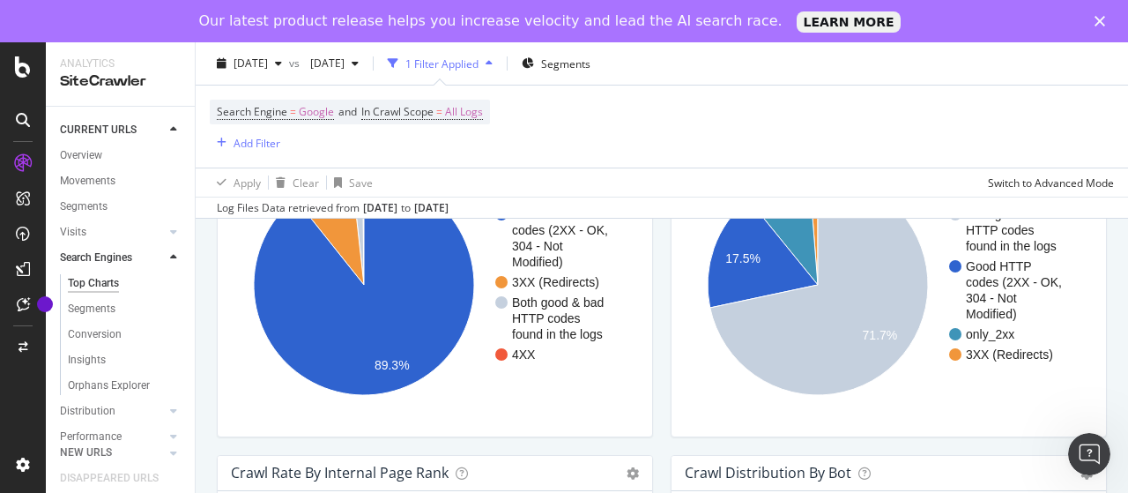
scroll to position [1587, 0]
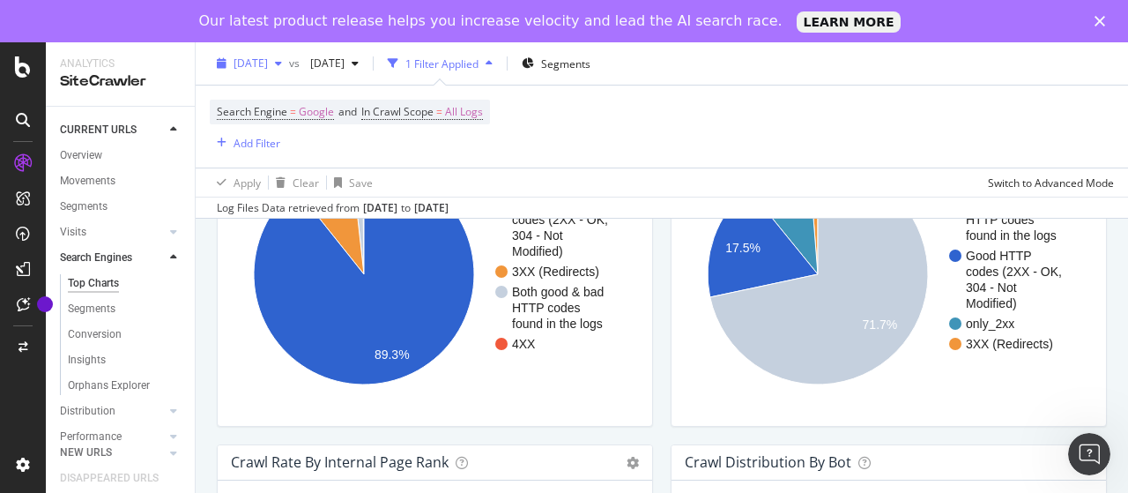
click at [268, 66] on span "[DATE]" at bounding box center [251, 63] width 34 height 15
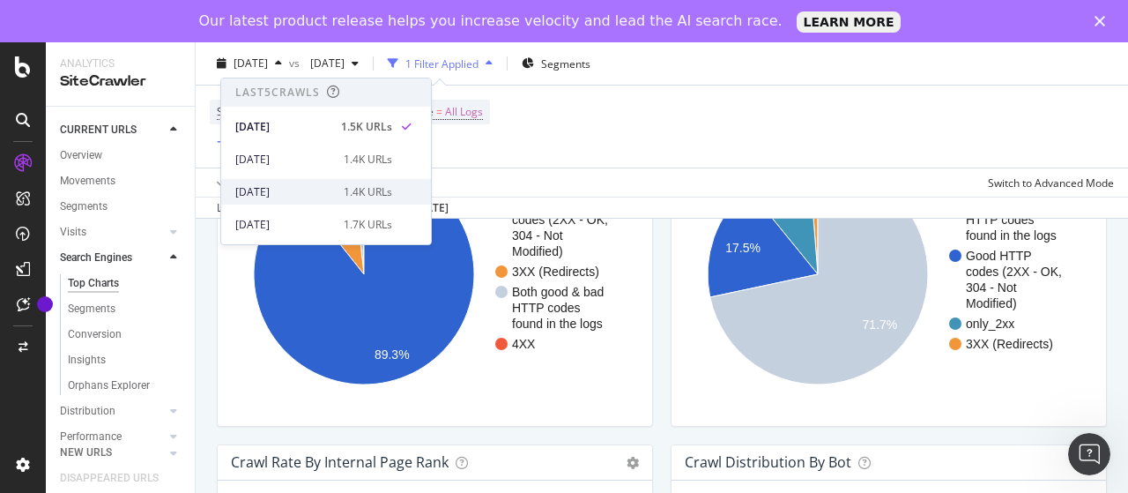
click at [299, 185] on div "[DATE]" at bounding box center [284, 192] width 98 height 16
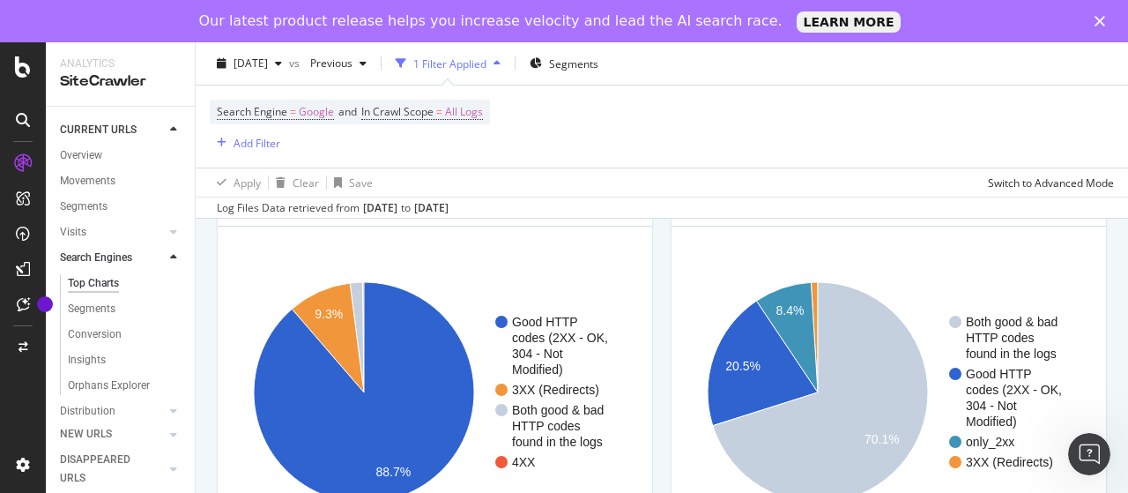
scroll to position [1499, 0]
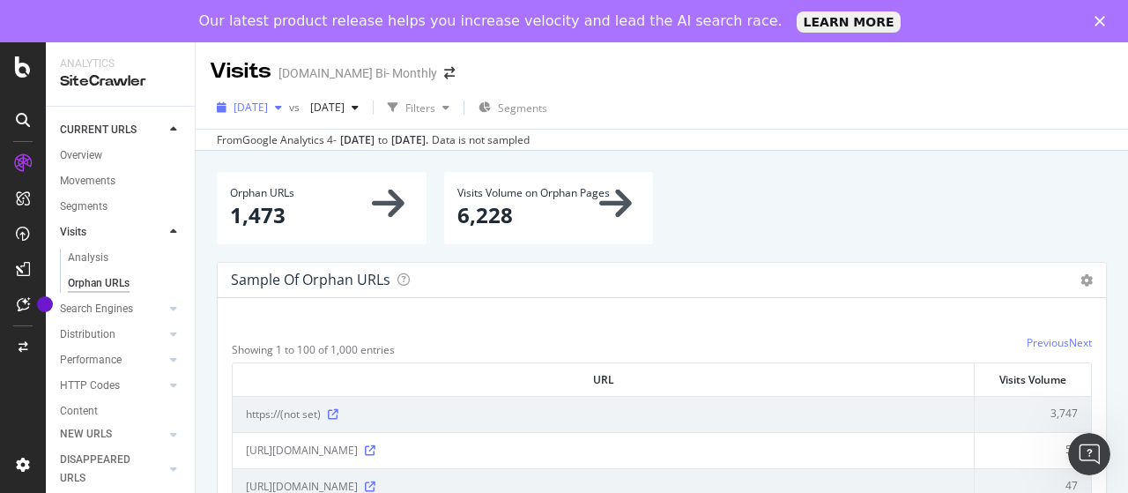
click at [268, 107] on span "[DATE]" at bounding box center [251, 107] width 34 height 15
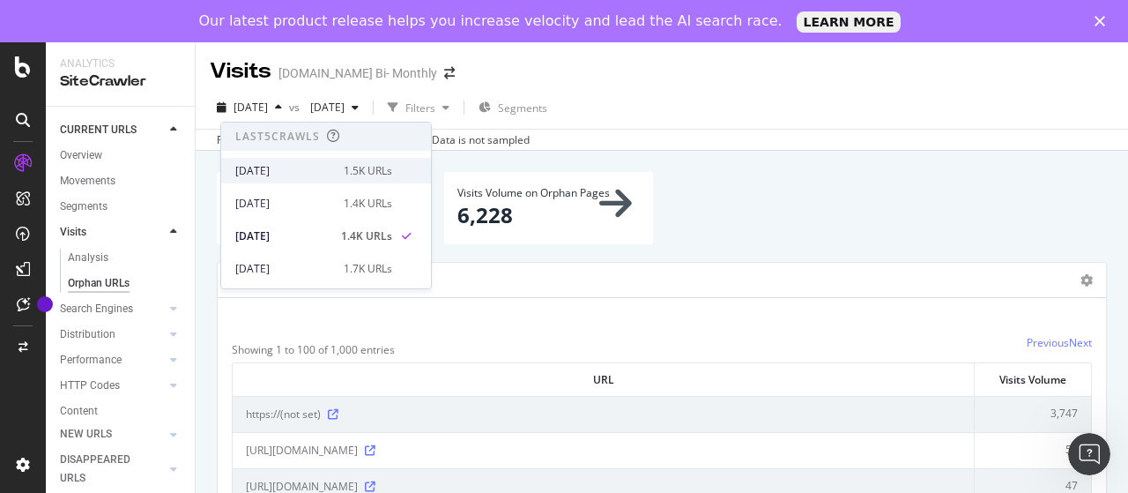
click at [298, 166] on div "[DATE]" at bounding box center [284, 171] width 98 height 16
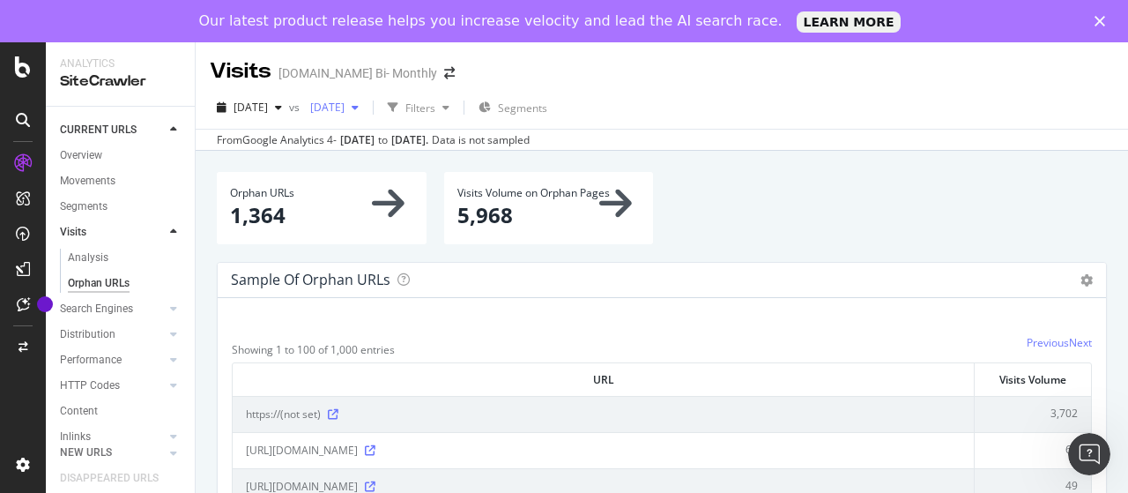
click at [345, 105] on span "[DATE]" at bounding box center [323, 107] width 41 height 15
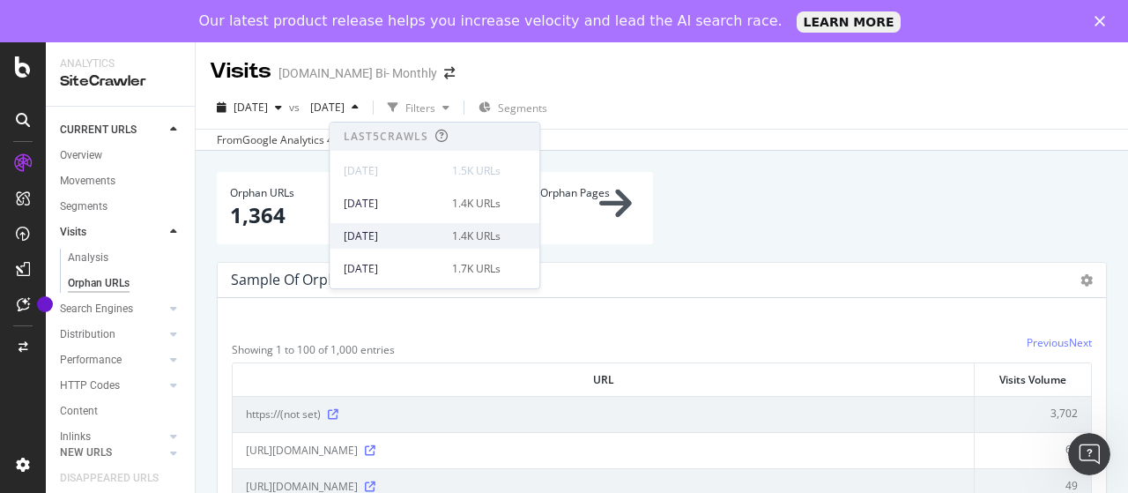
click at [411, 228] on div "[DATE]" at bounding box center [393, 236] width 98 height 16
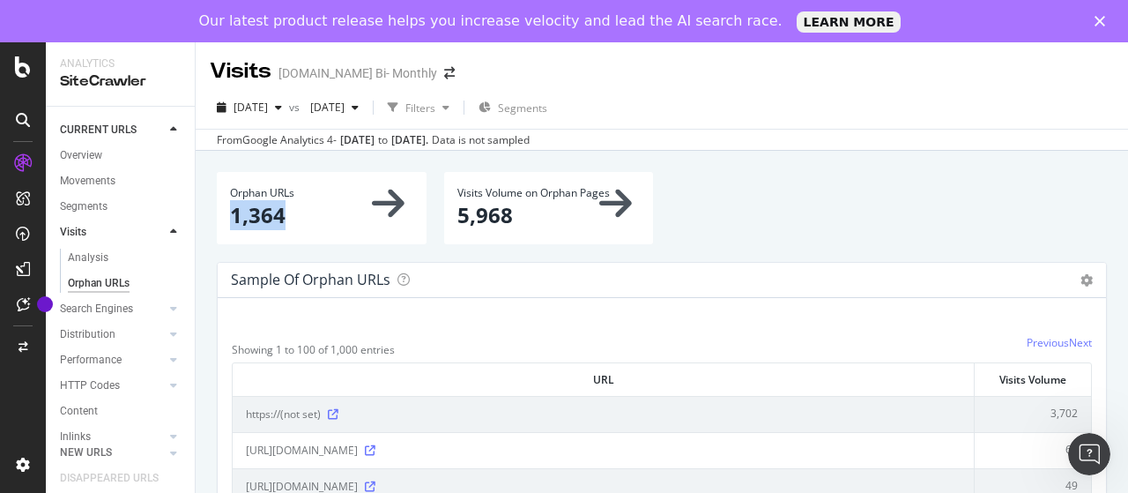
drag, startPoint x: 233, startPoint y: 214, endPoint x: 294, endPoint y: 212, distance: 61.7
click at [294, 212] on p "1,364" at bounding box center [321, 215] width 183 height 30
copy p "1,364"
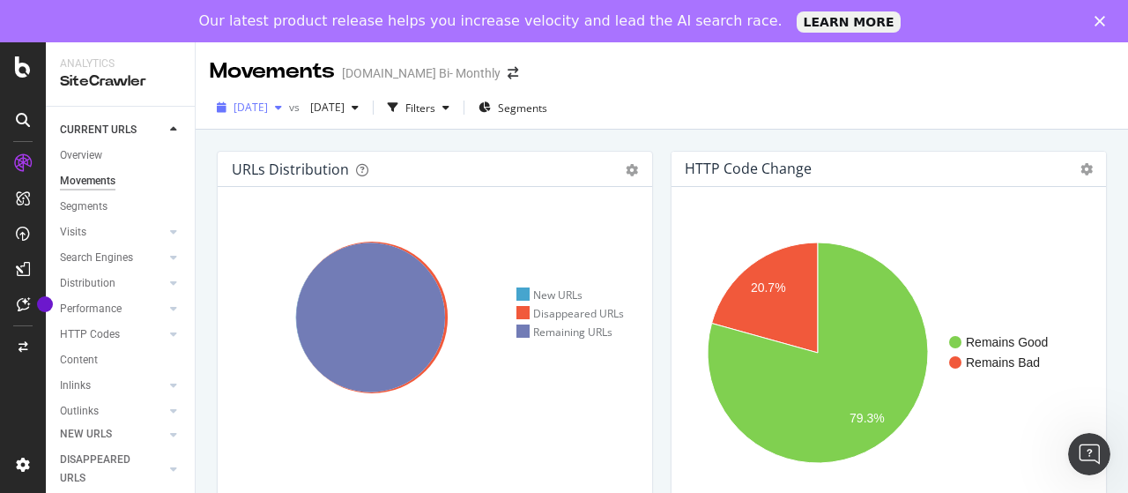
click at [268, 109] on span "[DATE]" at bounding box center [251, 107] width 34 height 15
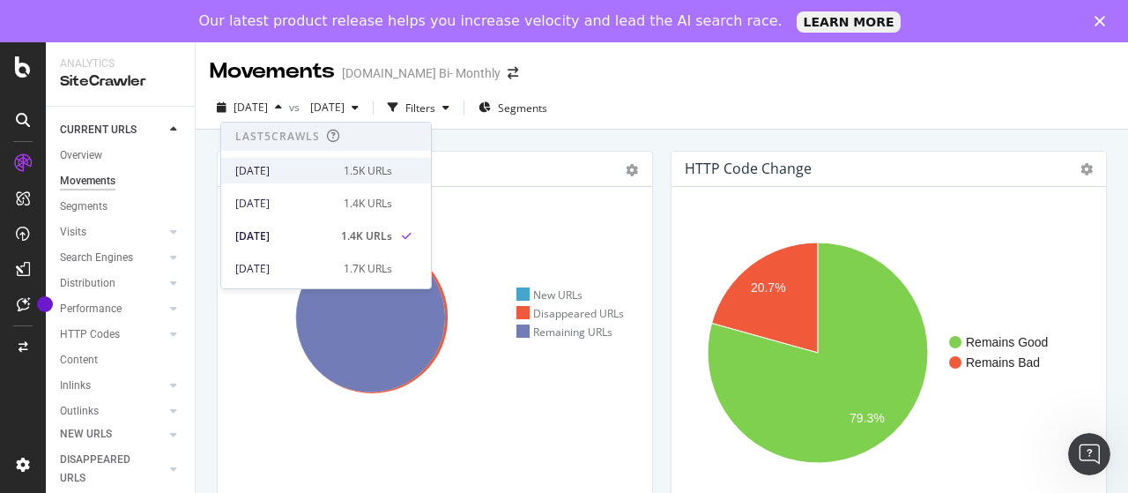
click at [328, 168] on div "2025 Aug. 11th 1.5K URLs" at bounding box center [313, 171] width 157 height 16
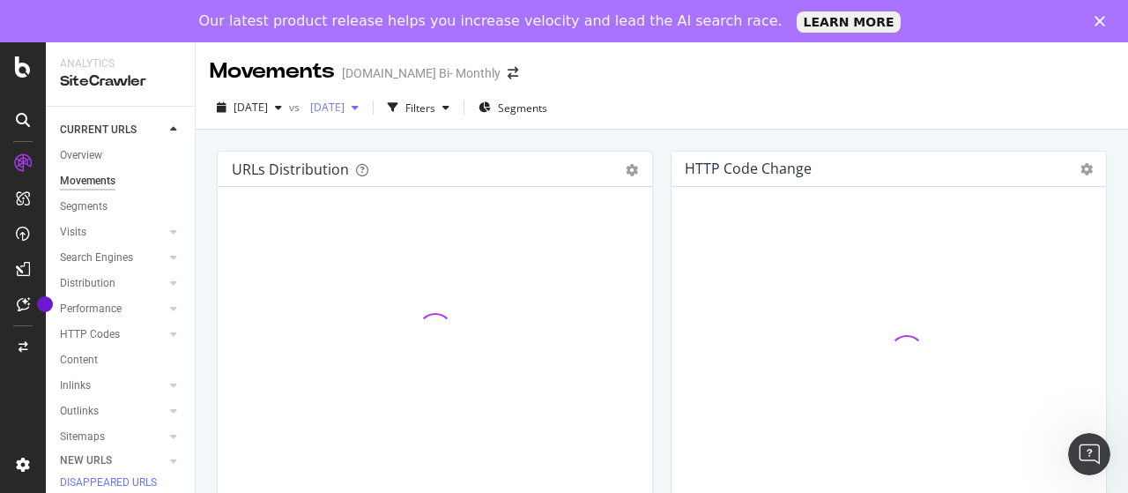
click at [345, 112] on span "[DATE]" at bounding box center [323, 107] width 41 height 15
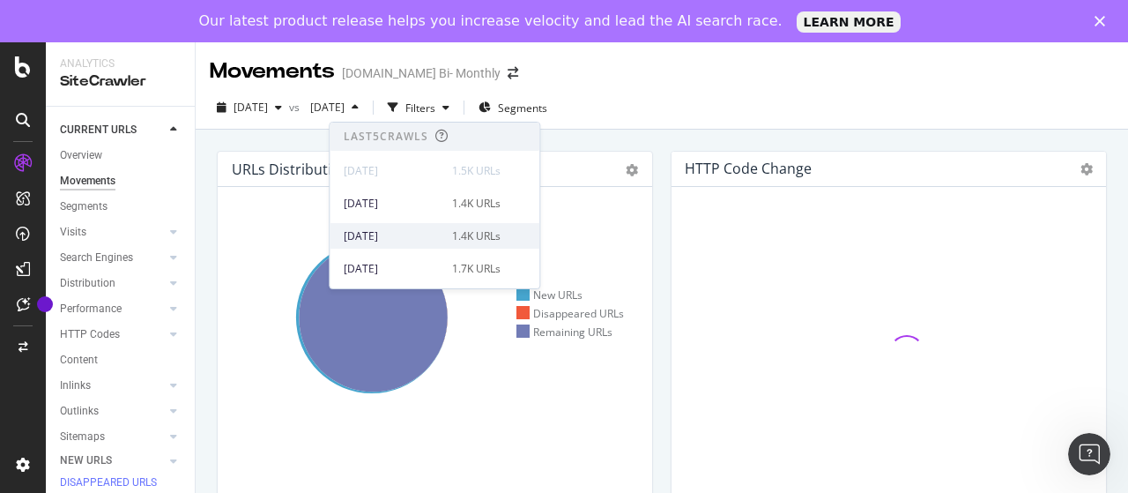
click at [413, 241] on div "[DATE]" at bounding box center [393, 236] width 98 height 16
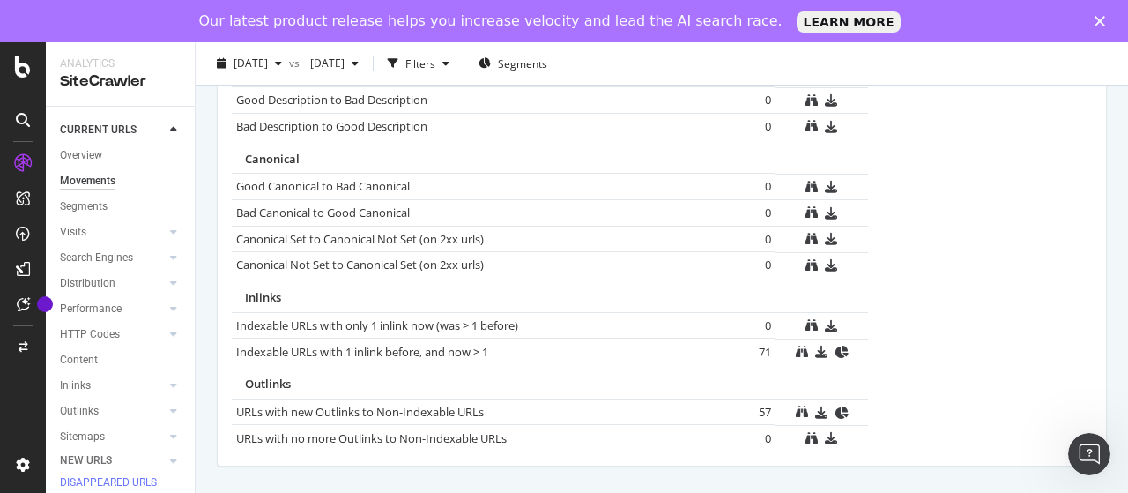
scroll to position [1299, 0]
click at [268, 57] on span "[DATE]" at bounding box center [251, 63] width 34 height 15
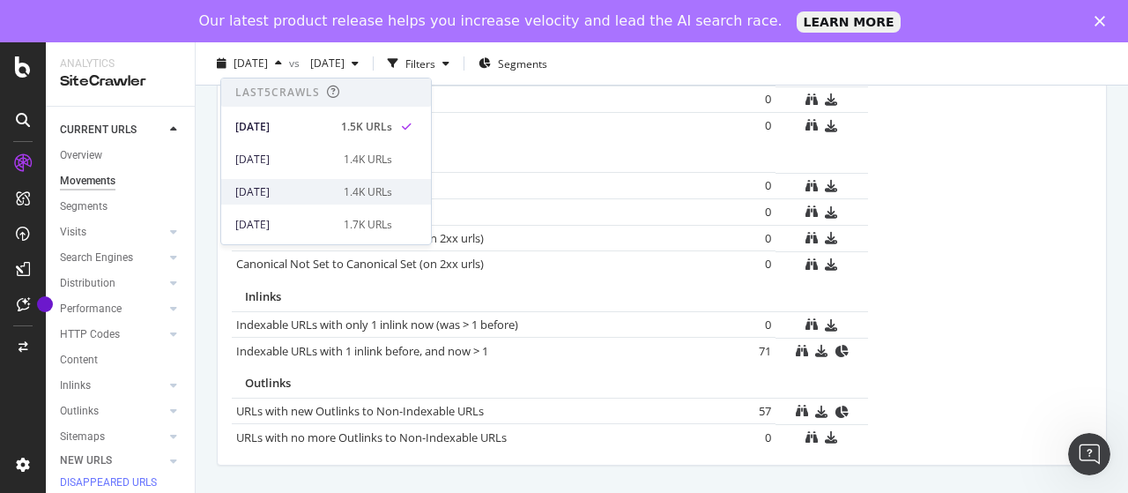
click at [299, 184] on div "[DATE]" at bounding box center [284, 192] width 98 height 16
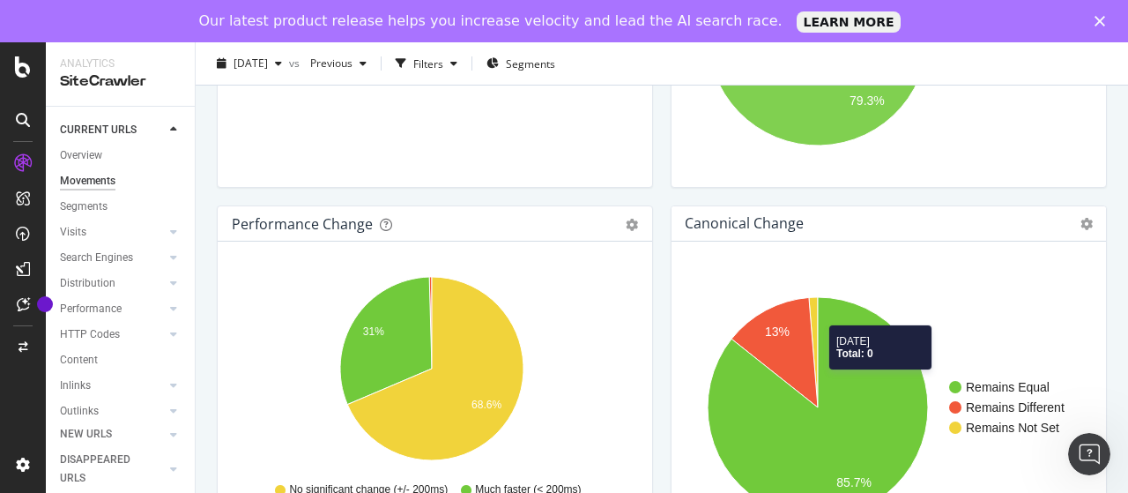
scroll to position [52, 0]
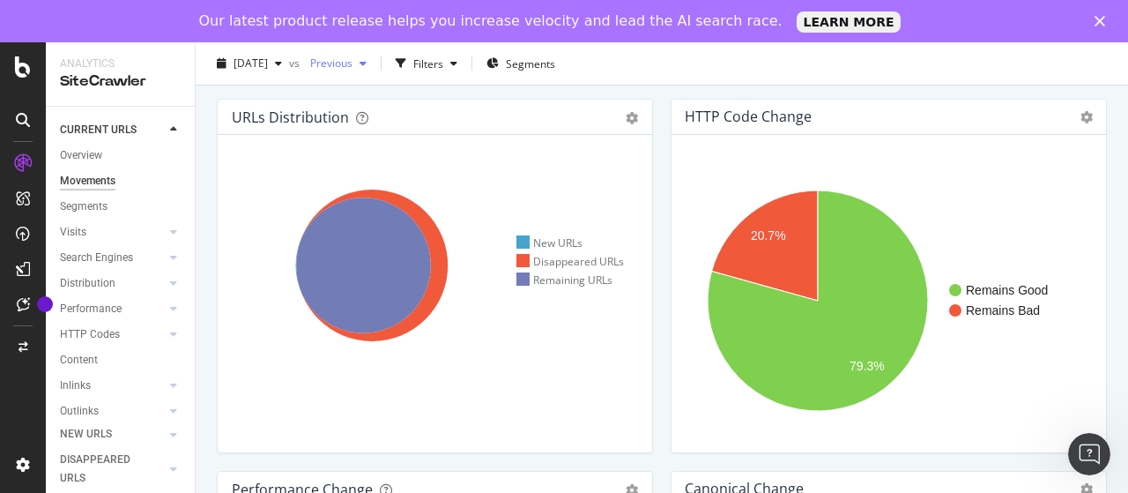
click at [353, 62] on span "Previous" at bounding box center [327, 63] width 49 height 15
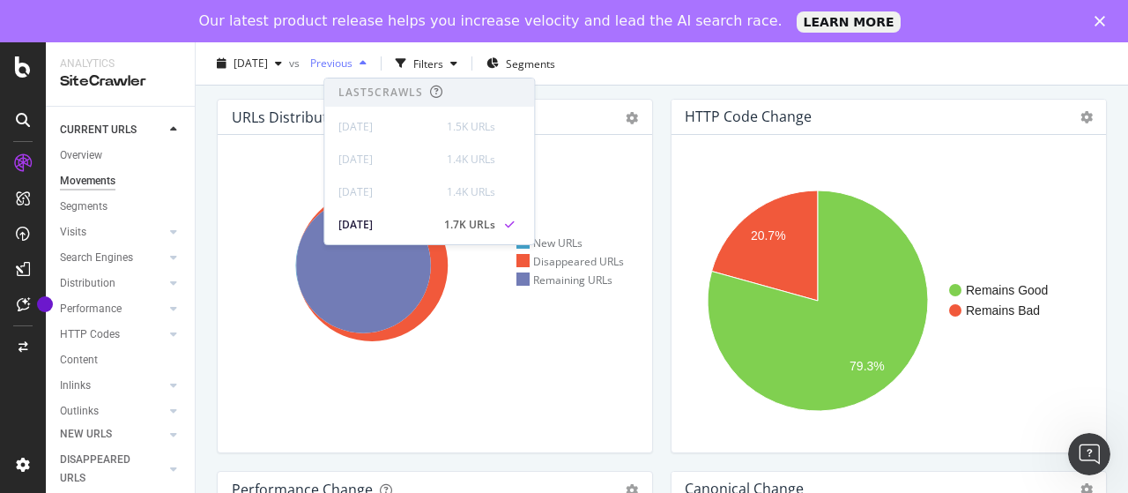
click at [353, 62] on span "Previous" at bounding box center [327, 63] width 49 height 15
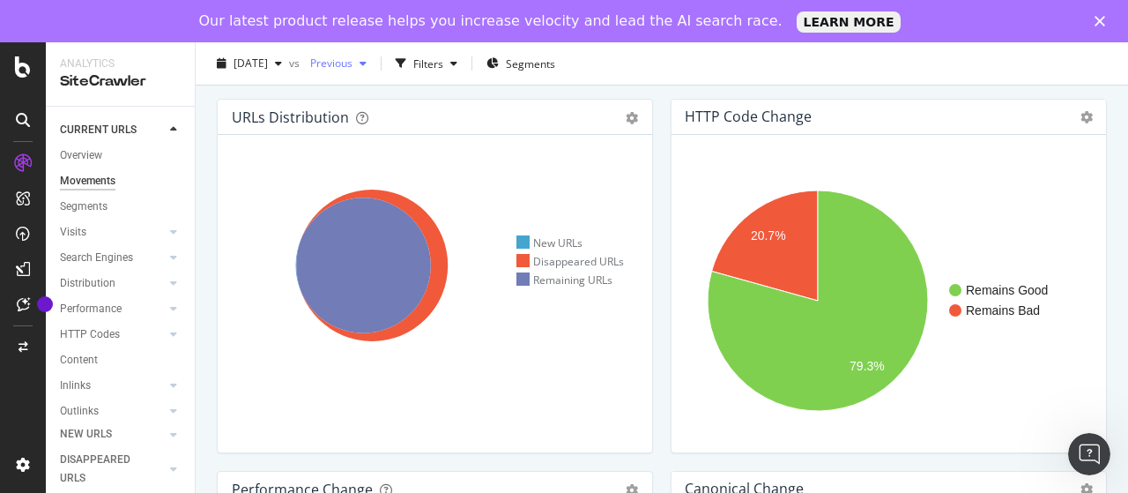
click at [353, 61] on span "Previous" at bounding box center [327, 63] width 49 height 15
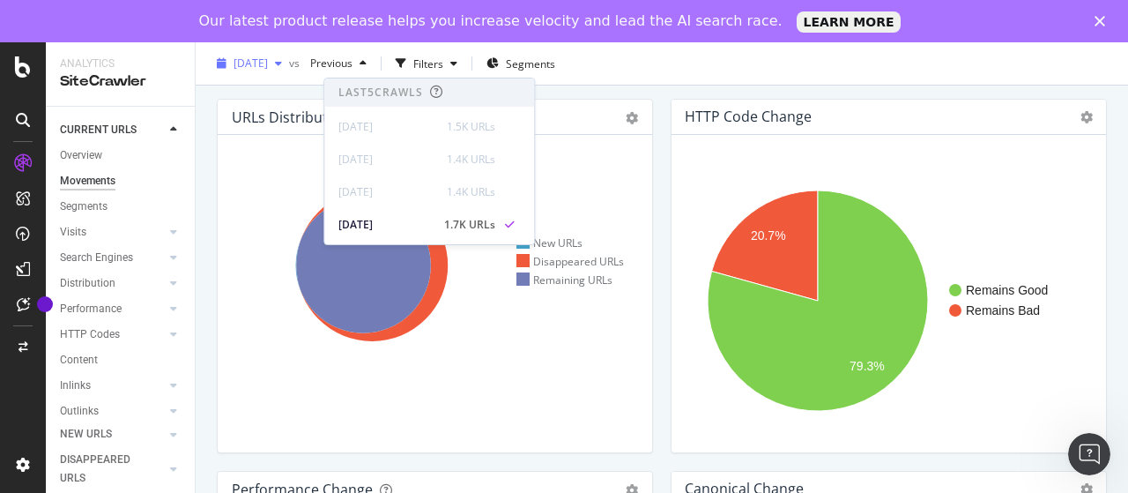
click at [268, 68] on span "[DATE]" at bounding box center [251, 63] width 34 height 15
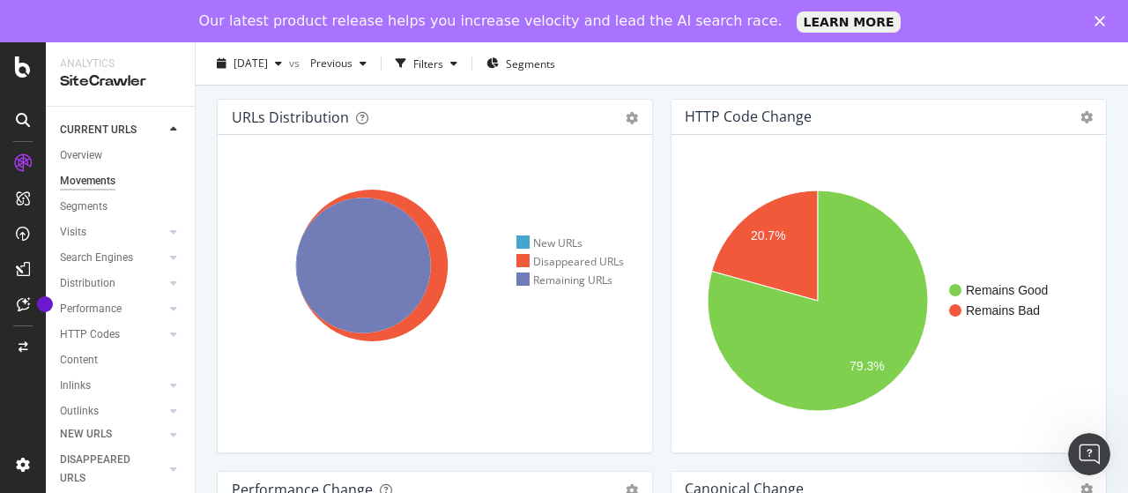
click at [951, 71] on div "2025 Aug. 3rd vs Previous Filters Segments" at bounding box center [662, 66] width 933 height 35
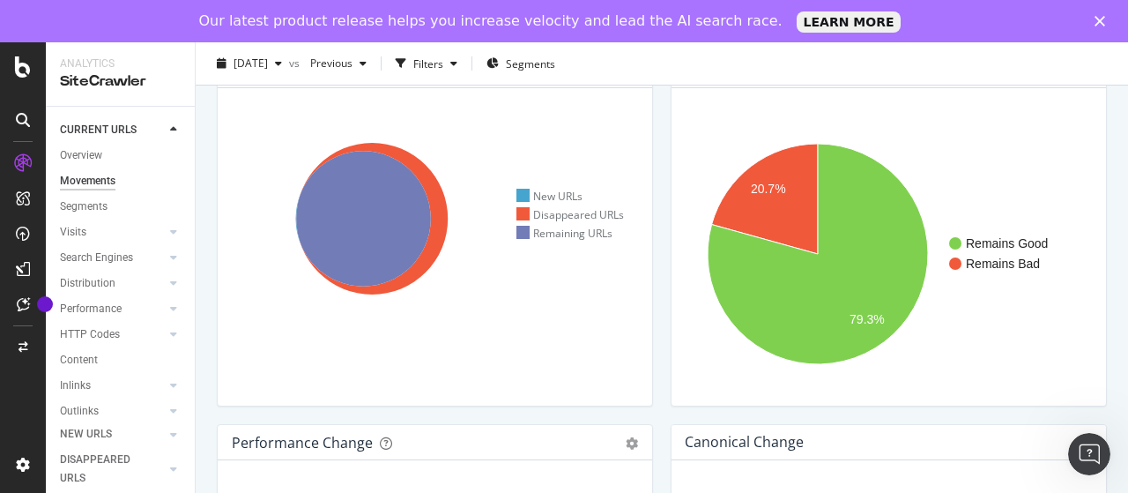
scroll to position [0, 0]
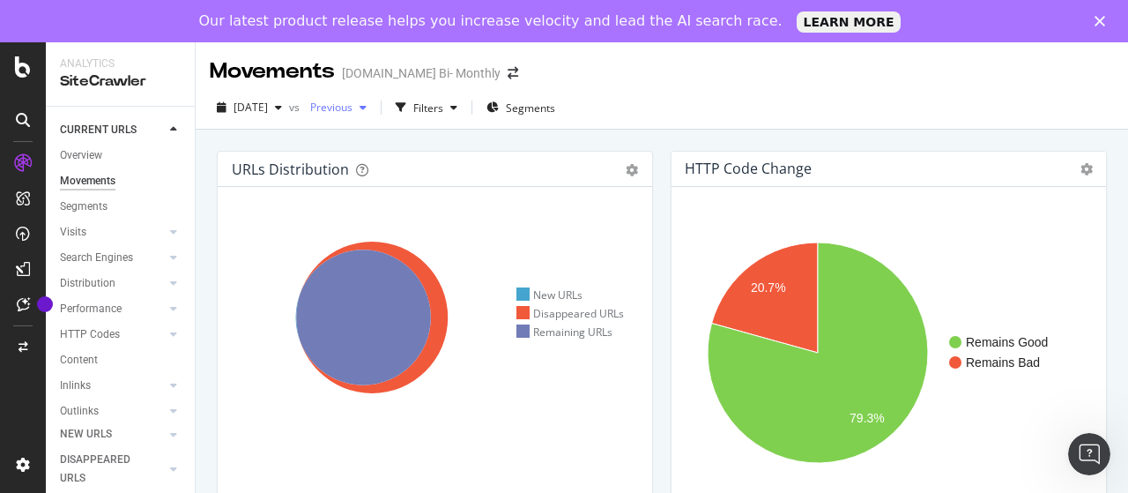
click at [353, 112] on span "Previous" at bounding box center [327, 107] width 49 height 15
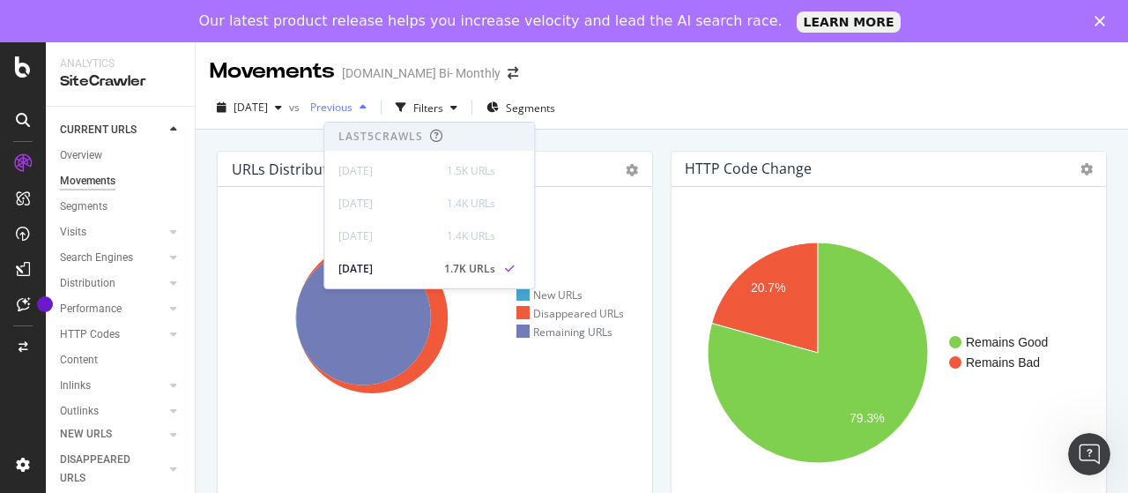
click at [353, 112] on span "Previous" at bounding box center [327, 107] width 49 height 15
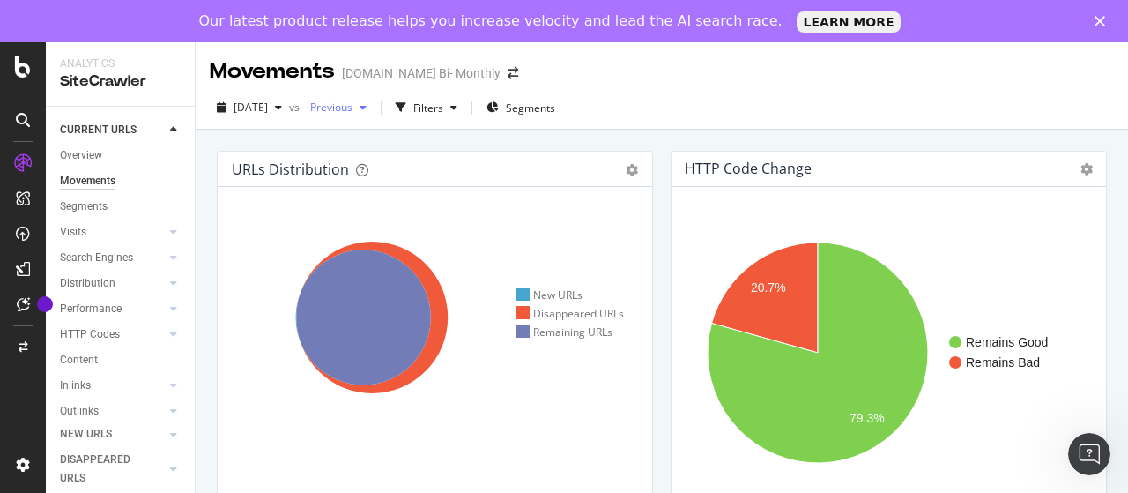
click at [353, 111] on span "Previous" at bounding box center [327, 107] width 49 height 15
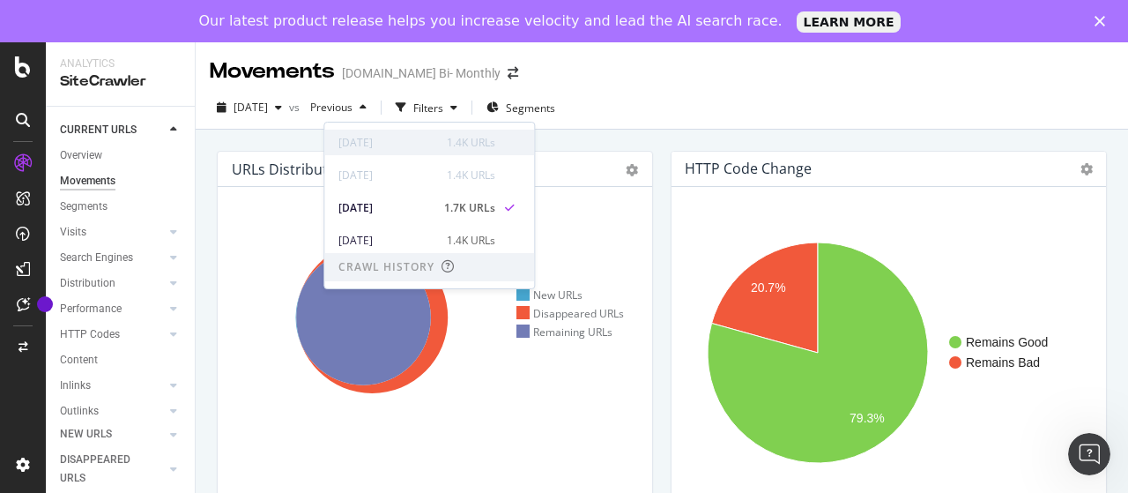
scroll to position [88, 0]
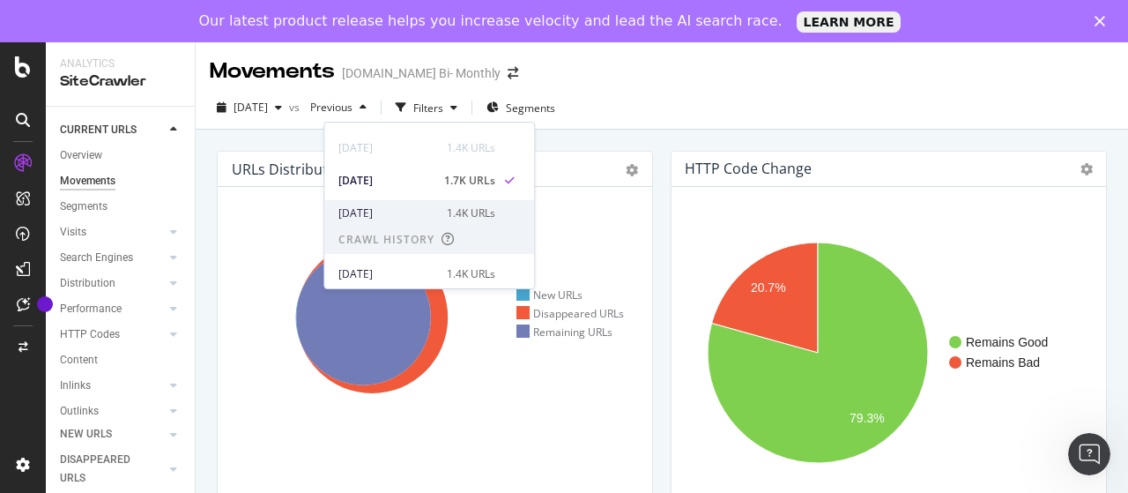
click at [406, 211] on div "[DATE]" at bounding box center [388, 213] width 98 height 16
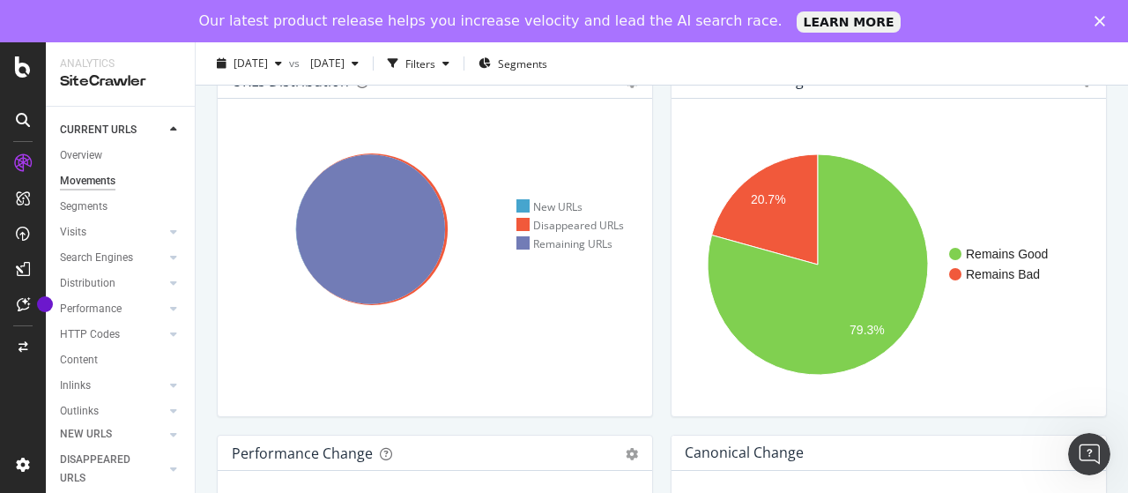
scroll to position [1299, 0]
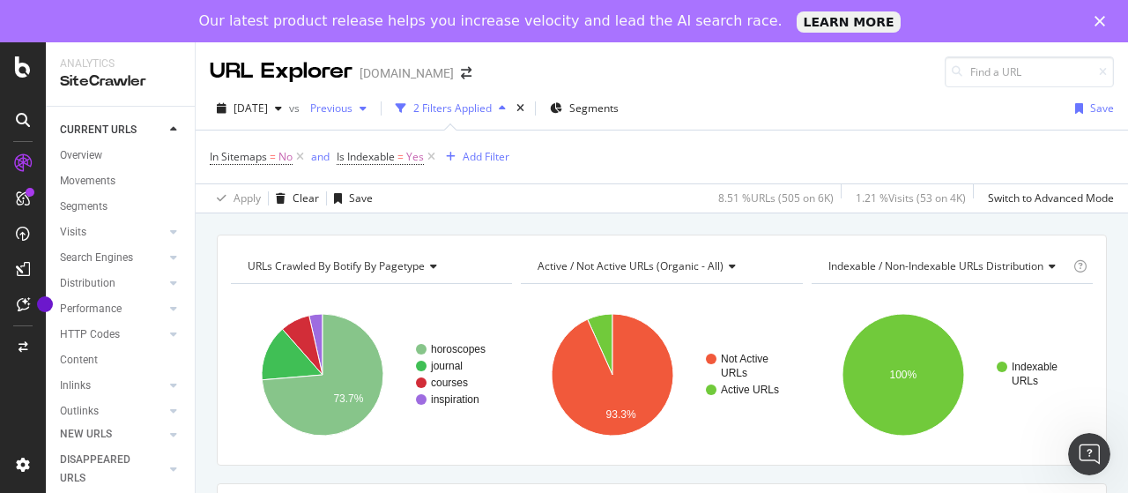
click at [353, 106] on span "Previous" at bounding box center [327, 108] width 49 height 15
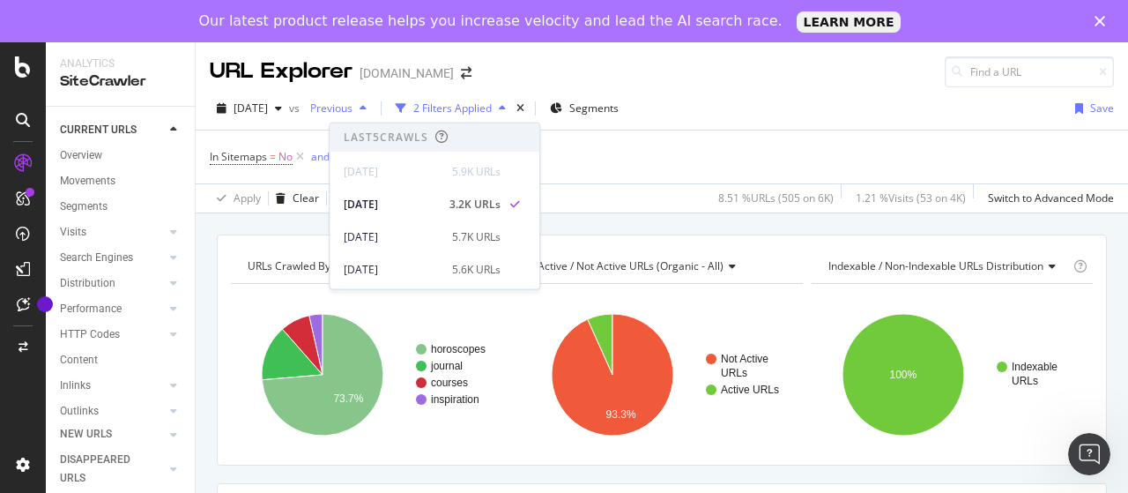
click at [353, 106] on span "Previous" at bounding box center [327, 108] width 49 height 15
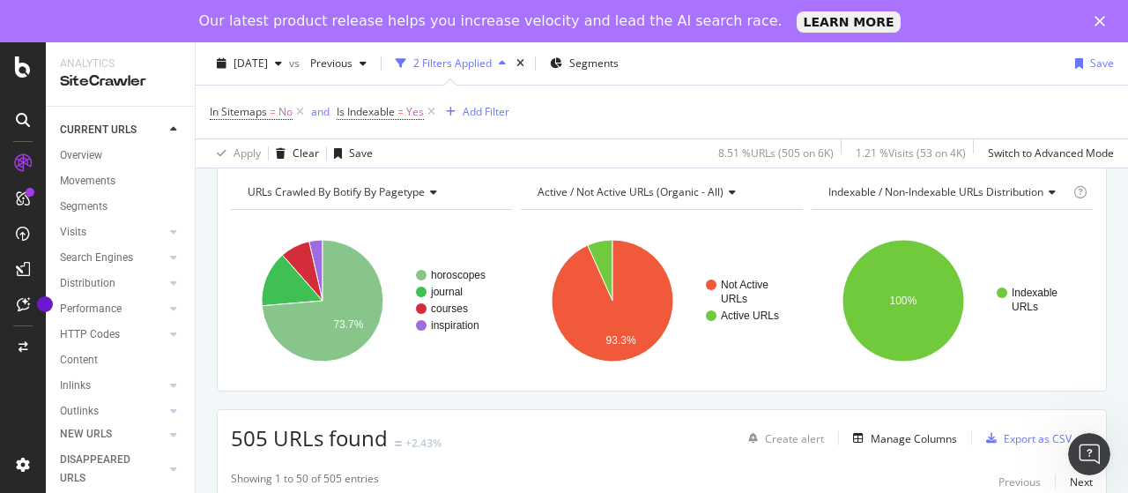
scroll to position [176, 0]
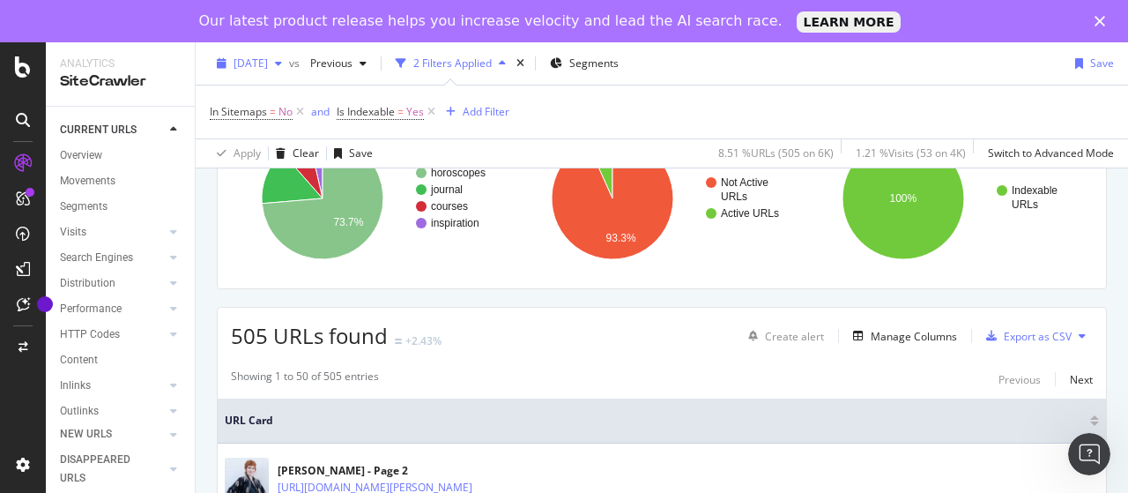
click at [268, 64] on span "[DATE]" at bounding box center [251, 63] width 34 height 15
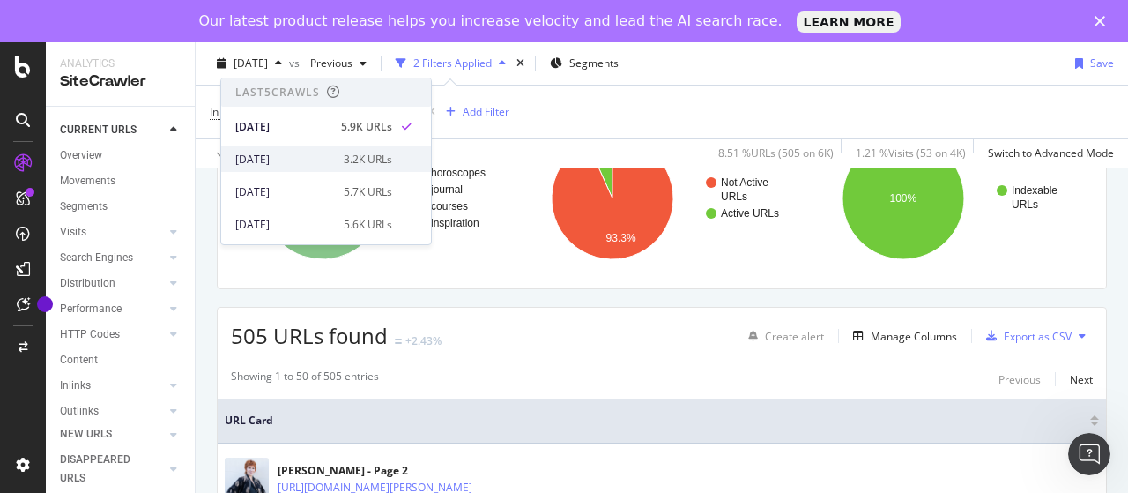
click at [321, 159] on div "[DATE]" at bounding box center [284, 160] width 98 height 16
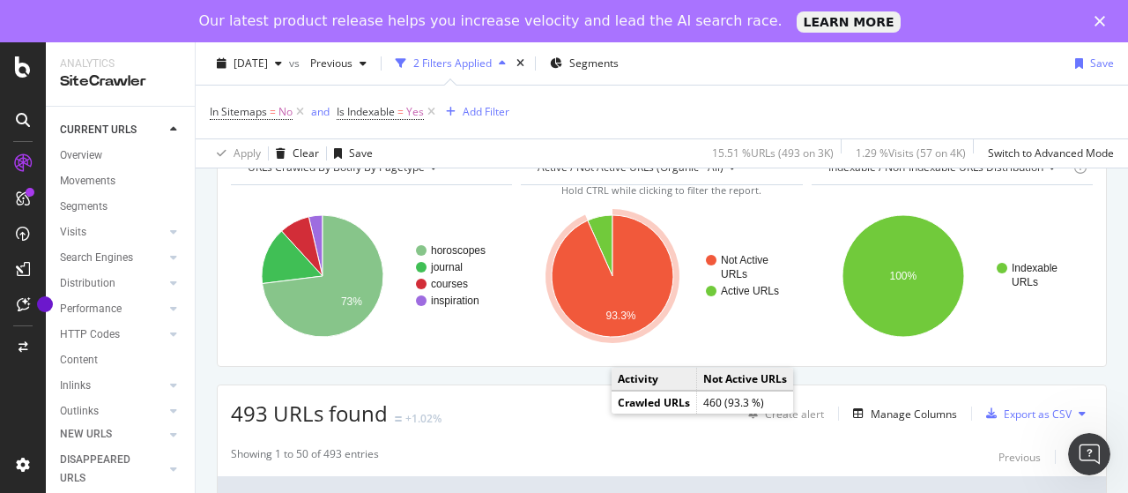
scroll to position [176, 0]
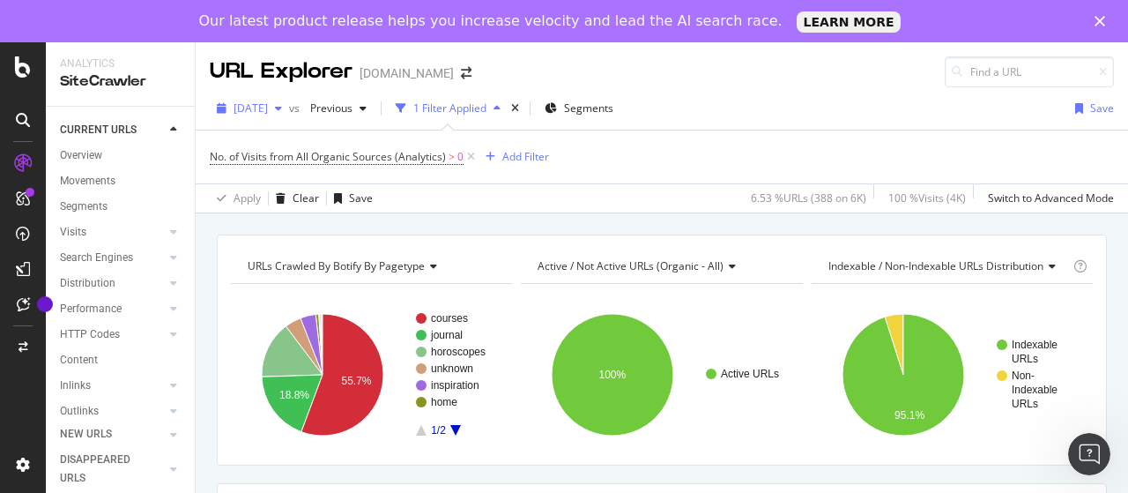
click at [268, 105] on span "[DATE]" at bounding box center [251, 108] width 34 height 15
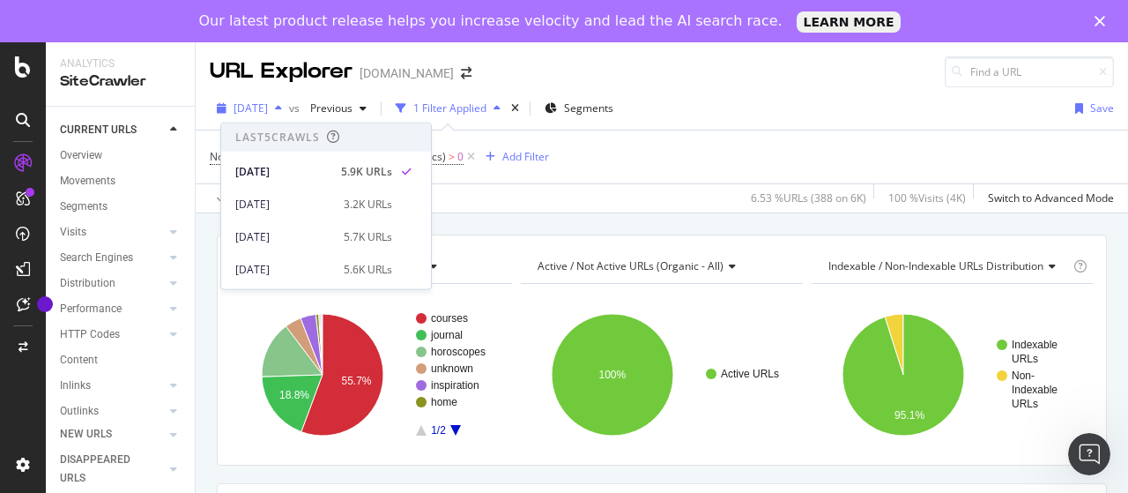
click at [268, 105] on span "[DATE]" at bounding box center [251, 108] width 34 height 15
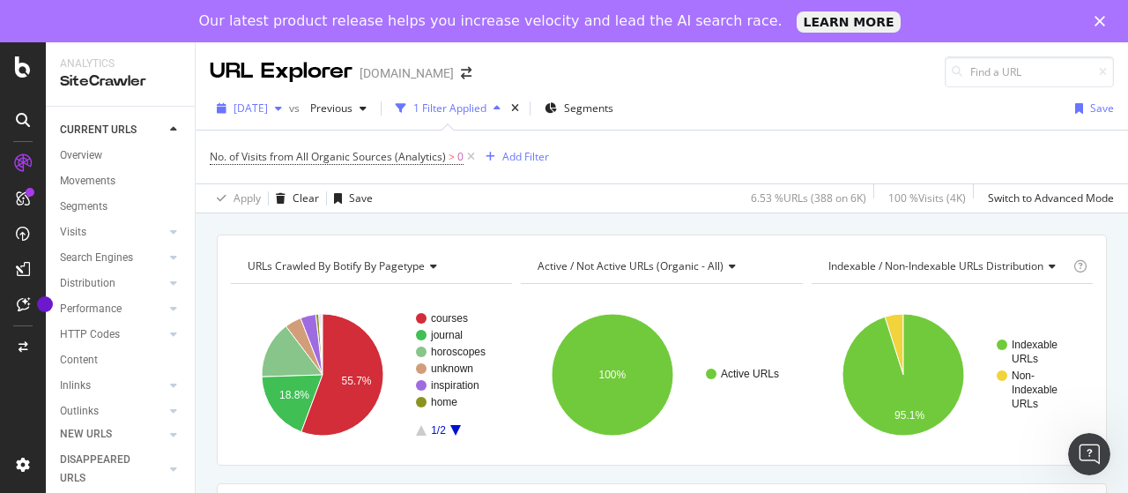
click at [289, 95] on div "[DATE]" at bounding box center [249, 108] width 79 height 26
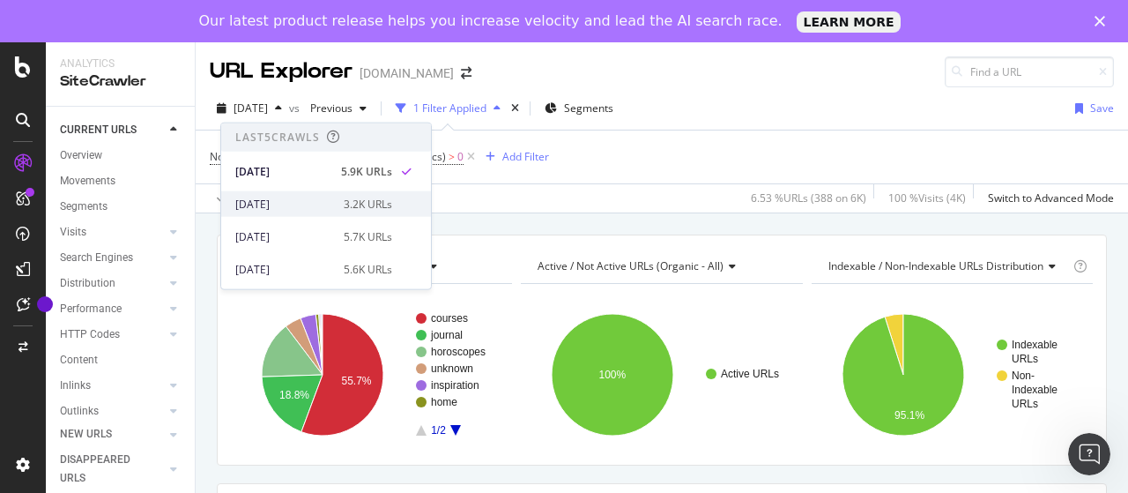
click at [324, 201] on div "[DATE]" at bounding box center [284, 204] width 98 height 16
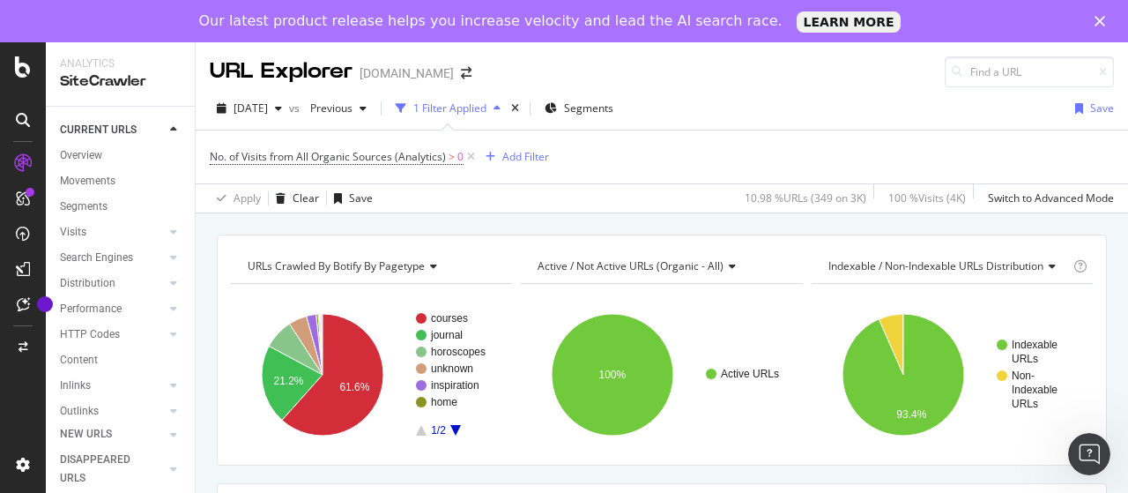
scroll to position [176, 0]
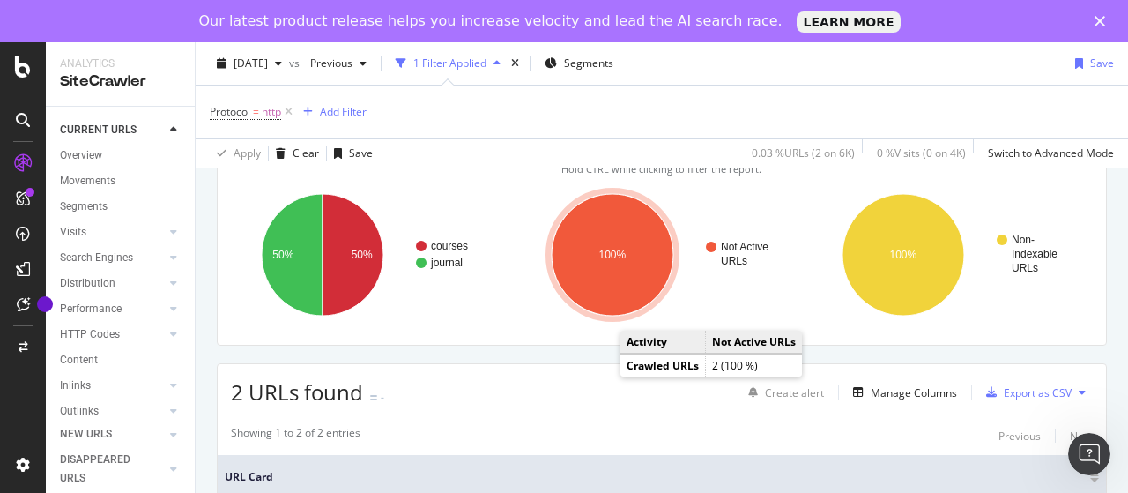
scroll to position [176, 0]
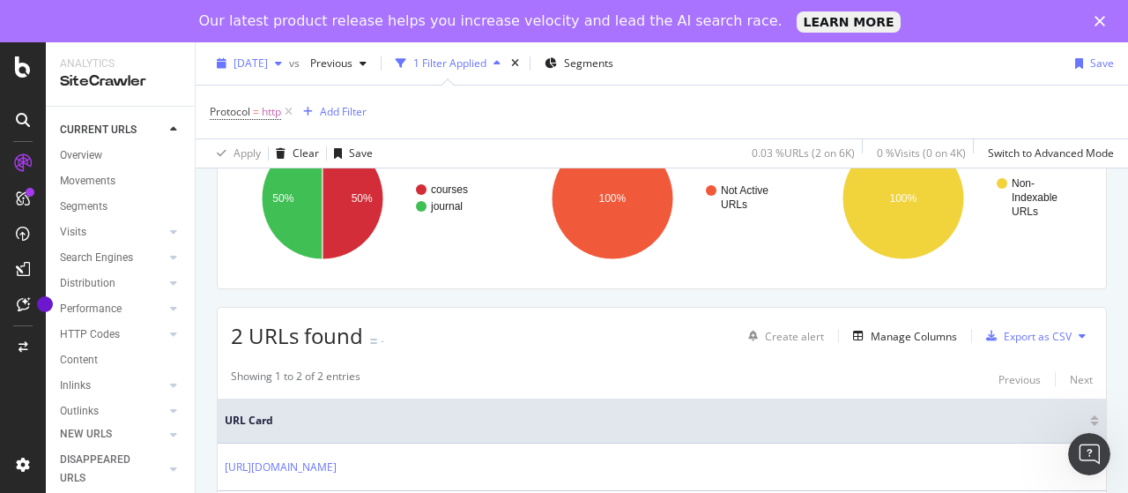
click at [268, 67] on span "[DATE]" at bounding box center [251, 63] width 34 height 15
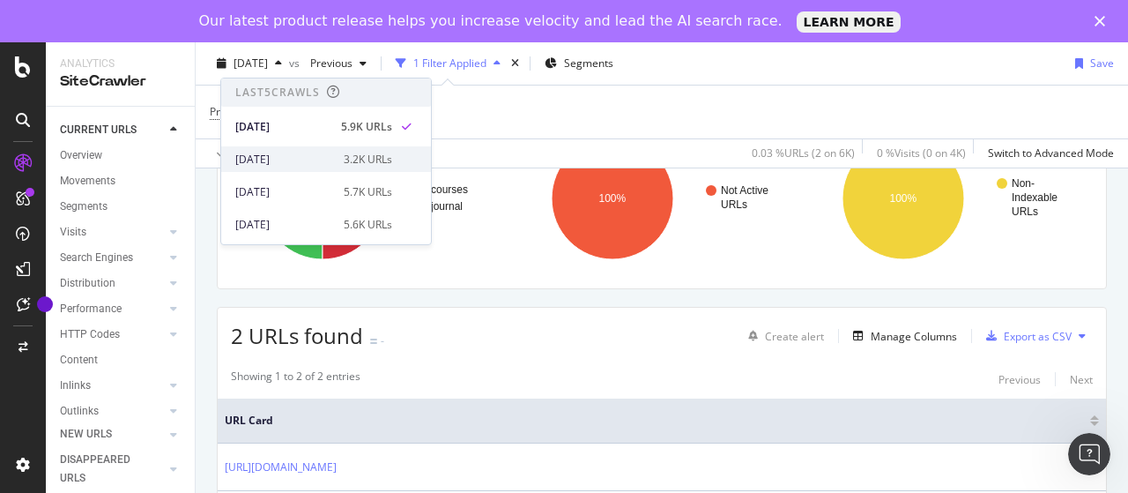
click at [310, 154] on div "[DATE]" at bounding box center [284, 160] width 98 height 16
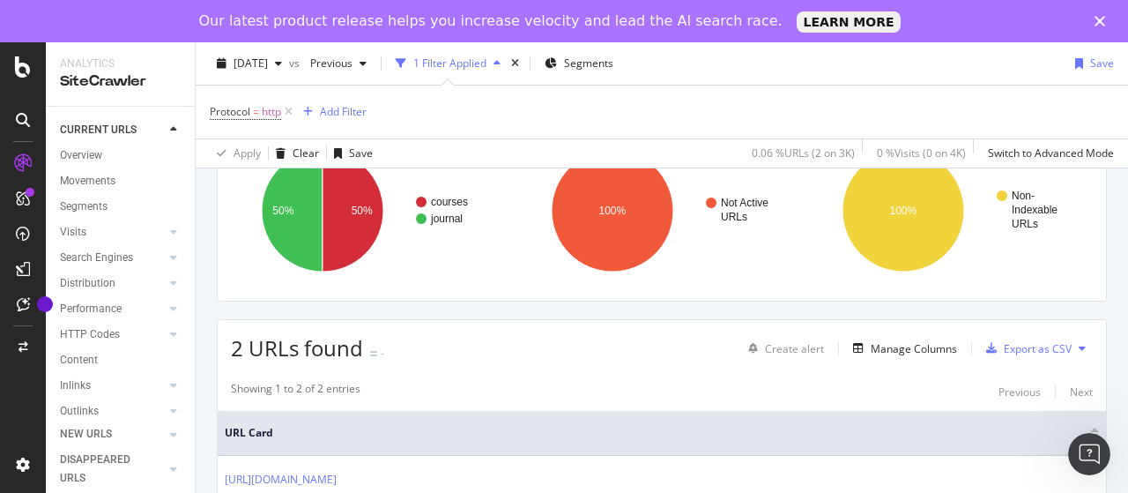
scroll to position [176, 0]
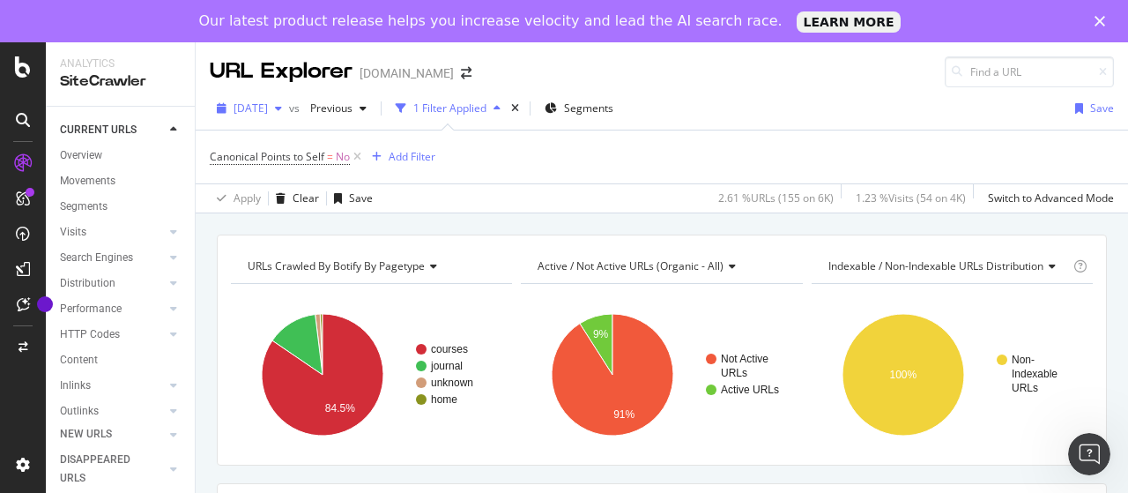
click at [268, 107] on span "[DATE]" at bounding box center [251, 108] width 34 height 15
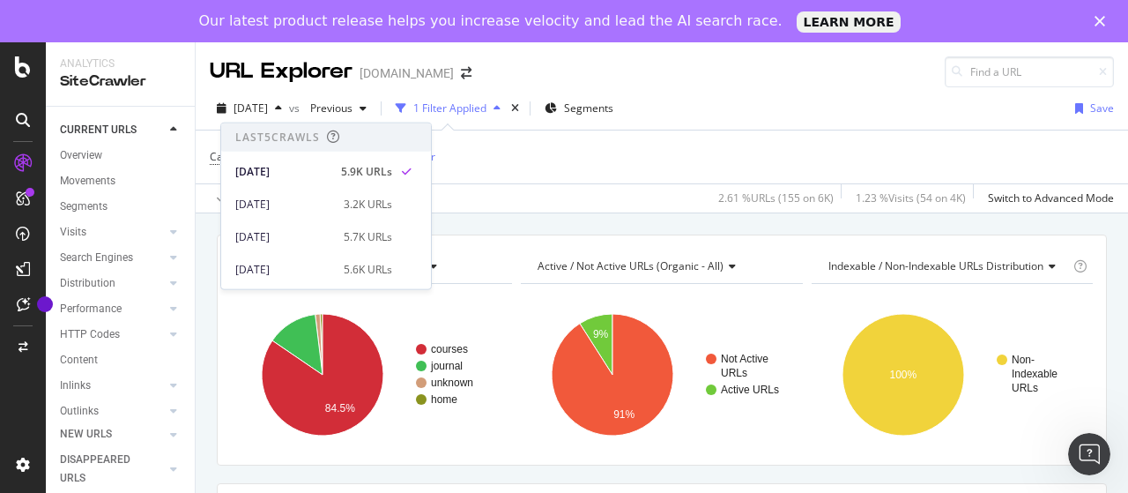
click at [615, 193] on div "Apply Clear Save 2.61 % URLs ( 155 on 6K ) 1.23 % Visits ( 54 on 4K ) Switch to…" at bounding box center [662, 197] width 933 height 29
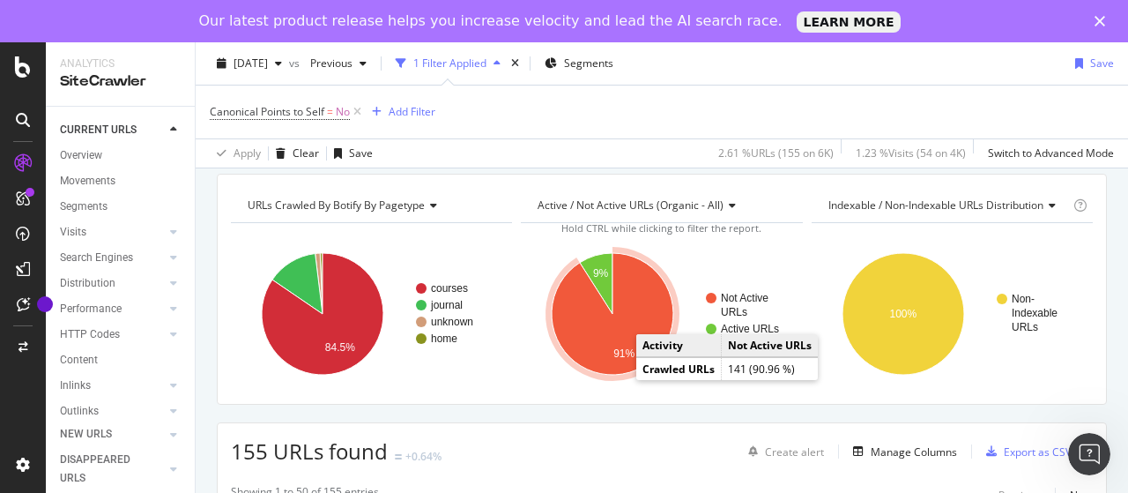
scroll to position [88, 0]
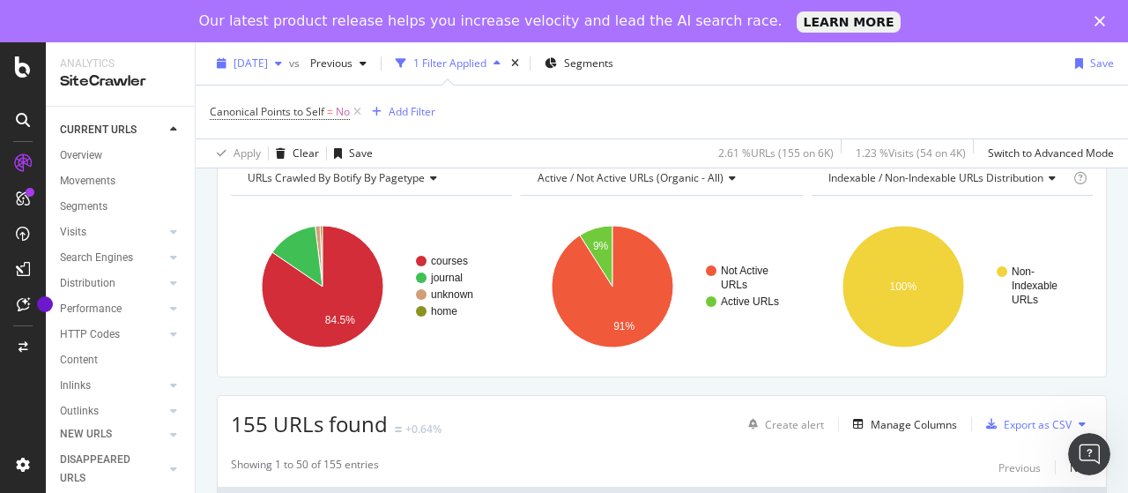
click at [266, 57] on span "2025 Aug. 11th" at bounding box center [251, 63] width 34 height 15
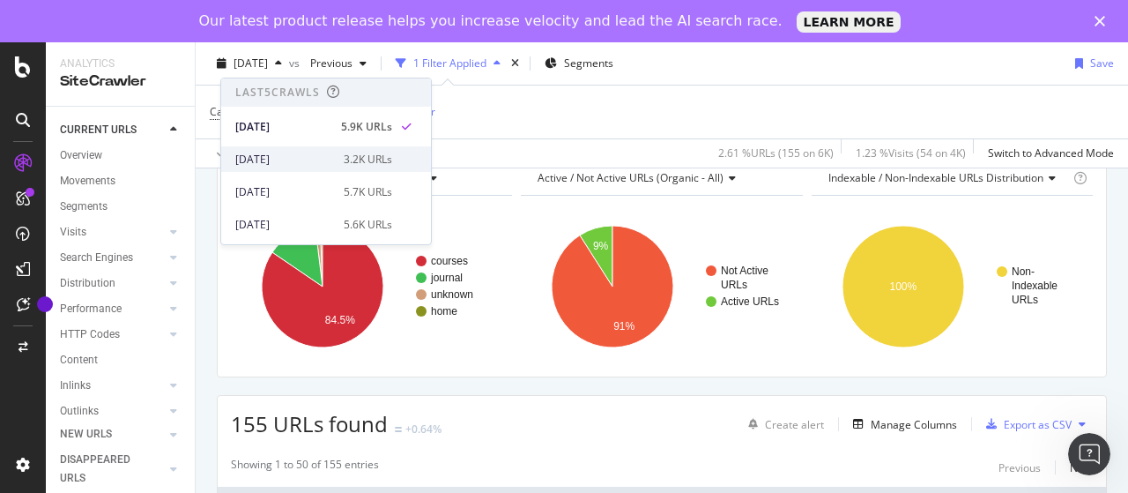
click at [317, 158] on div "[DATE]" at bounding box center [284, 160] width 98 height 16
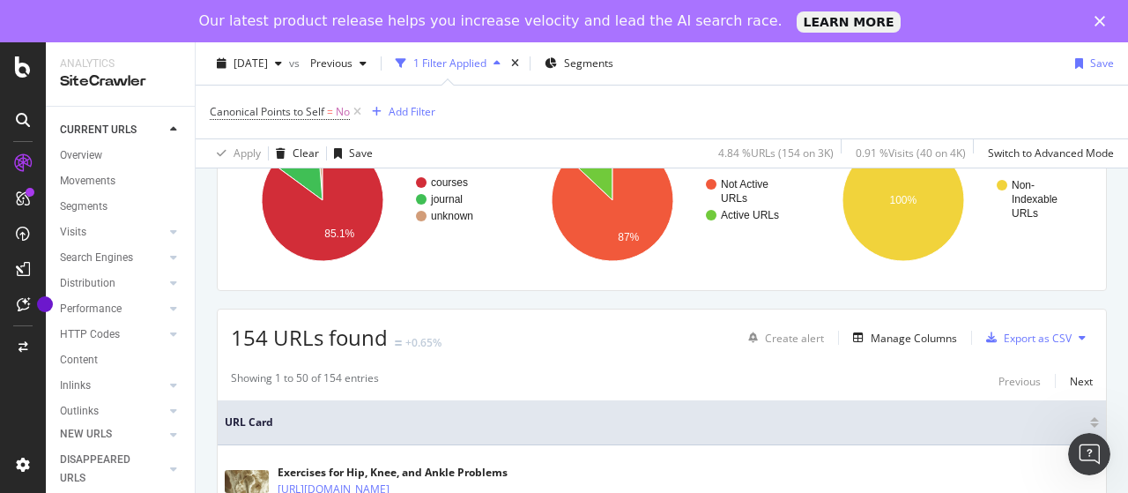
scroll to position [176, 0]
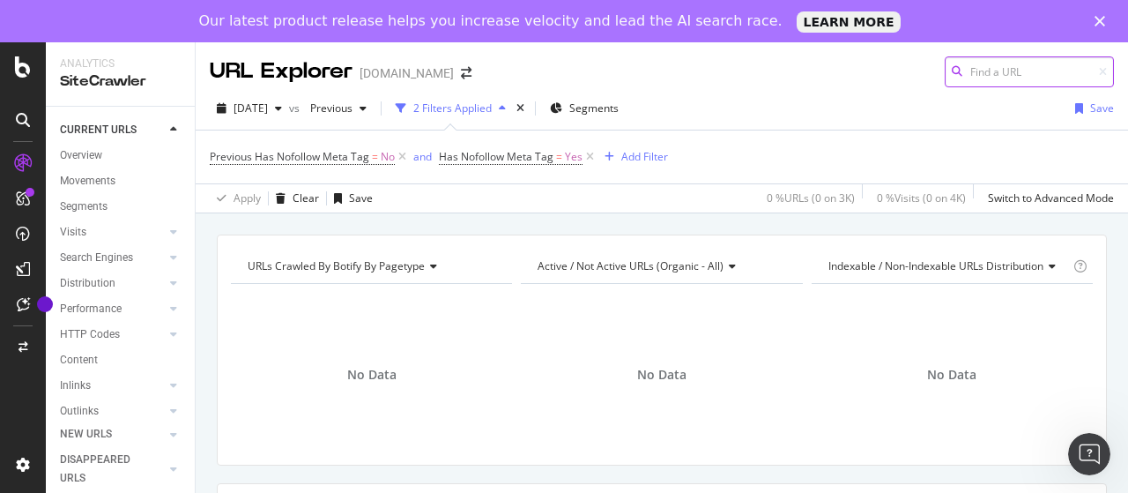
scroll to position [176, 0]
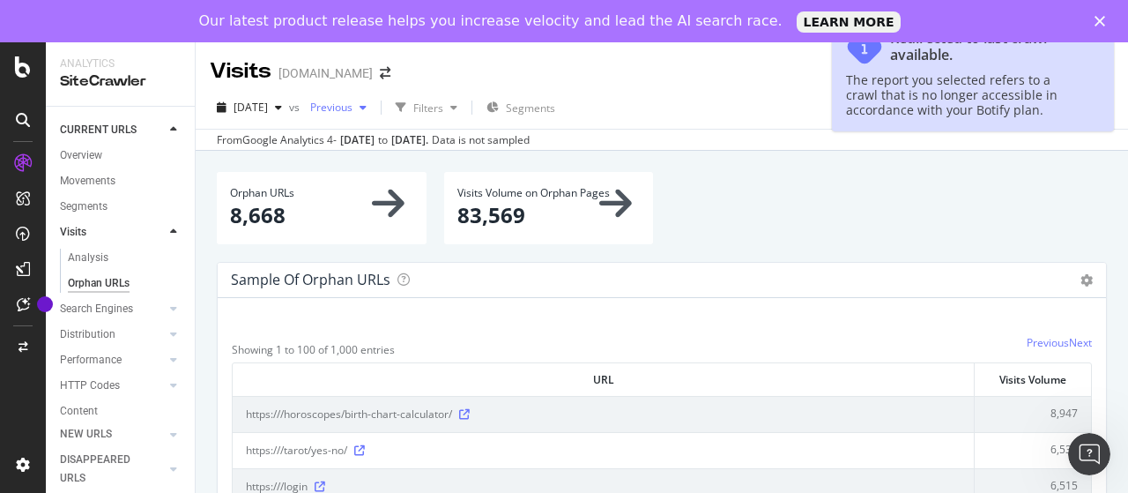
click at [353, 106] on span "Previous" at bounding box center [327, 107] width 49 height 15
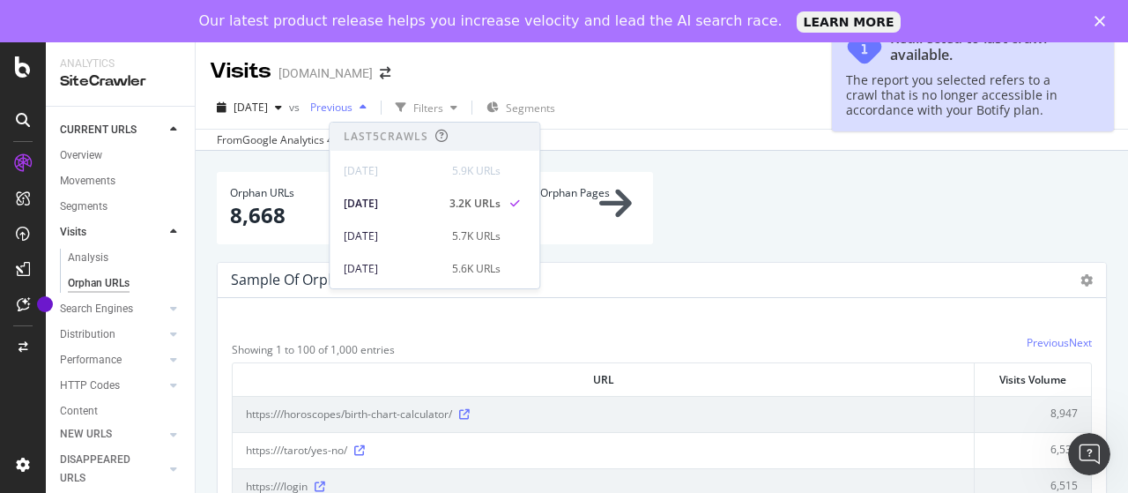
click at [353, 106] on span "Previous" at bounding box center [327, 107] width 49 height 15
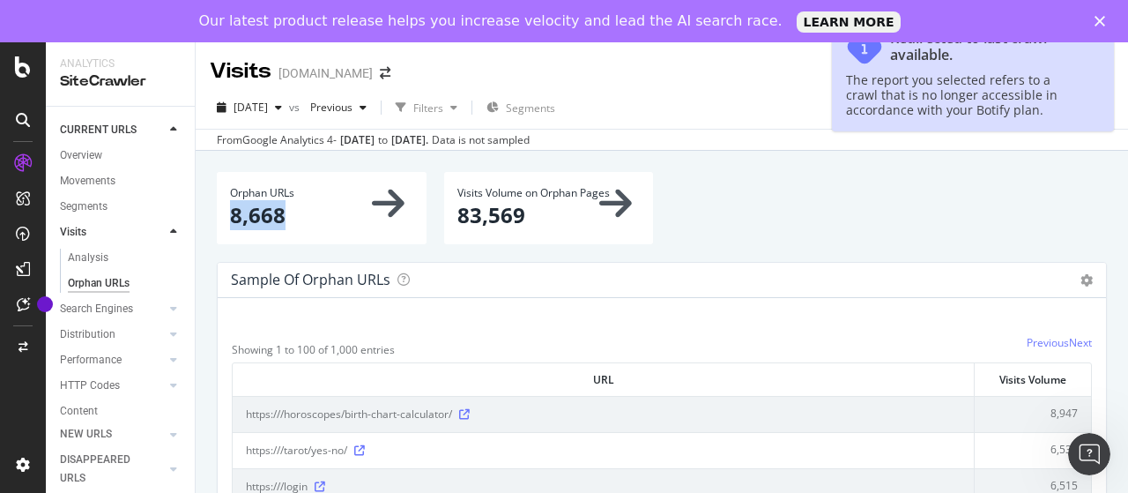
drag, startPoint x: 222, startPoint y: 212, endPoint x: 314, endPoint y: 216, distance: 91.8
click at [314, 216] on div "Orphan URLs 8,668" at bounding box center [322, 207] width 210 height 71
copy p "8,668"
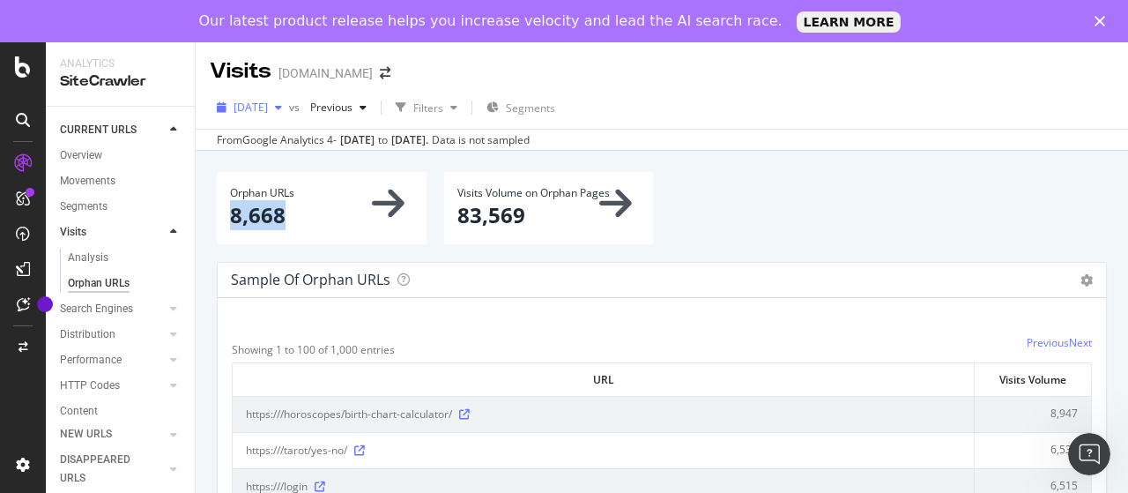
click at [268, 114] on span "[DATE]" at bounding box center [251, 107] width 34 height 15
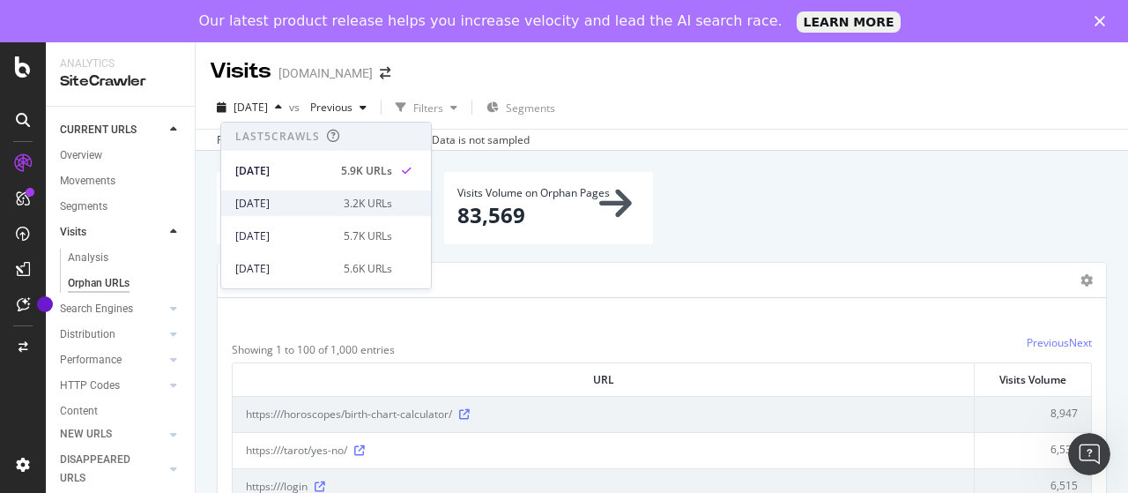
click at [297, 197] on div "[DATE]" at bounding box center [284, 204] width 98 height 16
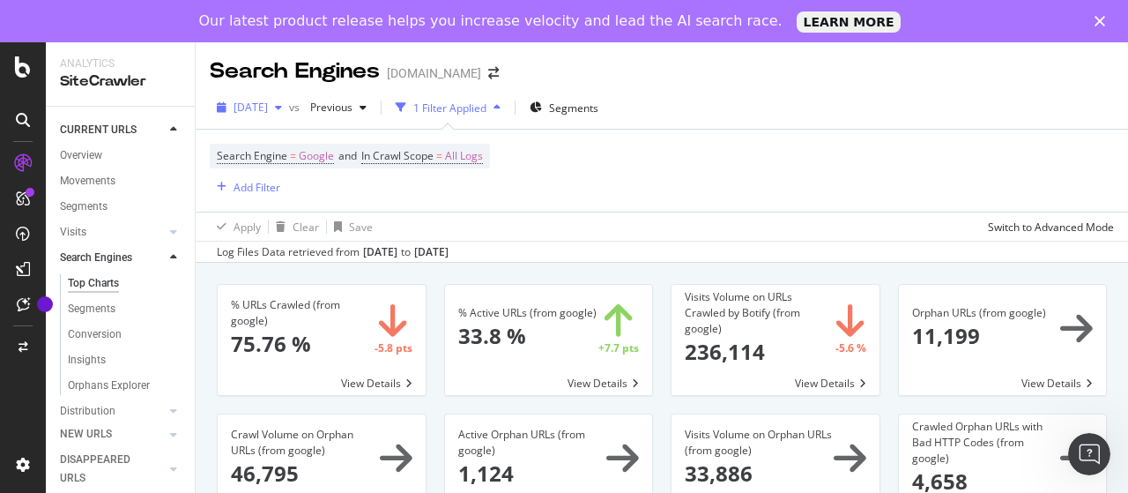
click at [281, 93] on button "[DATE]" at bounding box center [249, 107] width 79 height 28
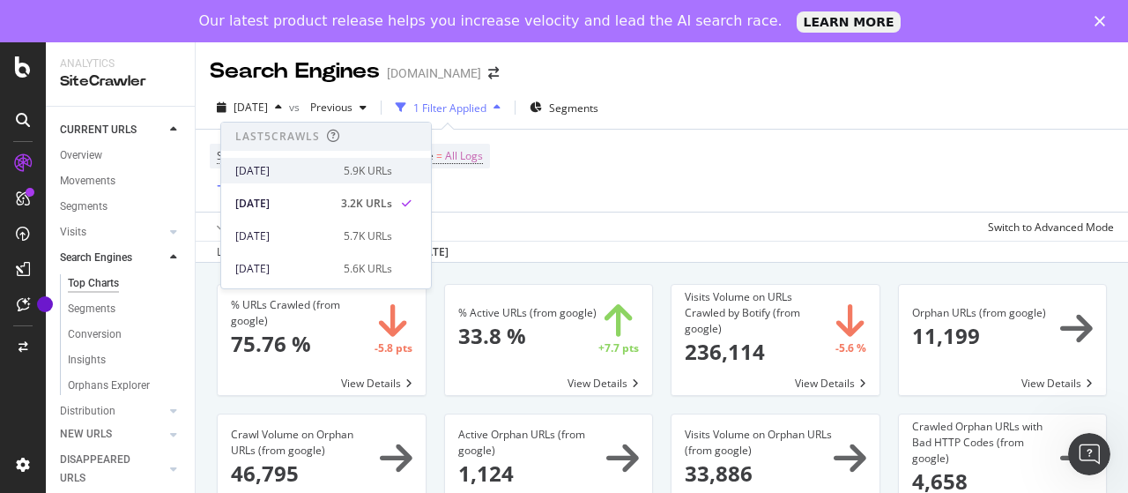
click at [297, 168] on div "[DATE]" at bounding box center [284, 171] width 98 height 16
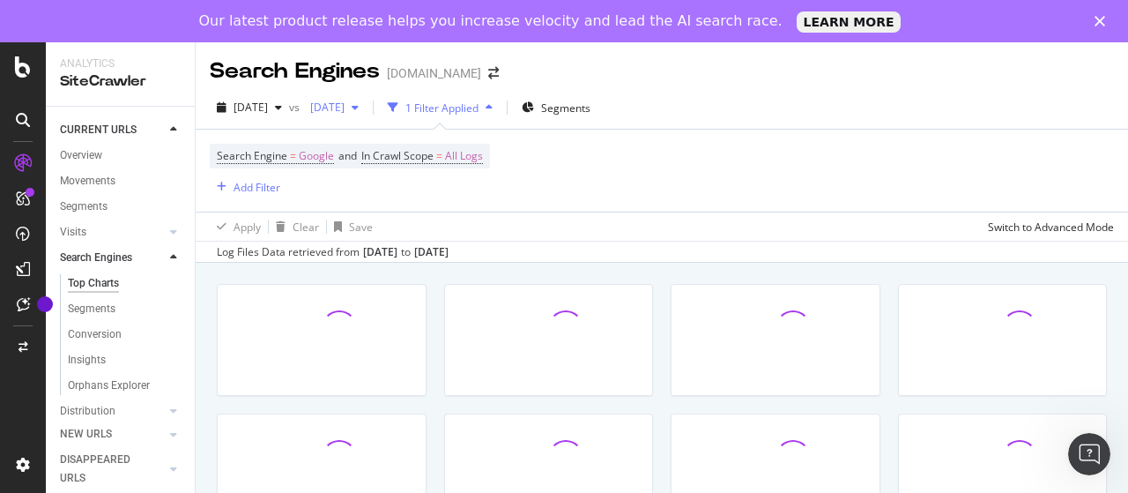
click at [345, 105] on span "[DATE]" at bounding box center [323, 107] width 41 height 15
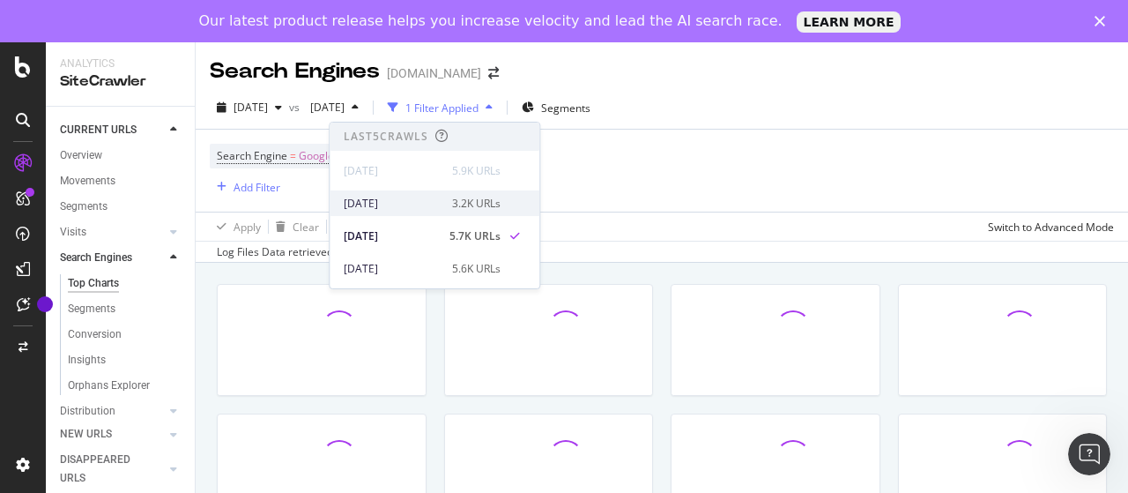
click at [393, 202] on div "[DATE]" at bounding box center [393, 204] width 98 height 16
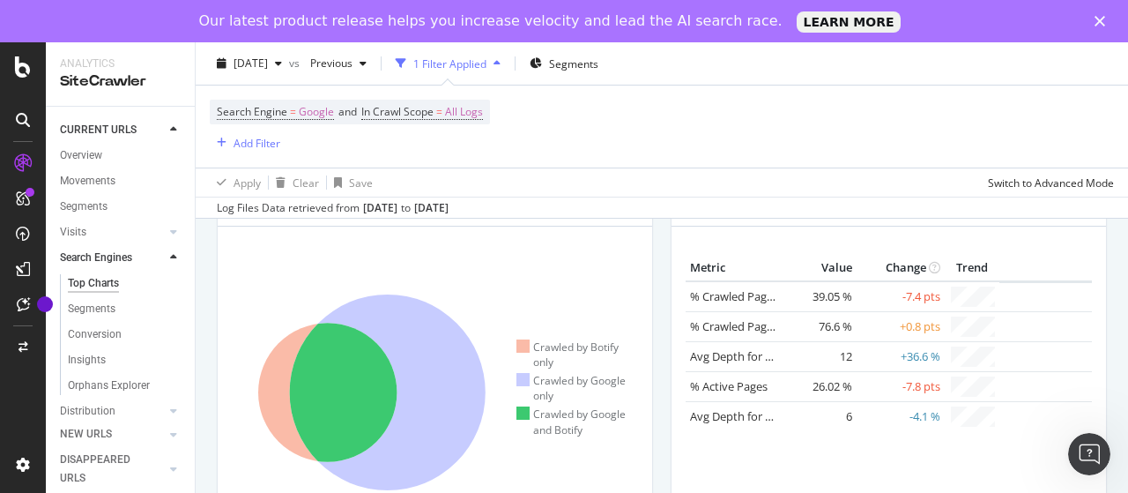
scroll to position [793, 0]
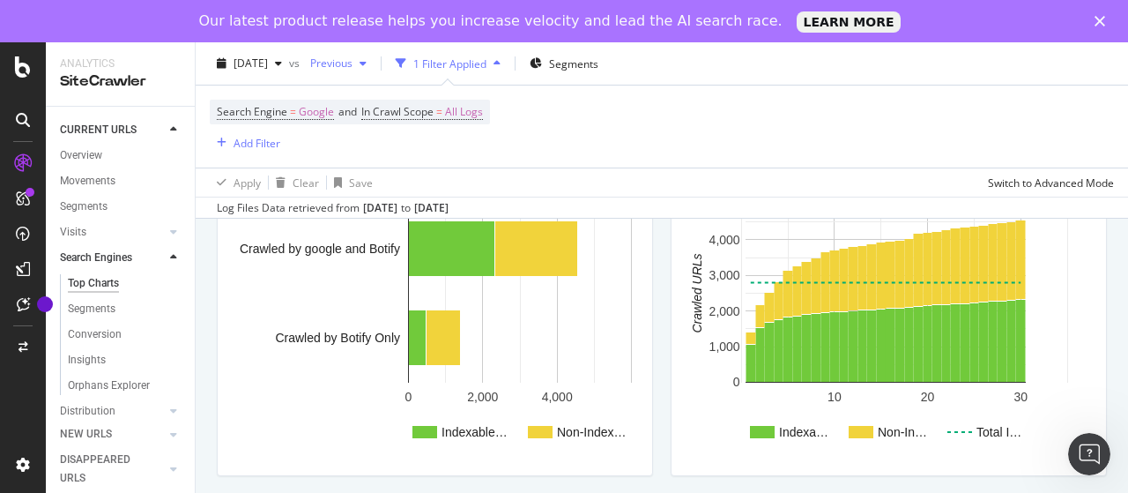
click at [353, 56] on span "Previous" at bounding box center [327, 63] width 49 height 15
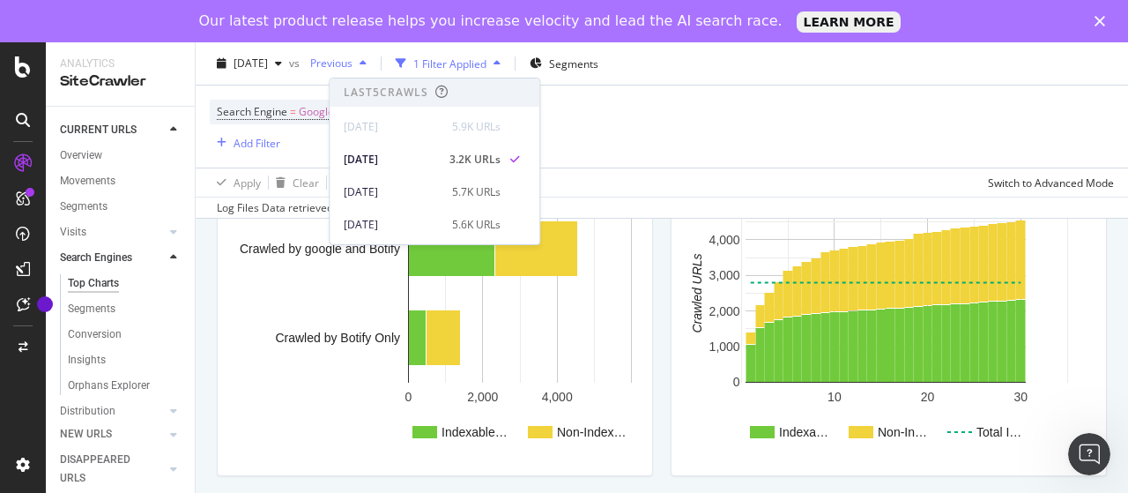
click at [353, 56] on span "Previous" at bounding box center [327, 63] width 49 height 15
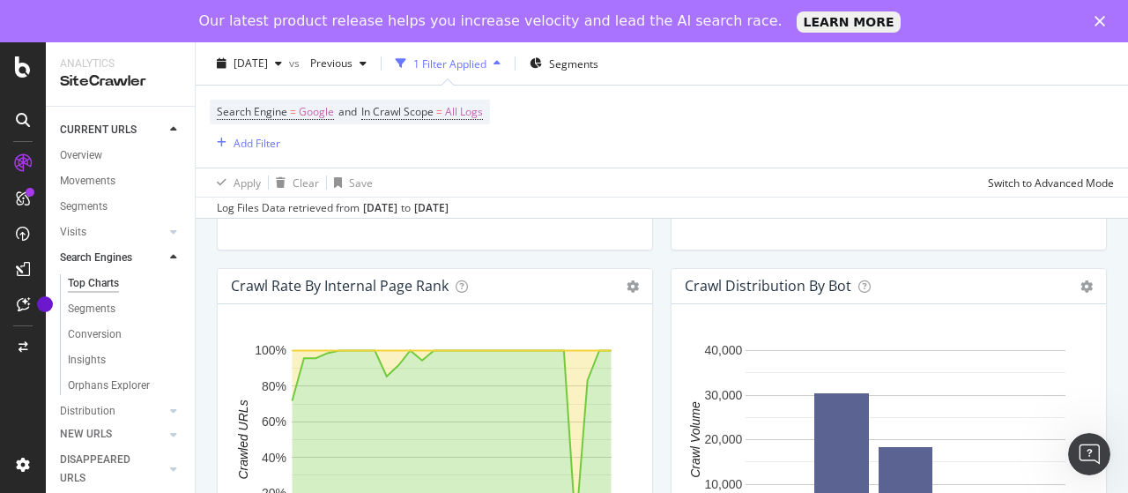
scroll to position [1587, 0]
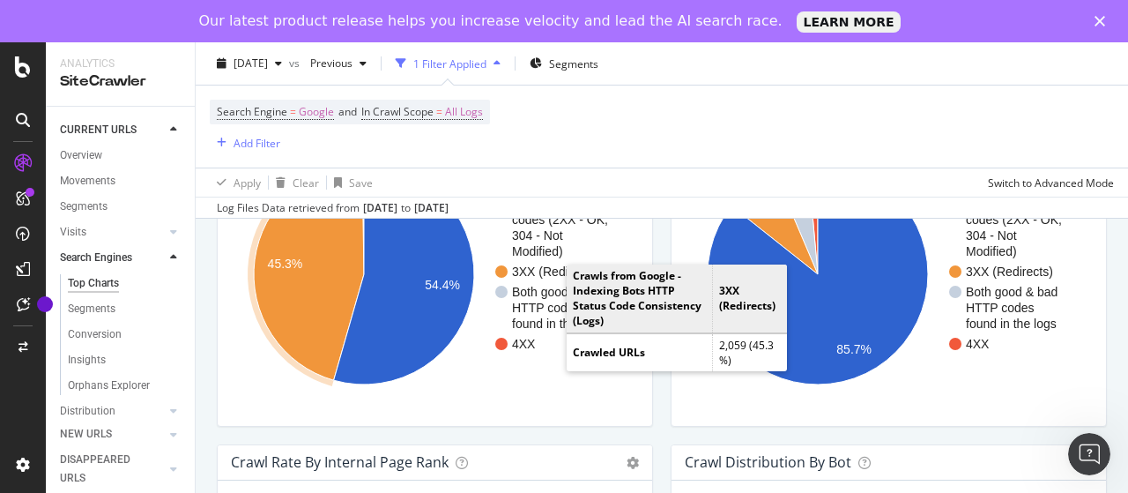
click at [550, 265] on text "3XX (Redirects)" at bounding box center [555, 271] width 87 height 14
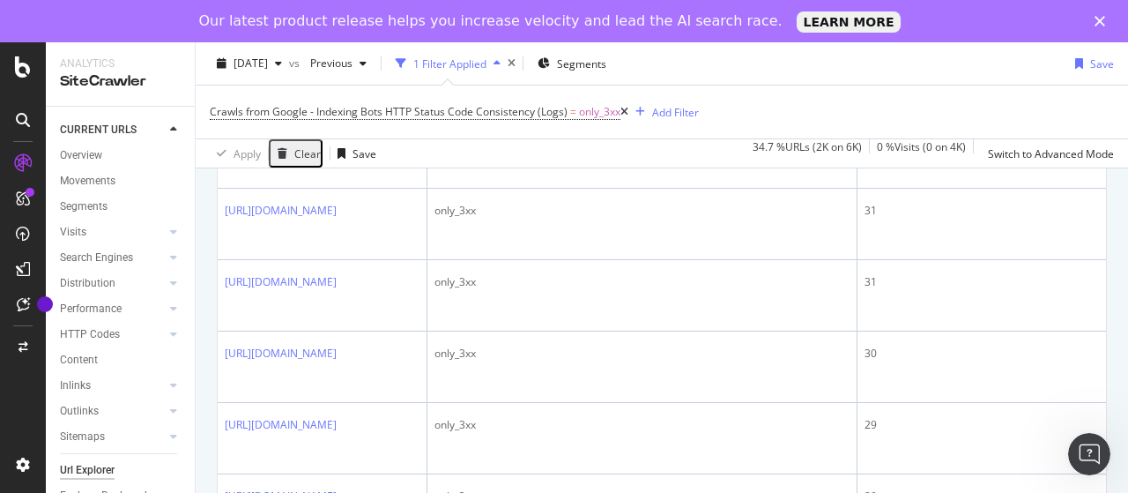
scroll to position [2578, 0]
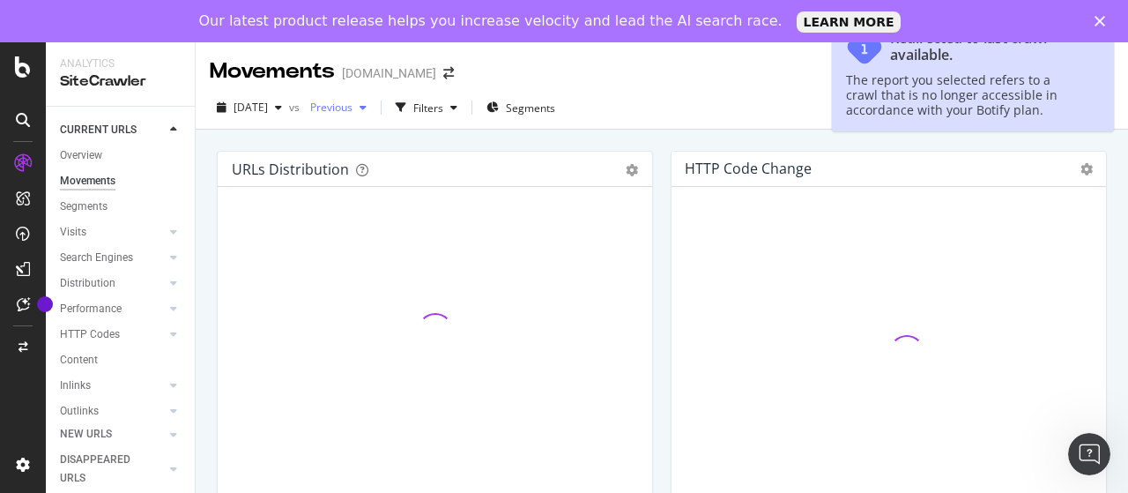
click at [353, 110] on span "Previous" at bounding box center [327, 107] width 49 height 15
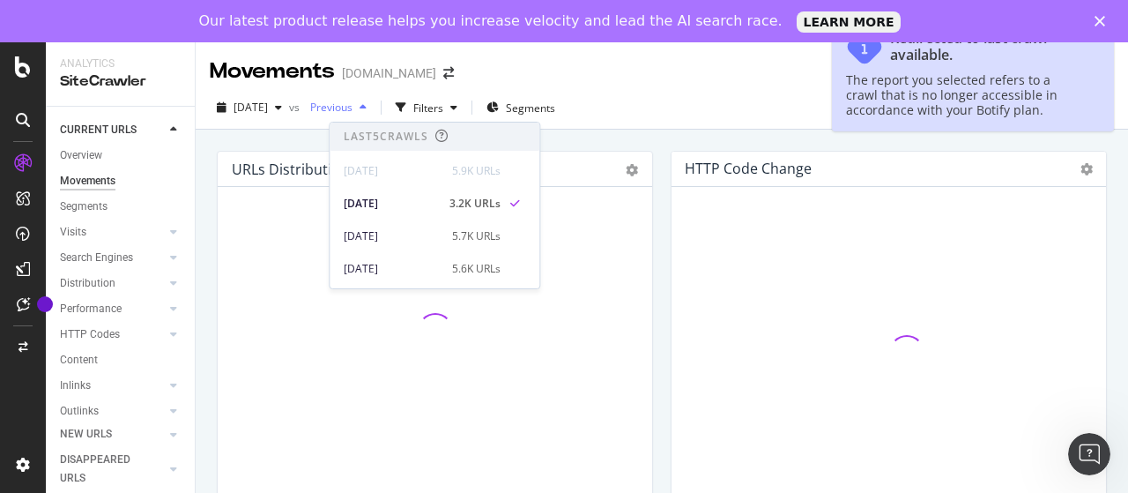
click at [353, 110] on span "Previous" at bounding box center [327, 107] width 49 height 15
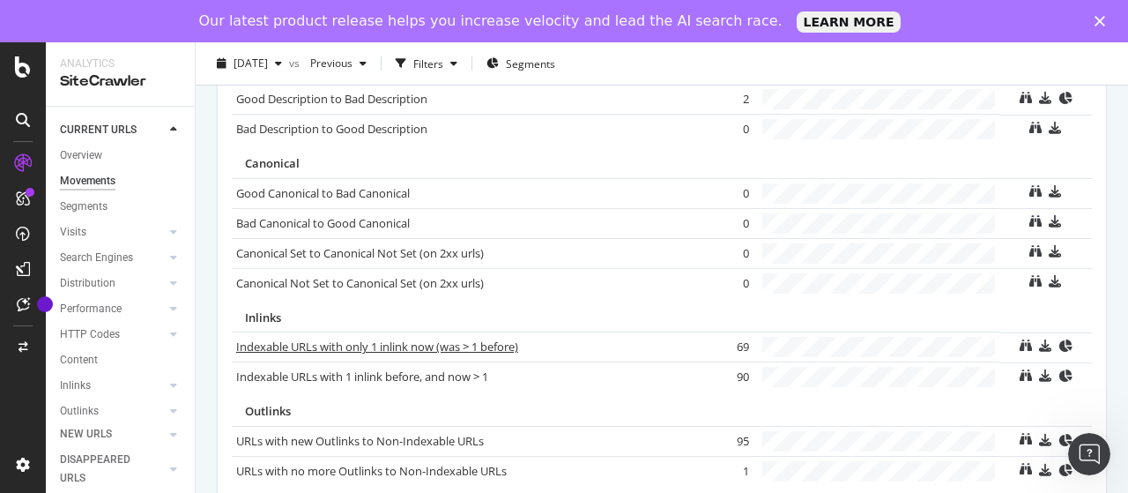
scroll to position [1374, 0]
